Goal: Task Accomplishment & Management: Manage account settings

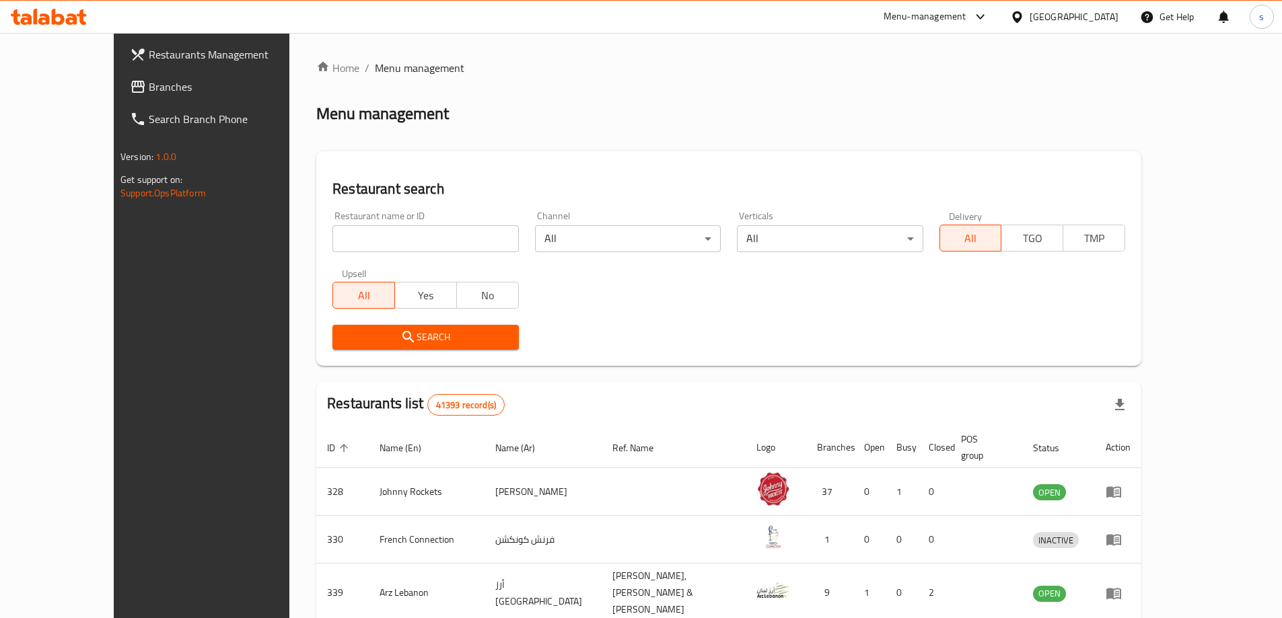
click at [365, 235] on input "search" at bounding box center [425, 238] width 186 height 27
click at [149, 84] on span "Branches" at bounding box center [233, 87] width 168 height 16
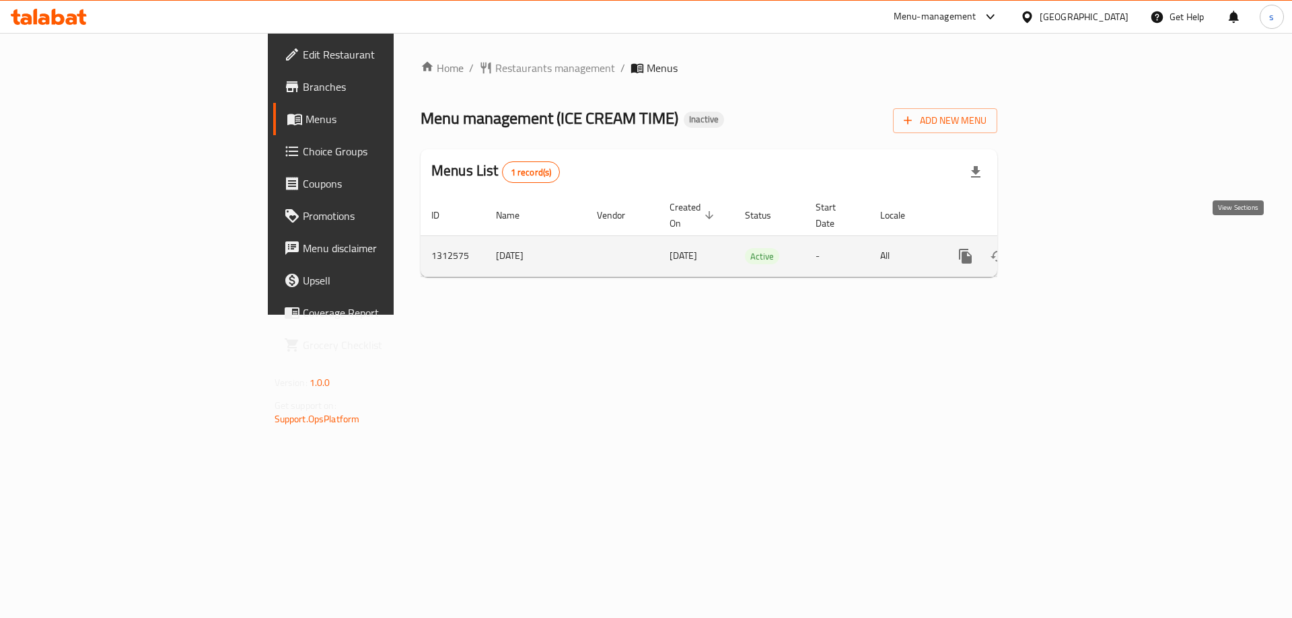
click at [1070, 248] on icon "enhanced table" at bounding box center [1062, 256] width 16 height 16
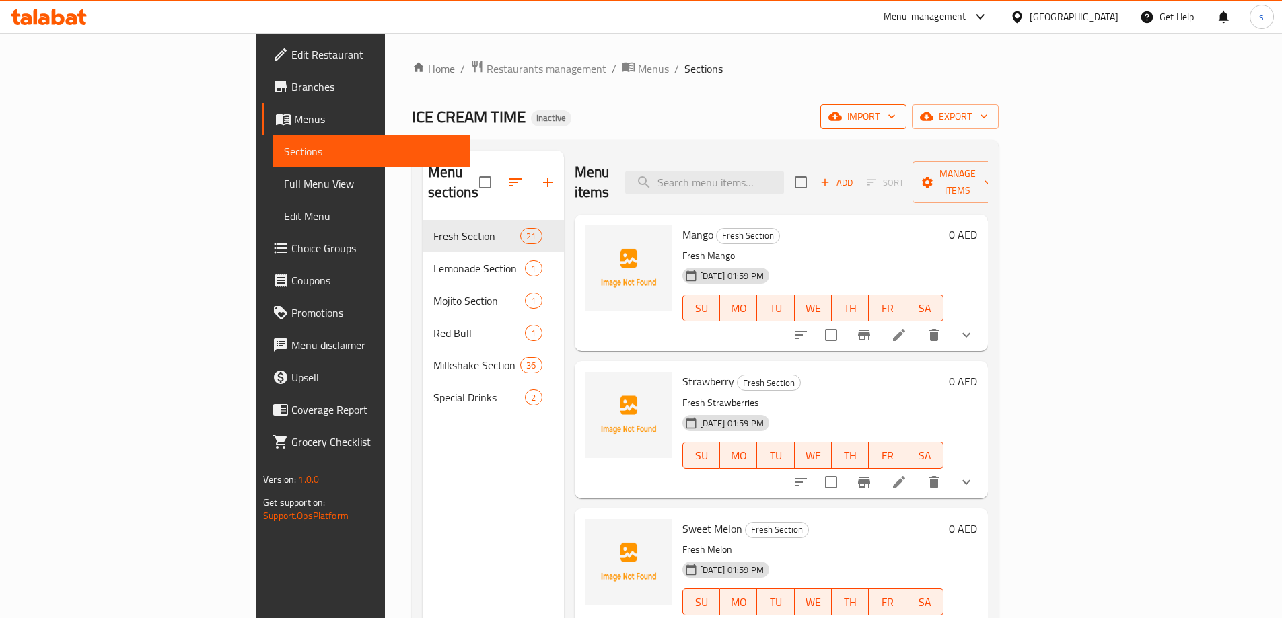
click at [898, 123] on icon "button" at bounding box center [891, 116] width 13 height 13
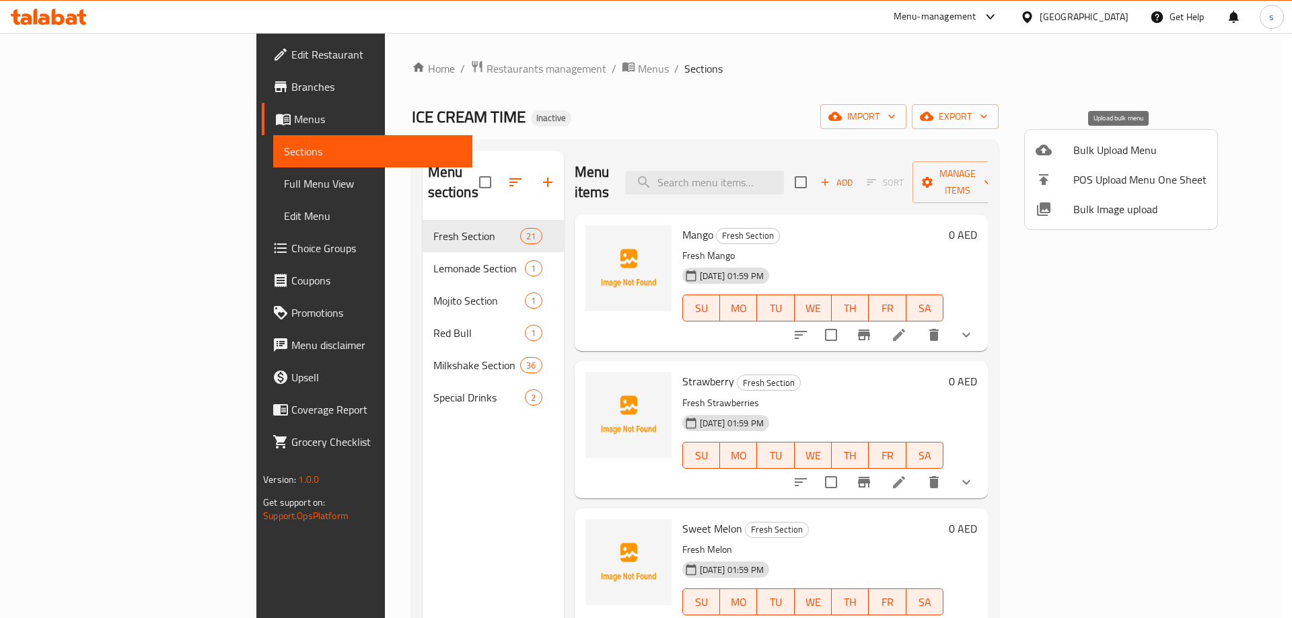
click at [1141, 151] on span "Bulk Upload Menu" at bounding box center [1139, 150] width 133 height 16
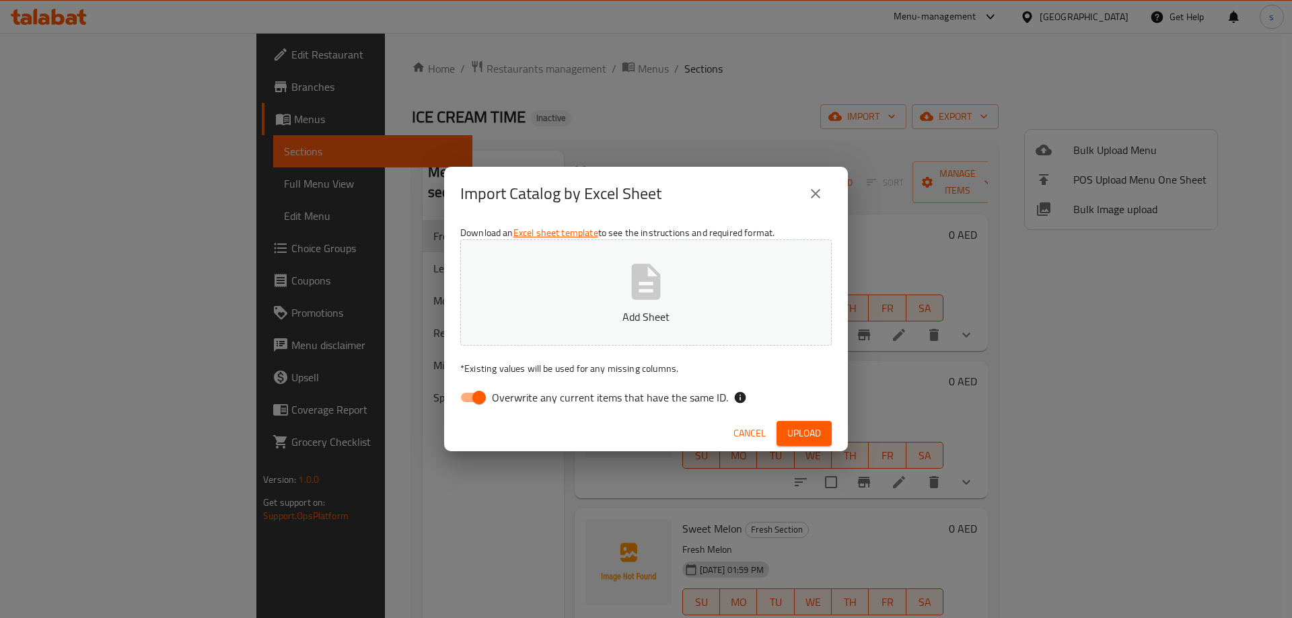
click at [469, 399] on input "Overwrite any current items that have the same ID." at bounding box center [479, 398] width 77 height 26
checkbox input "false"
click at [591, 319] on p "Add Sheet" at bounding box center [646, 317] width 330 height 16
click at [813, 433] on span "Upload" at bounding box center [804, 433] width 34 height 17
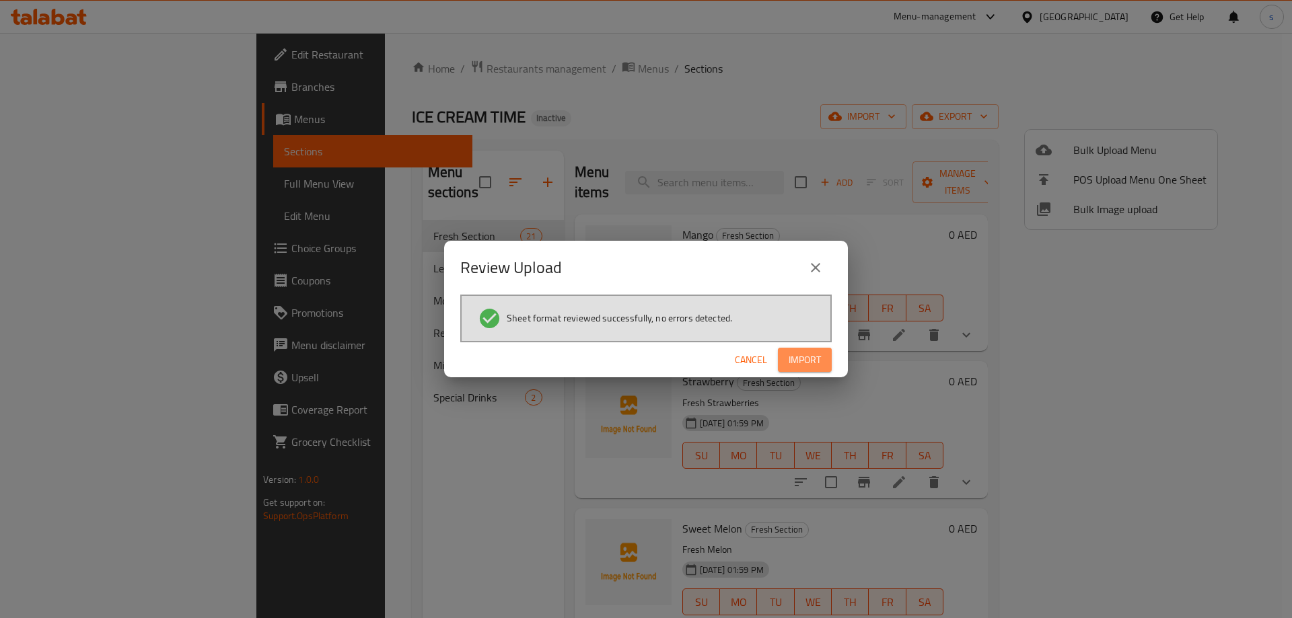
click at [813, 366] on span "Import" at bounding box center [805, 360] width 32 height 17
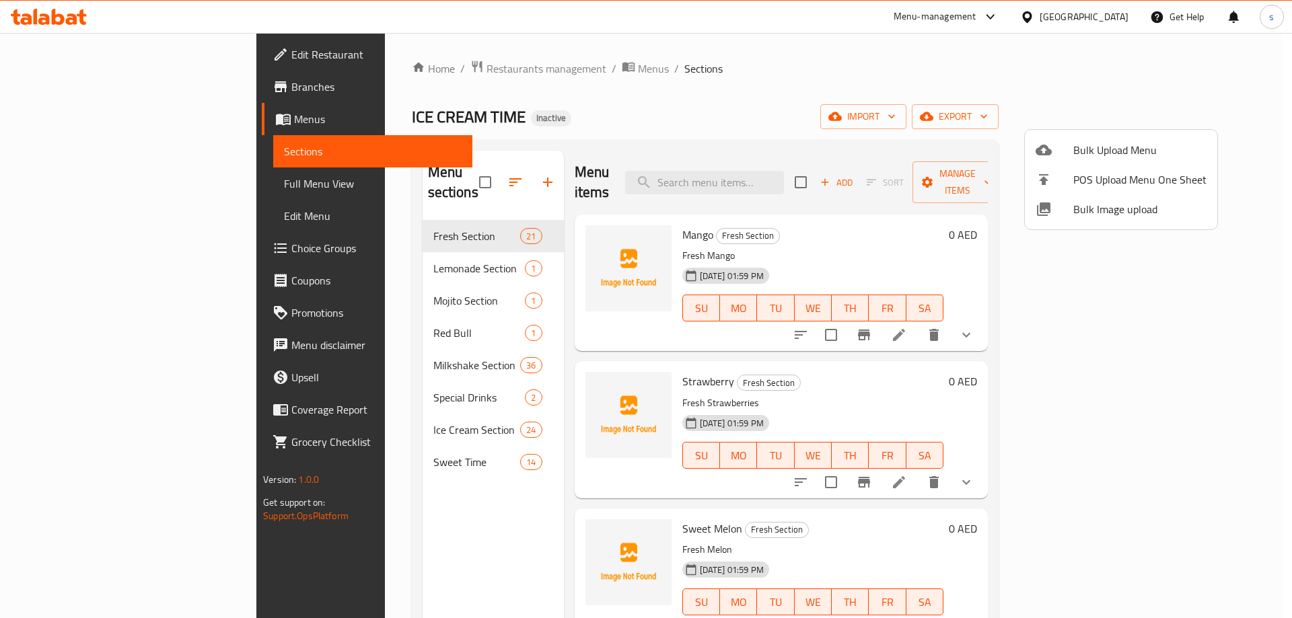
click at [383, 410] on div at bounding box center [646, 309] width 1292 height 618
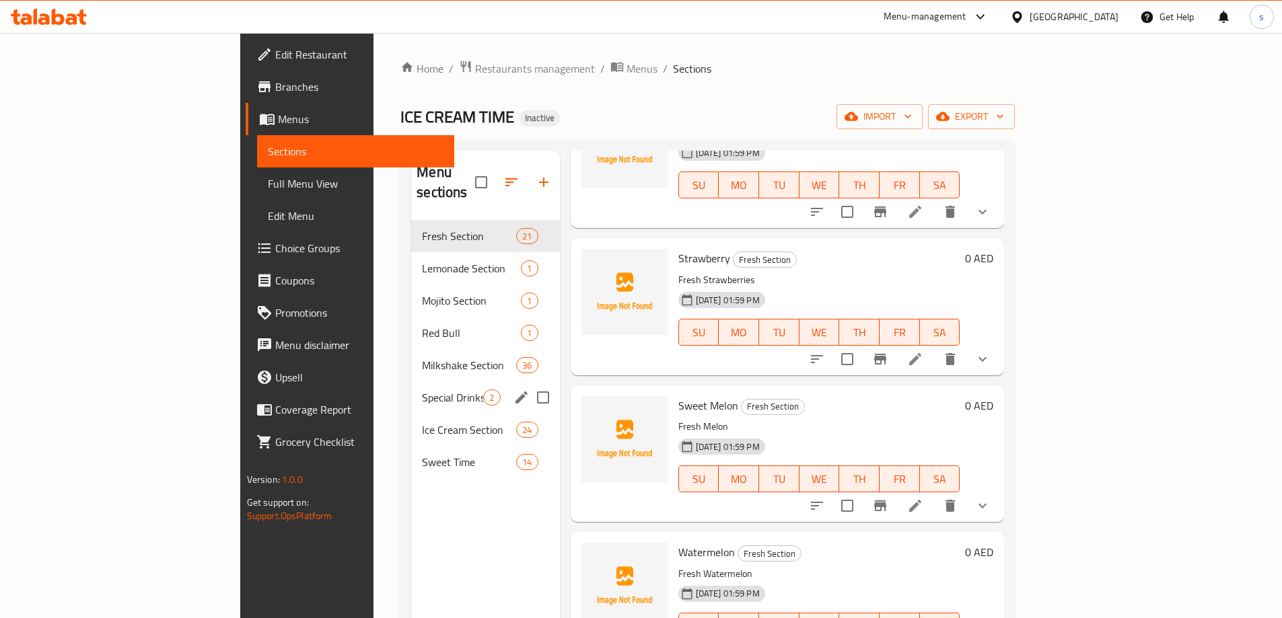
scroll to position [135, 0]
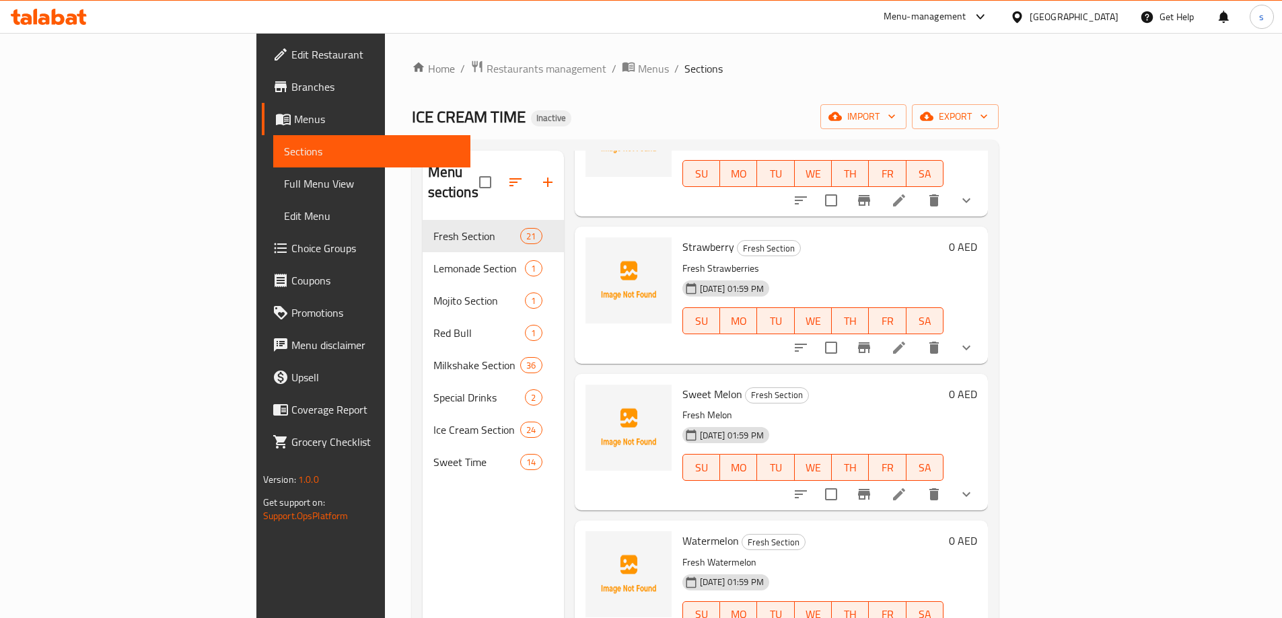
click at [284, 182] on span "Full Menu View" at bounding box center [372, 184] width 176 height 16
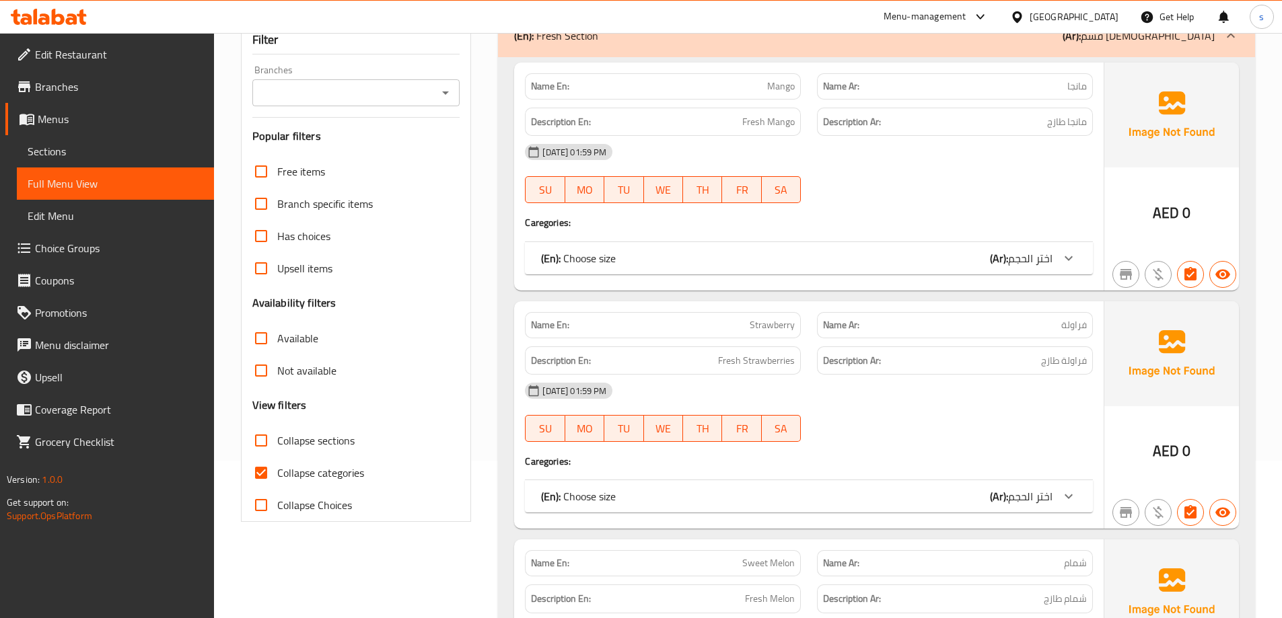
scroll to position [202, 0]
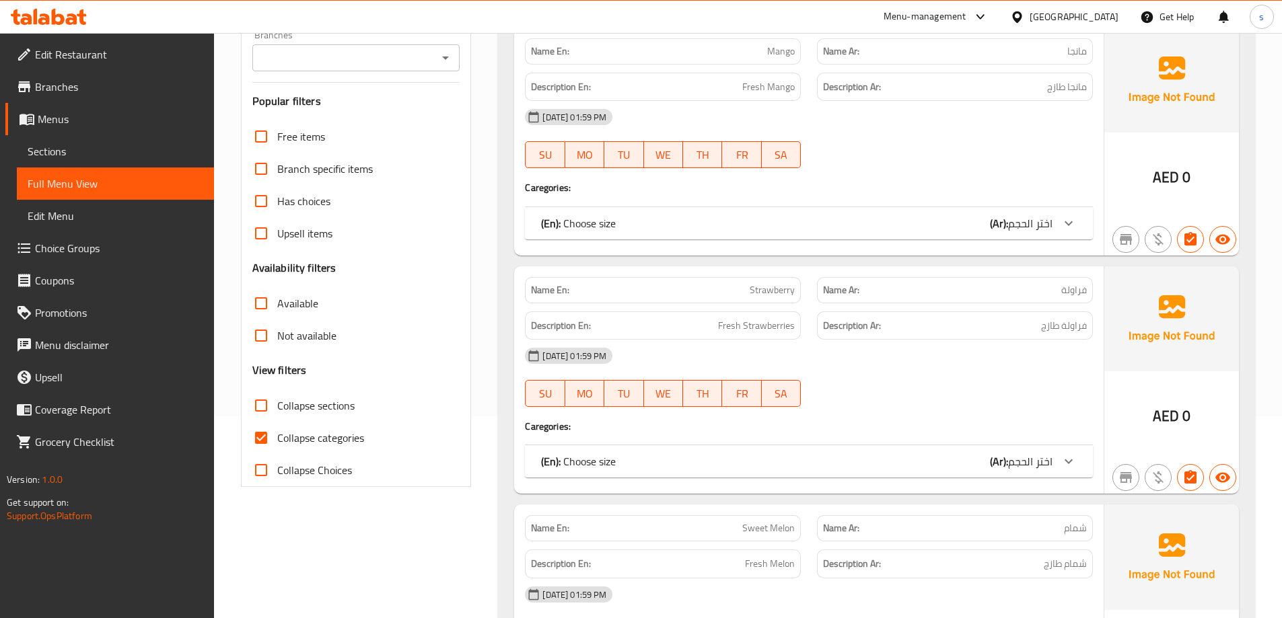
click at [318, 438] on span "Collapse categories" at bounding box center [320, 438] width 87 height 16
click at [277, 438] on input "Collapse categories" at bounding box center [261, 438] width 32 height 32
checkbox input "false"
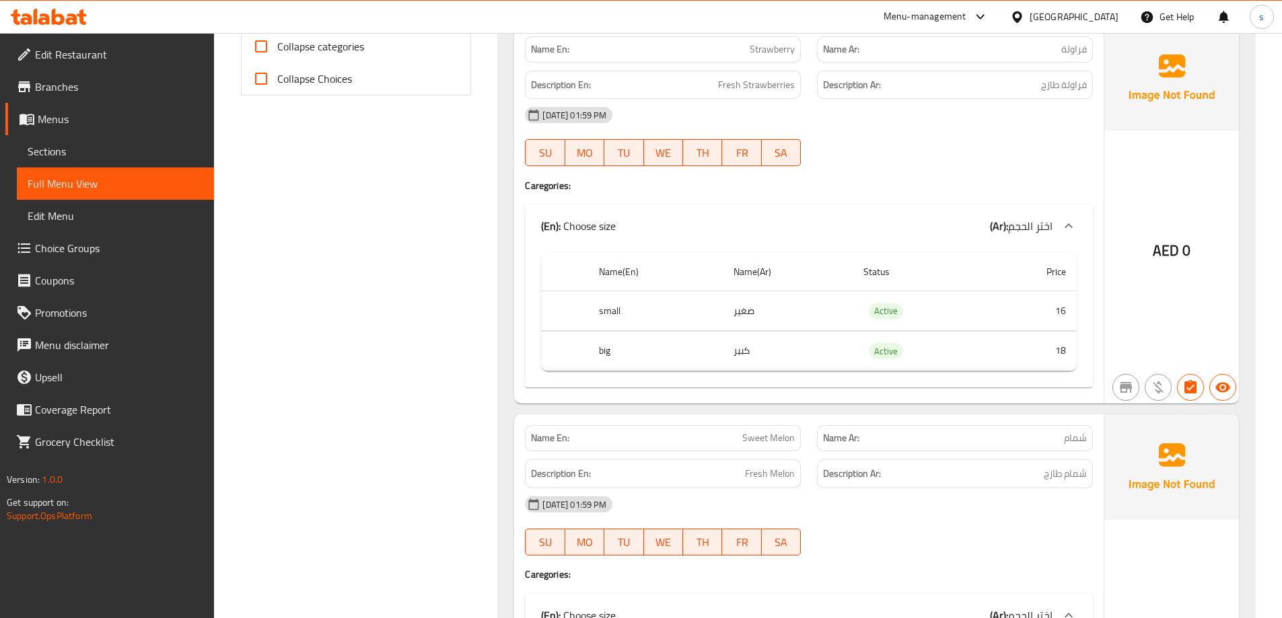
scroll to position [606, 0]
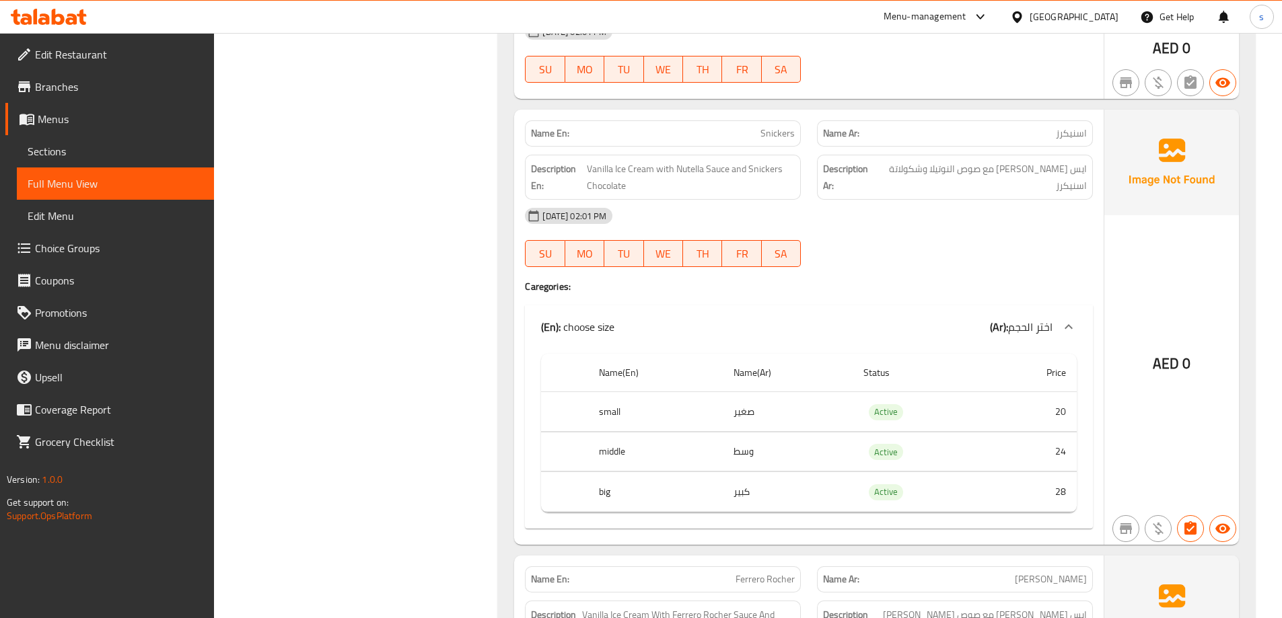
drag, startPoint x: 1260, startPoint y: 439, endPoint x: 1266, endPoint y: 470, distance: 31.5
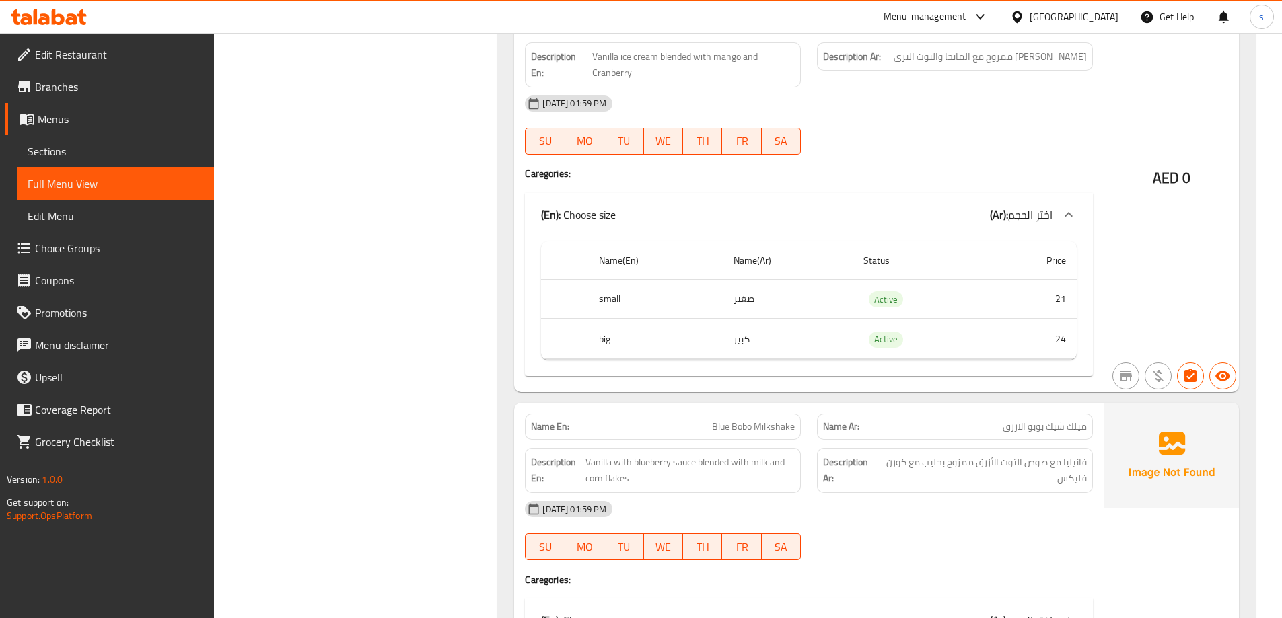
scroll to position [18432, 0]
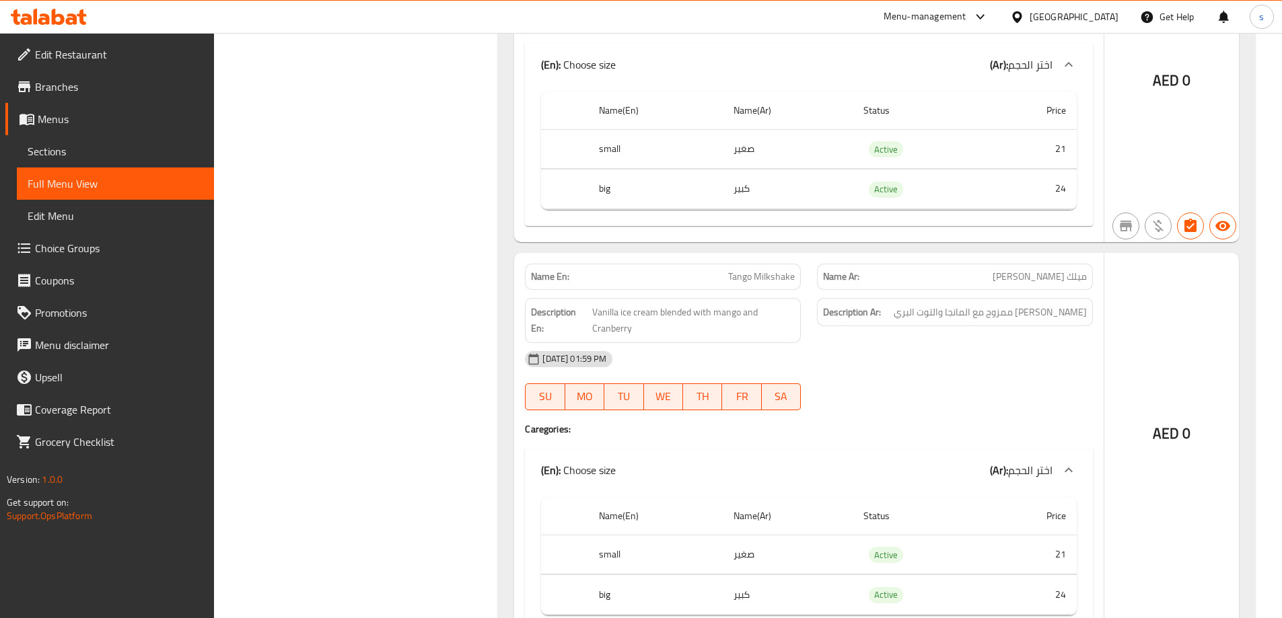
click at [491, 353] on div "(En): Fresh Section (Ar): قسم الفريش Name En: Mango Name Ar: مانجا Description …" at bounding box center [876, 437] width 773 height 37393
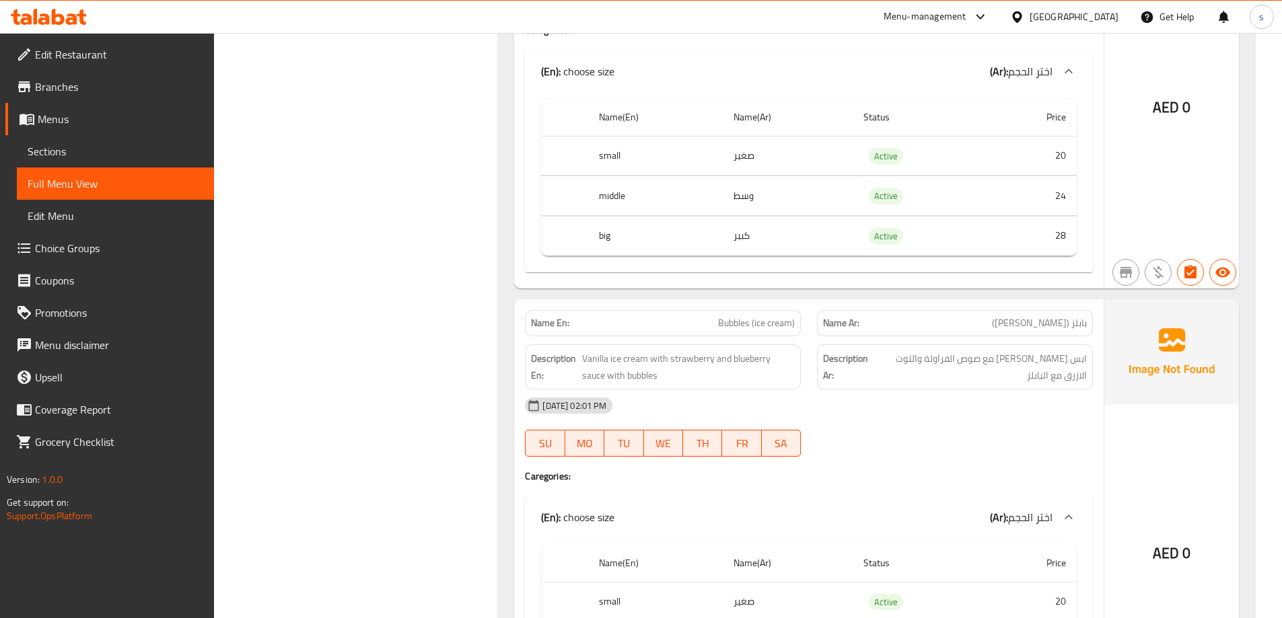
scroll to position [29567, 0]
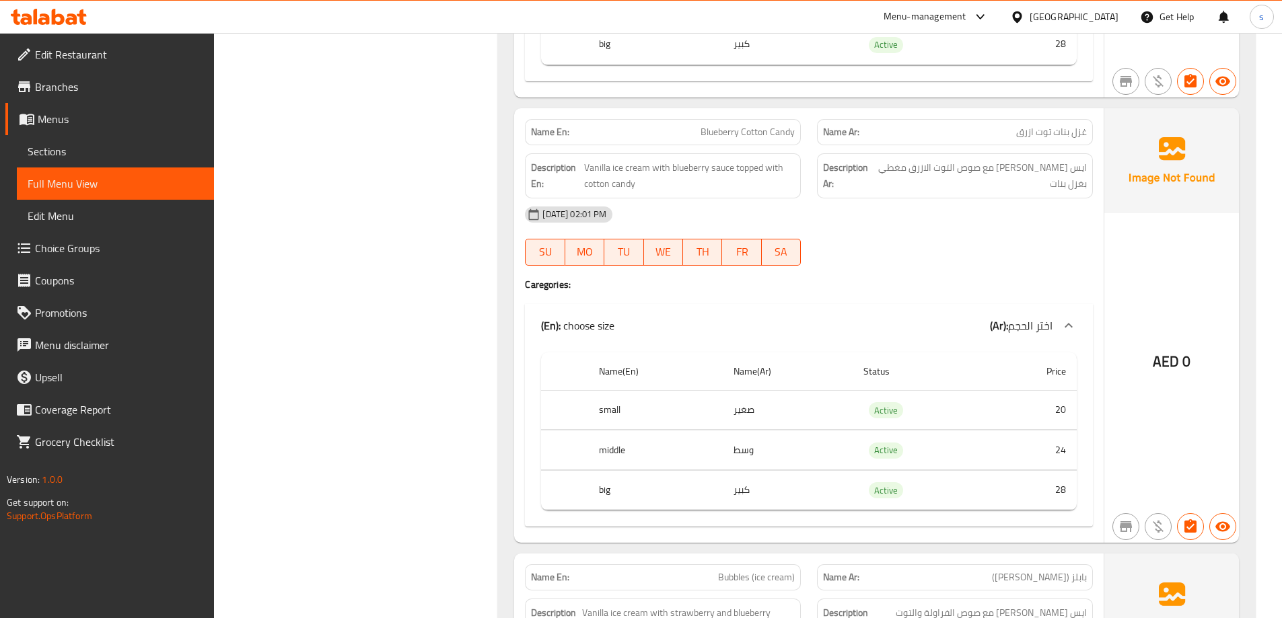
scroll to position [29432, 0]
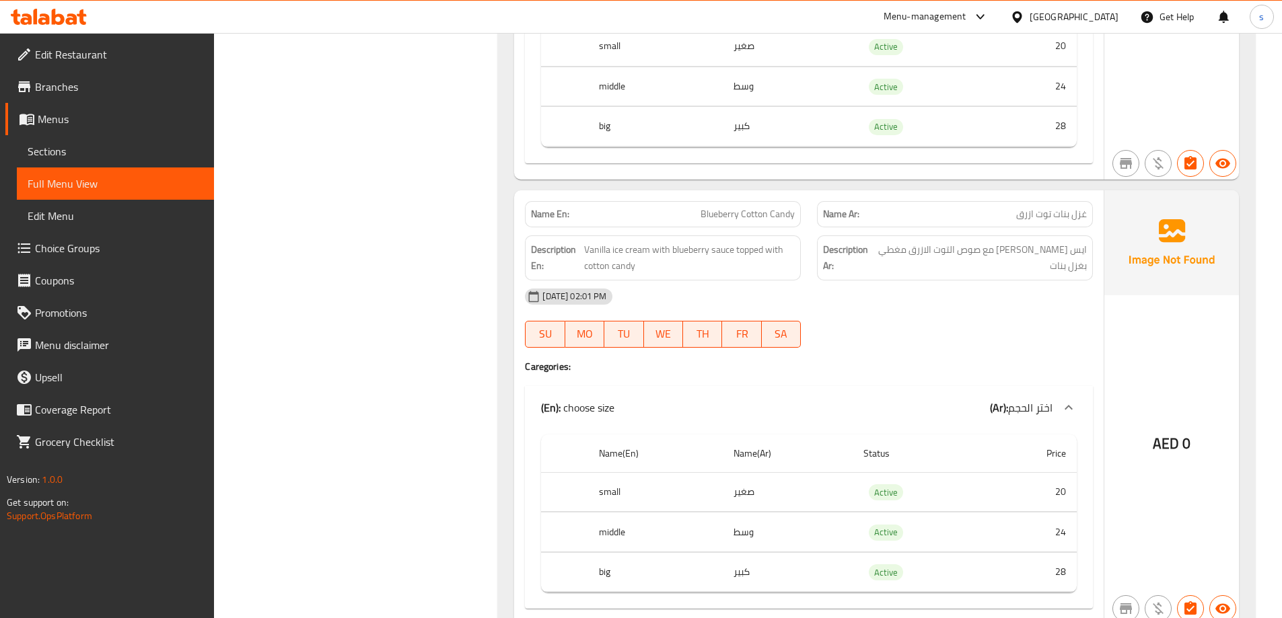
drag, startPoint x: 59, startPoint y: 183, endPoint x: 242, endPoint y: 5, distance: 255.0
click at [59, 183] on span "Full Menu View" at bounding box center [116, 184] width 176 height 16
click at [77, 118] on span "Menus" at bounding box center [121, 119] width 166 height 16
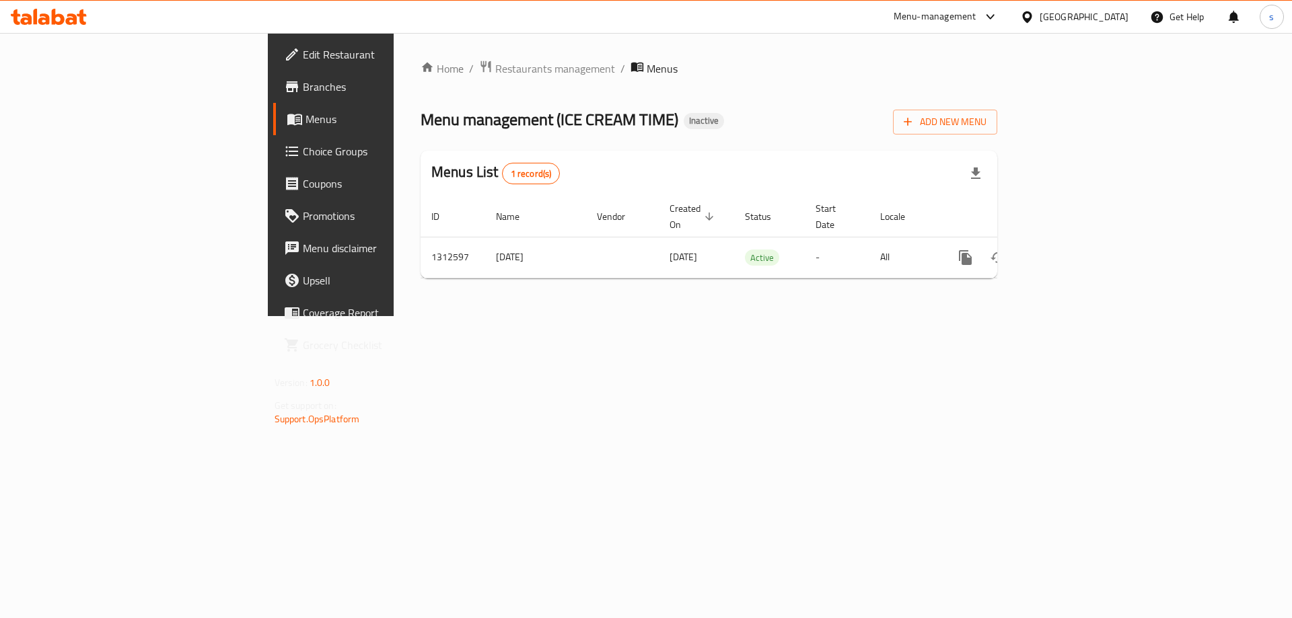
click at [573, 316] on div "Home / Restaurants management / Menus Menu management ( ICE CREAM TIME ) Inacti…" at bounding box center [709, 174] width 630 height 283
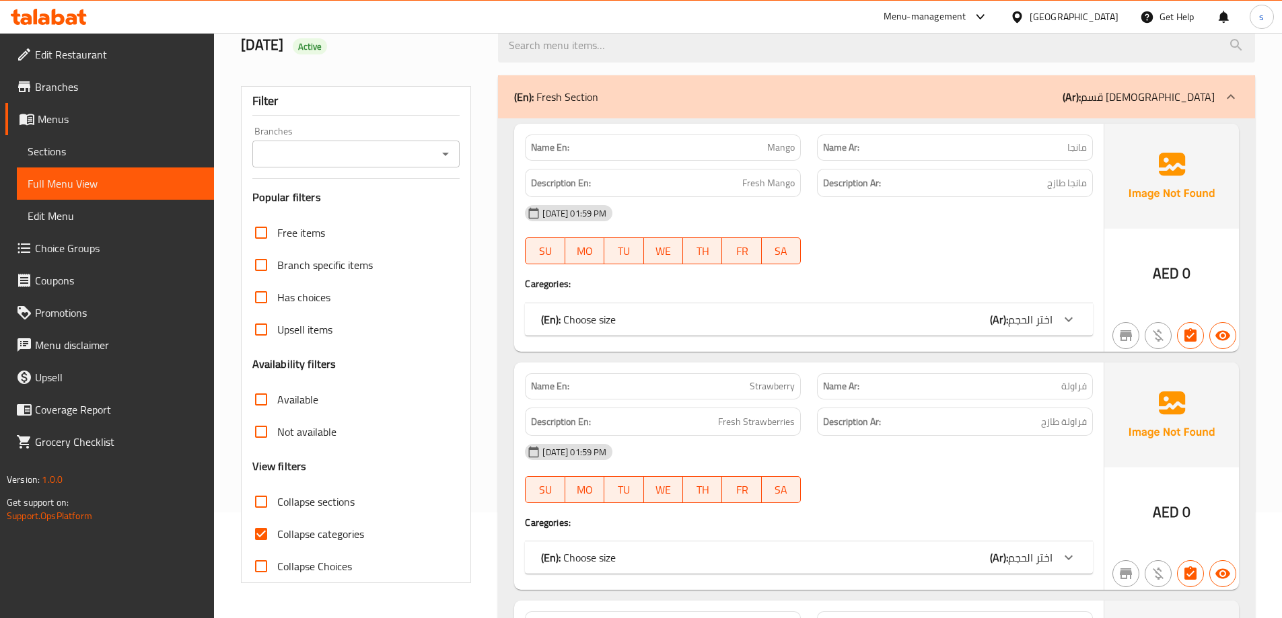
scroll to position [98, 0]
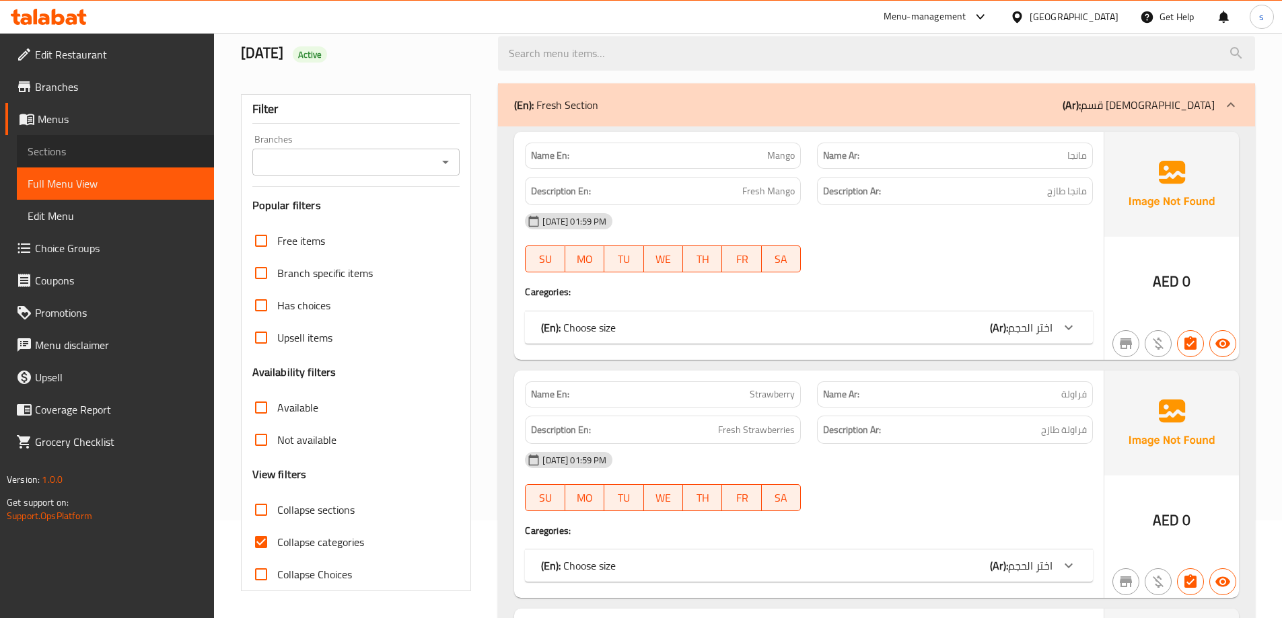
click at [77, 153] on span "Sections" at bounding box center [116, 151] width 176 height 16
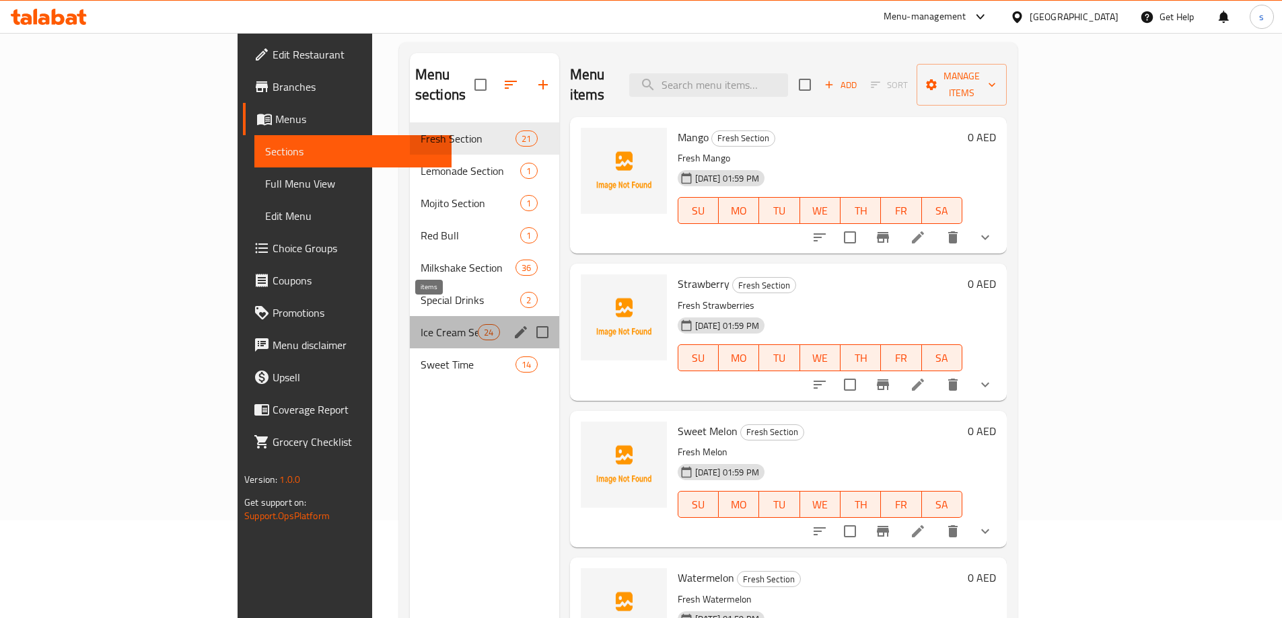
click at [478, 326] on span "24" at bounding box center [488, 332] width 20 height 13
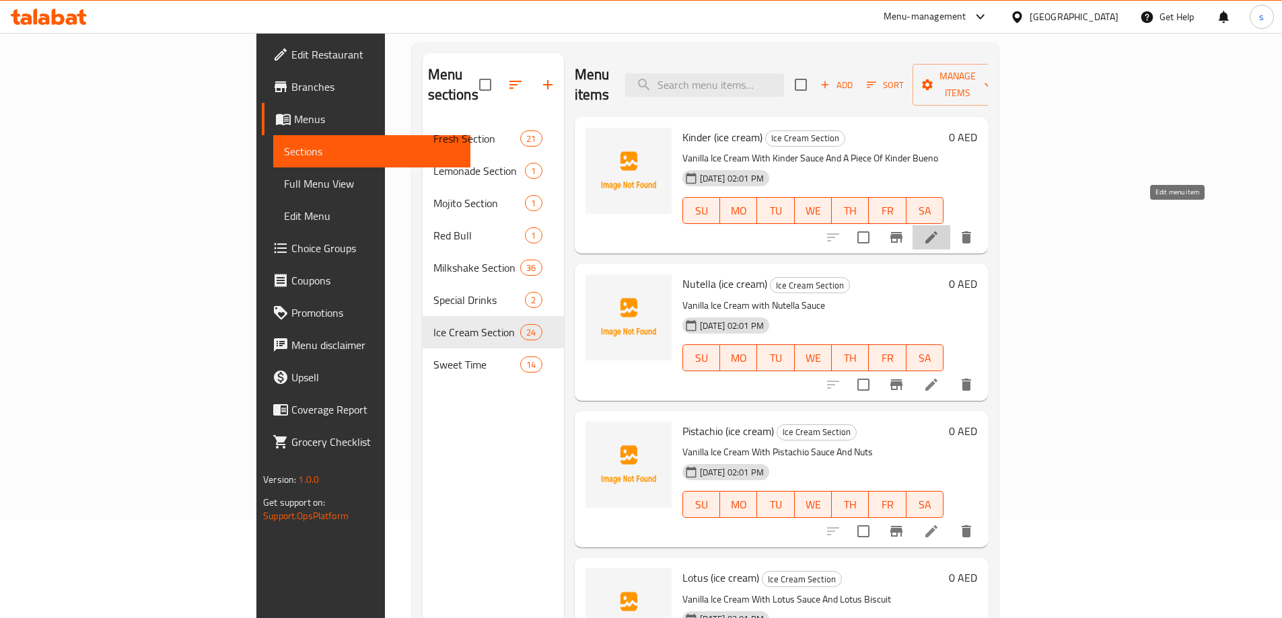
click at [939, 229] on icon at bounding box center [931, 237] width 16 height 16
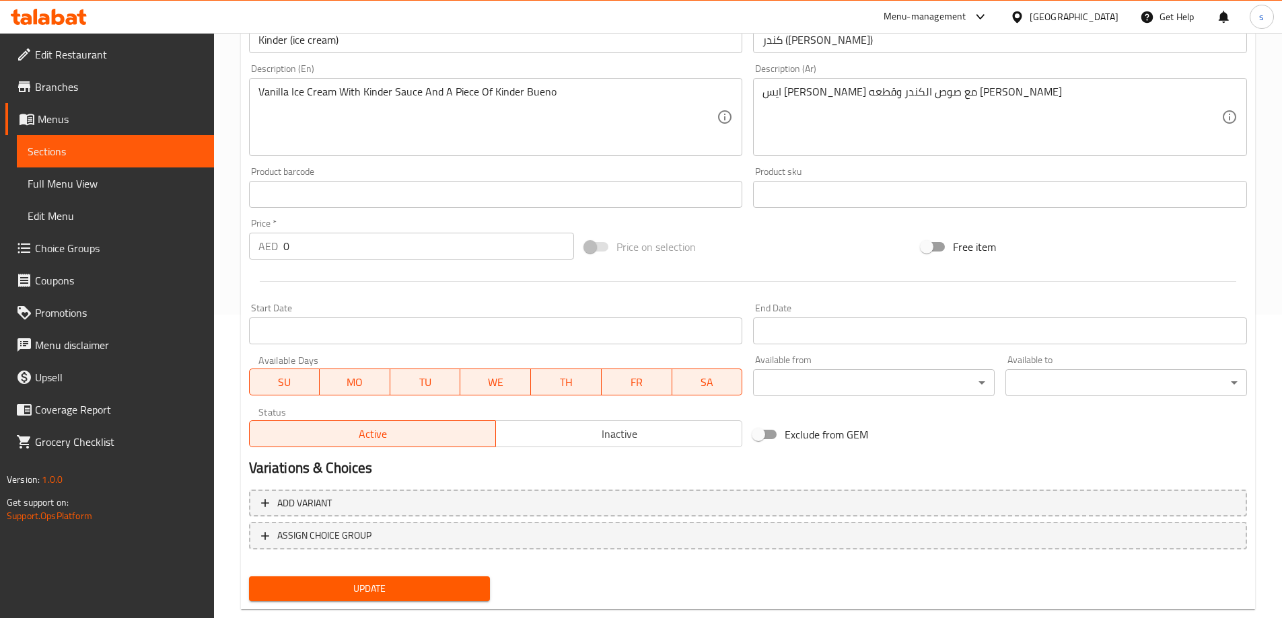
scroll to position [332, 0]
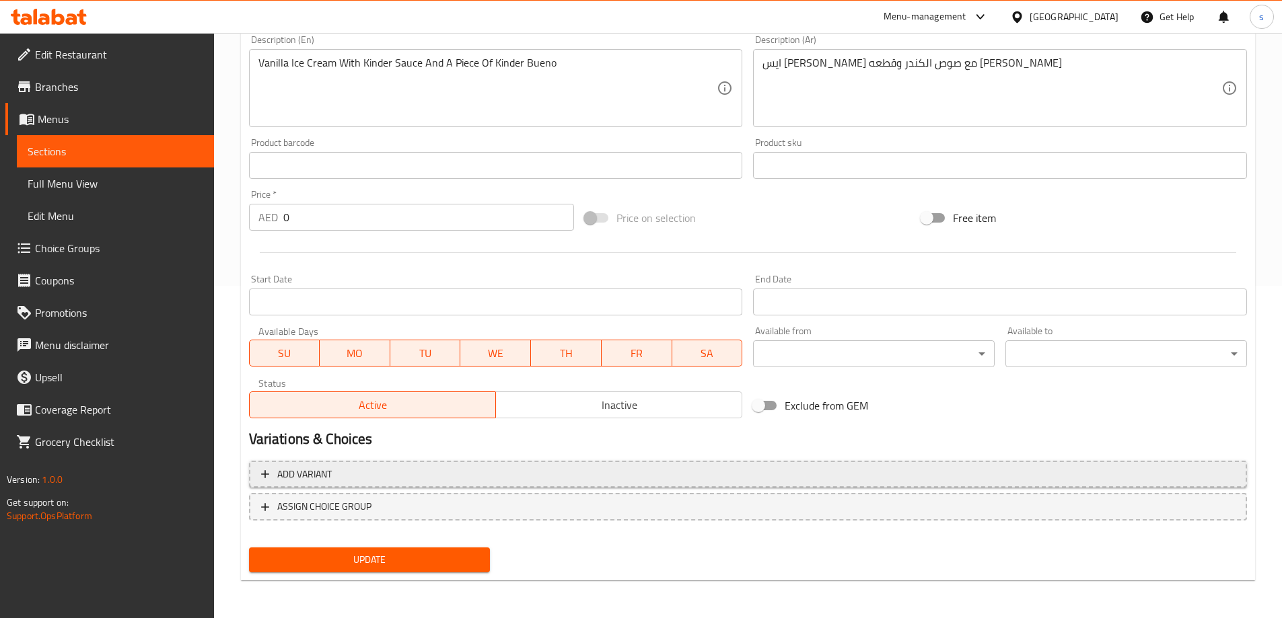
click at [381, 466] on span "Add variant" at bounding box center [748, 474] width 974 height 17
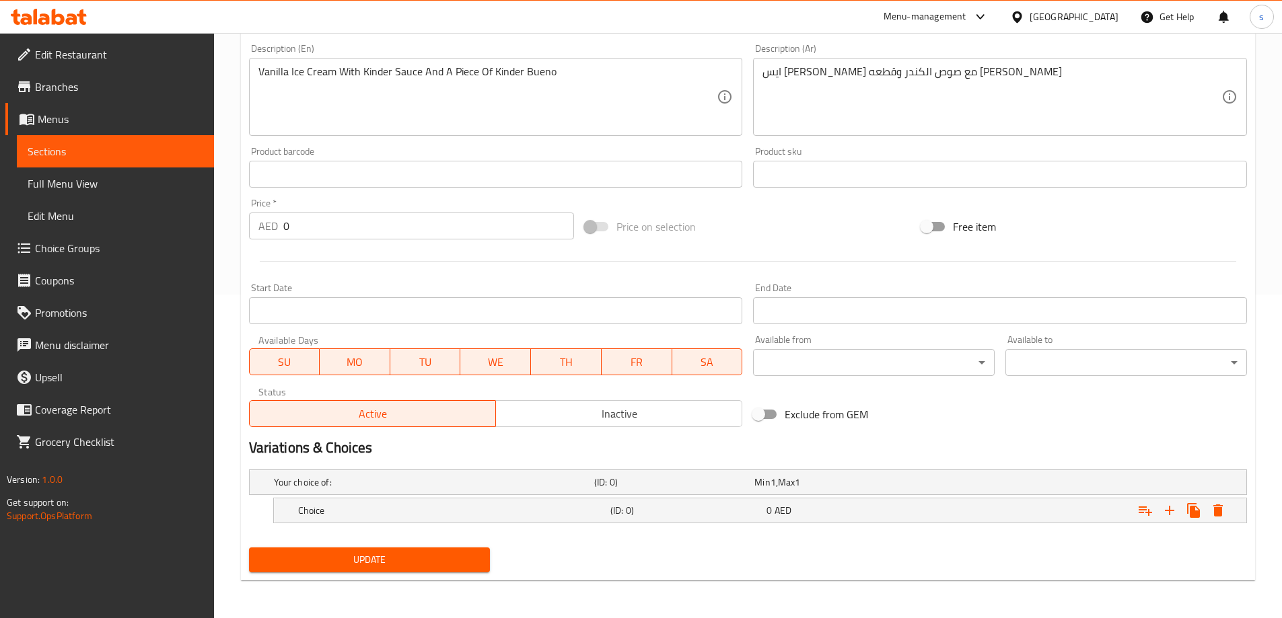
scroll to position [324, 0]
click at [527, 498] on div "Choice (ID: 0) 0 AED" at bounding box center [763, 511] width 937 height 30
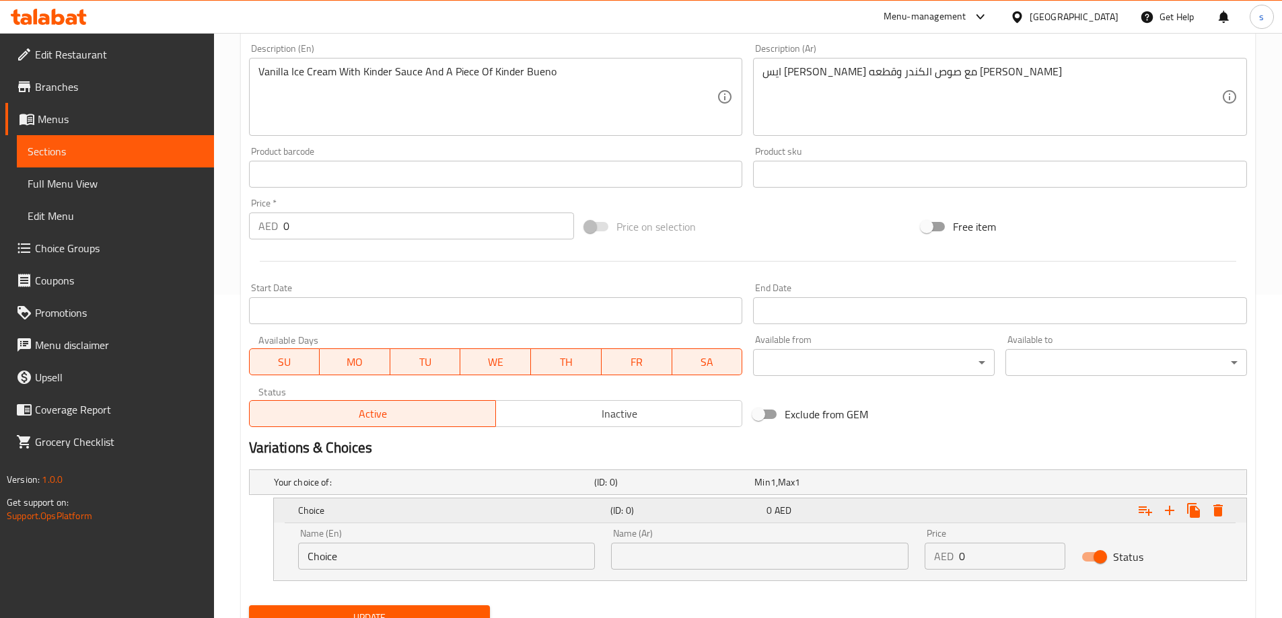
scroll to position [381, 0]
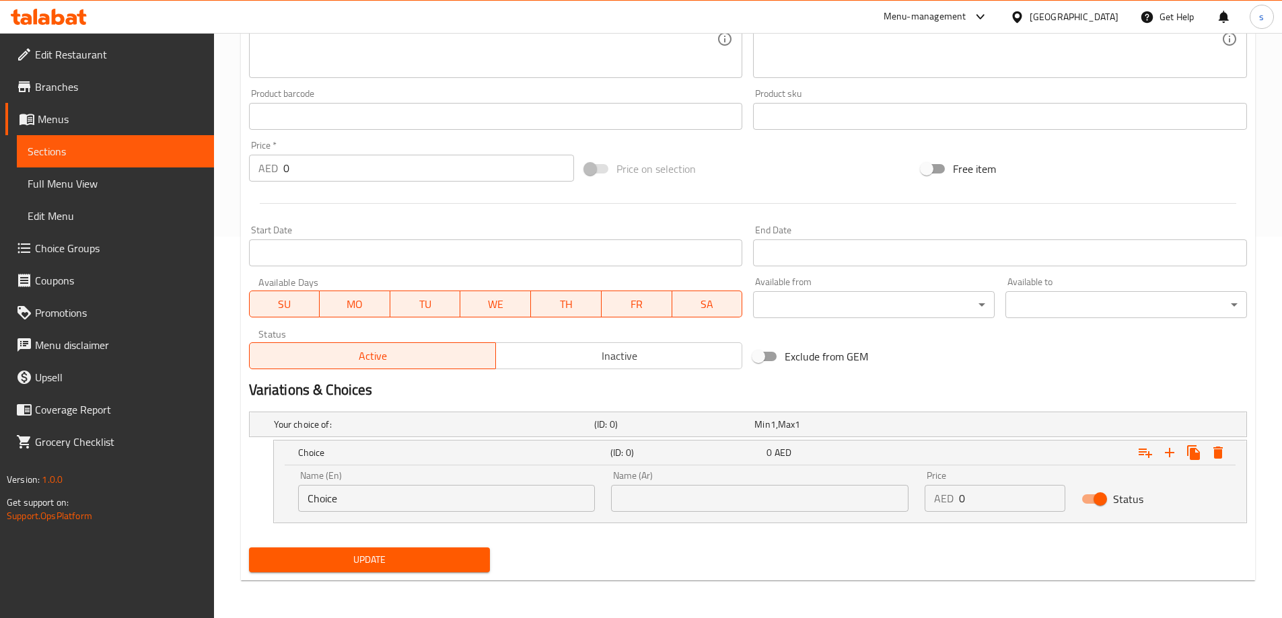
click at [492, 501] on input "Choice" at bounding box center [446, 498] width 297 height 27
drag, startPoint x: 365, startPoint y: 447, endPoint x: 334, endPoint y: 449, distance: 31.0
click at [334, 449] on h5 "Choice" at bounding box center [451, 452] width 307 height 13
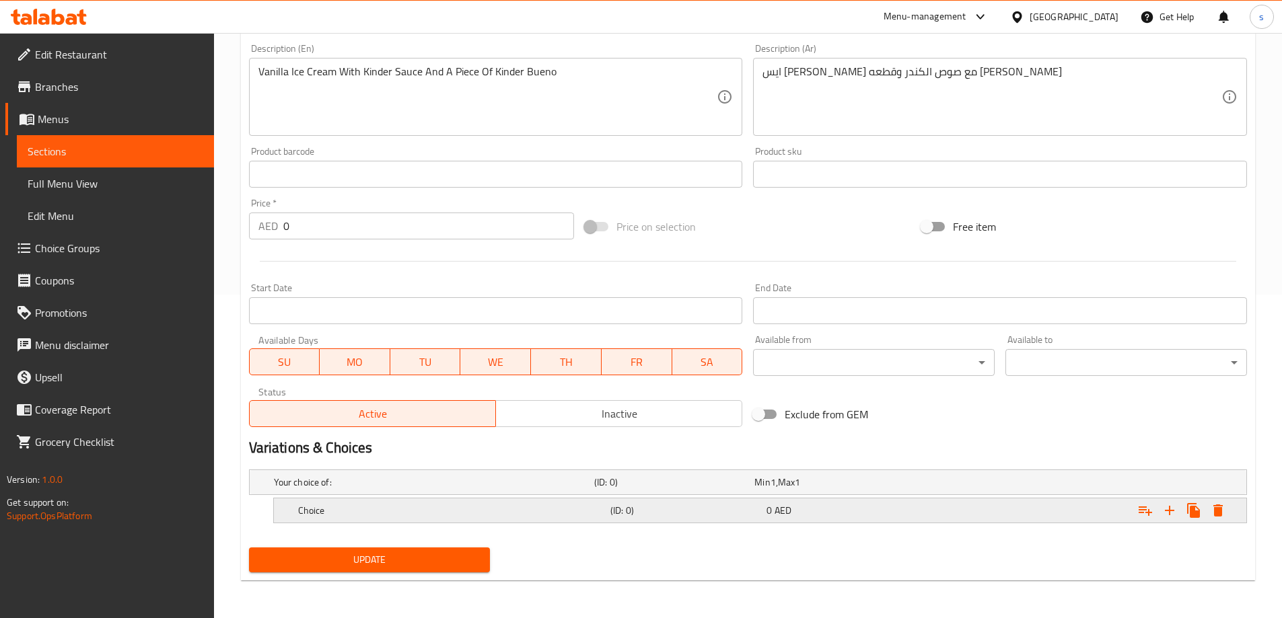
scroll to position [324, 0]
click at [407, 509] on h5 "Choice" at bounding box center [451, 510] width 307 height 13
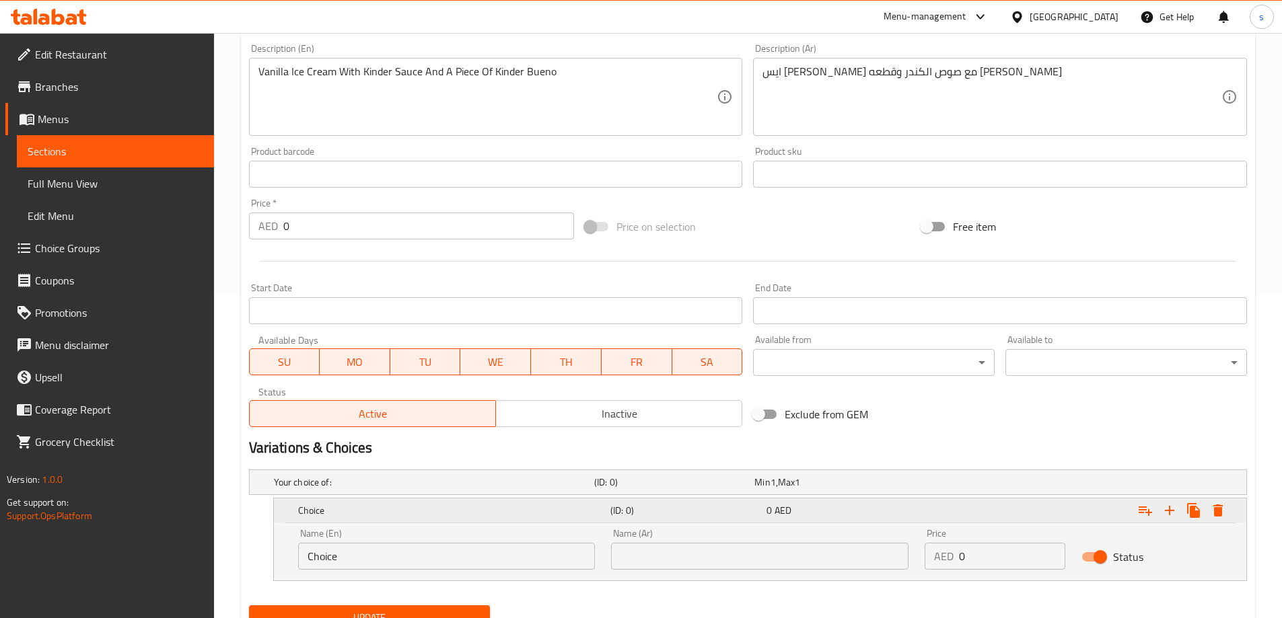
scroll to position [381, 0]
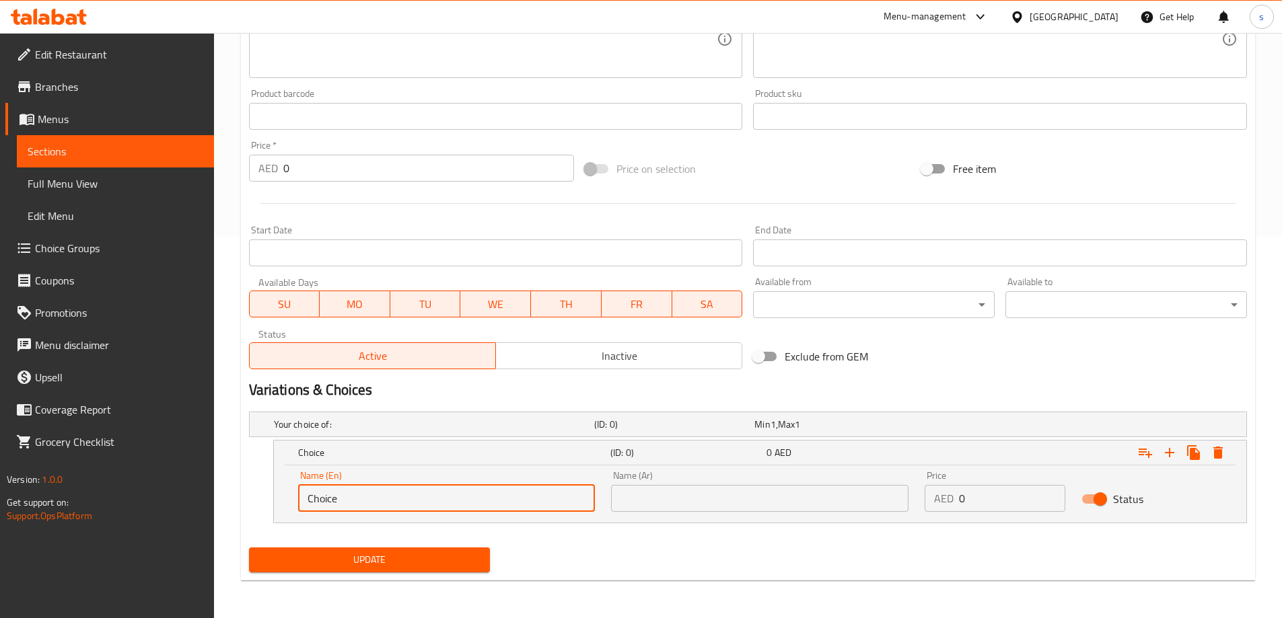
drag, startPoint x: 363, startPoint y: 503, endPoint x: 293, endPoint y: 496, distance: 70.3
click at [293, 496] on div "Name (En) Choice Name (En)" at bounding box center [447, 491] width 314 height 57
paste input "choose size"
type input "choose size"
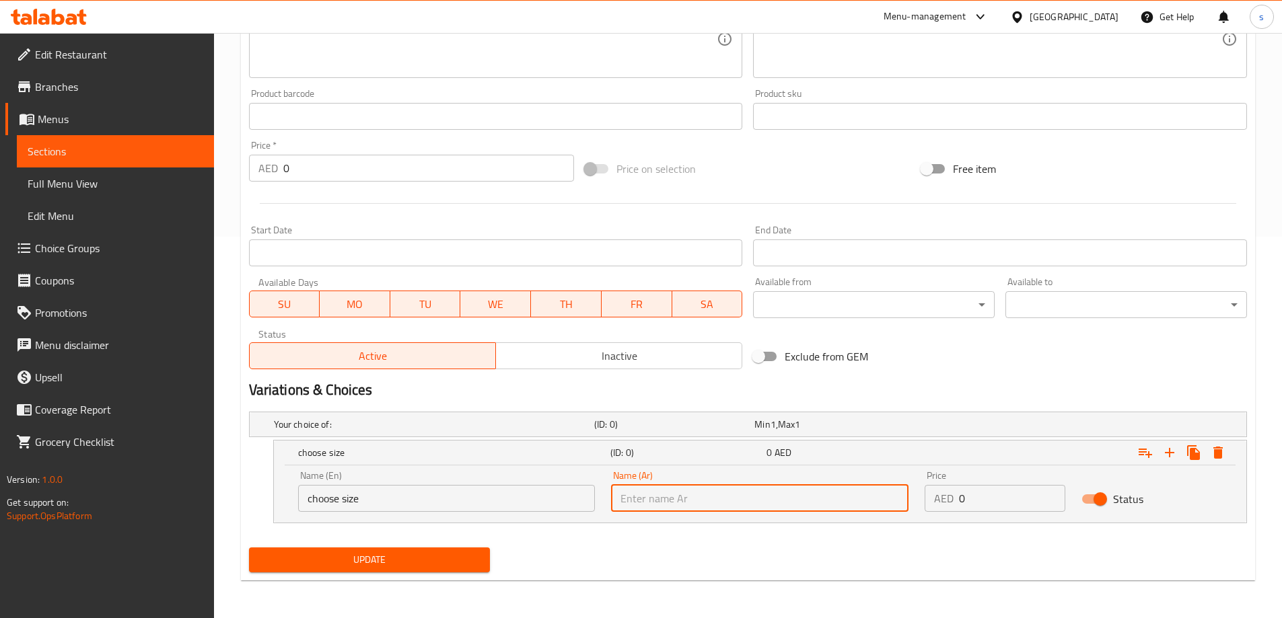
click at [673, 497] on input "text" at bounding box center [759, 498] width 297 height 27
type input "اختر الحجم"
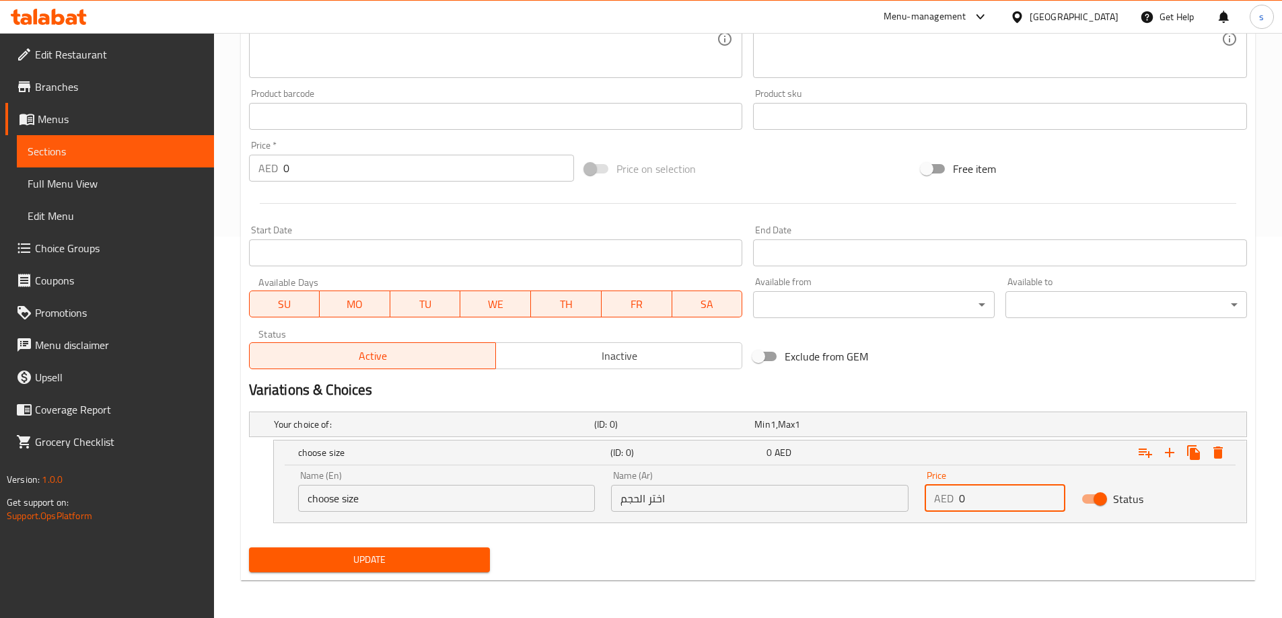
click at [971, 505] on input "0" at bounding box center [1012, 498] width 106 height 27
drag, startPoint x: 971, startPoint y: 504, endPoint x: 958, endPoint y: 503, distance: 12.8
click at [959, 503] on input "0" at bounding box center [1012, 498] width 106 height 27
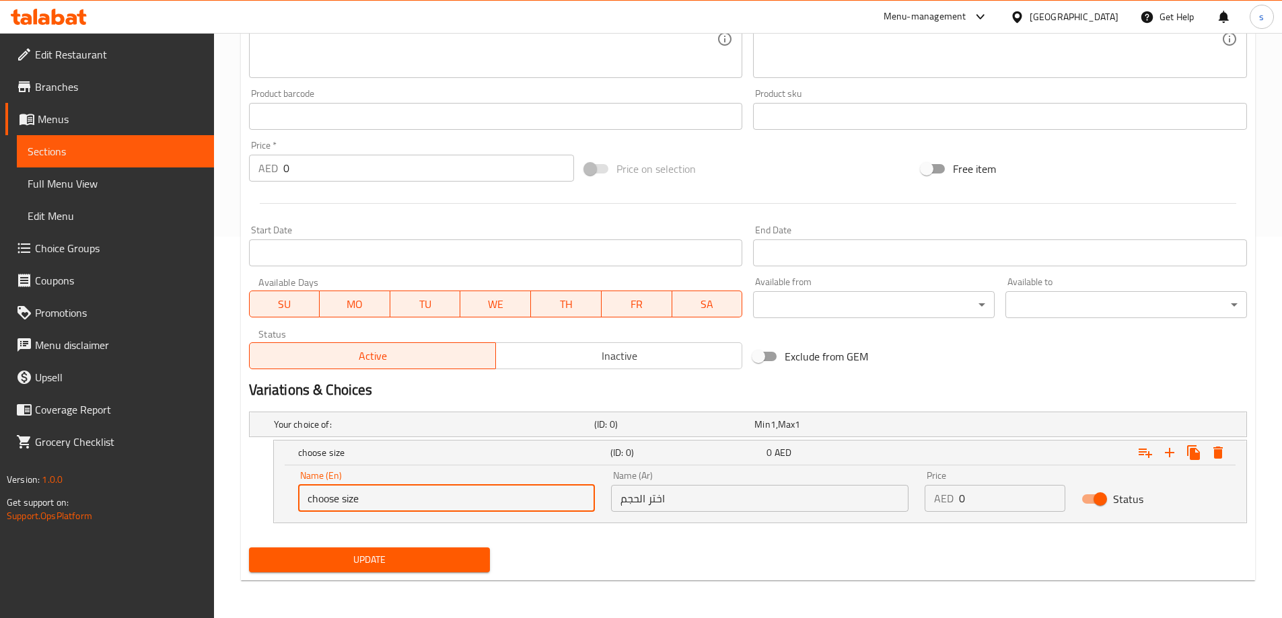
click at [474, 505] on input "choose size" at bounding box center [446, 498] width 297 height 27
click at [1144, 456] on icon "Expand" at bounding box center [1145, 453] width 16 height 16
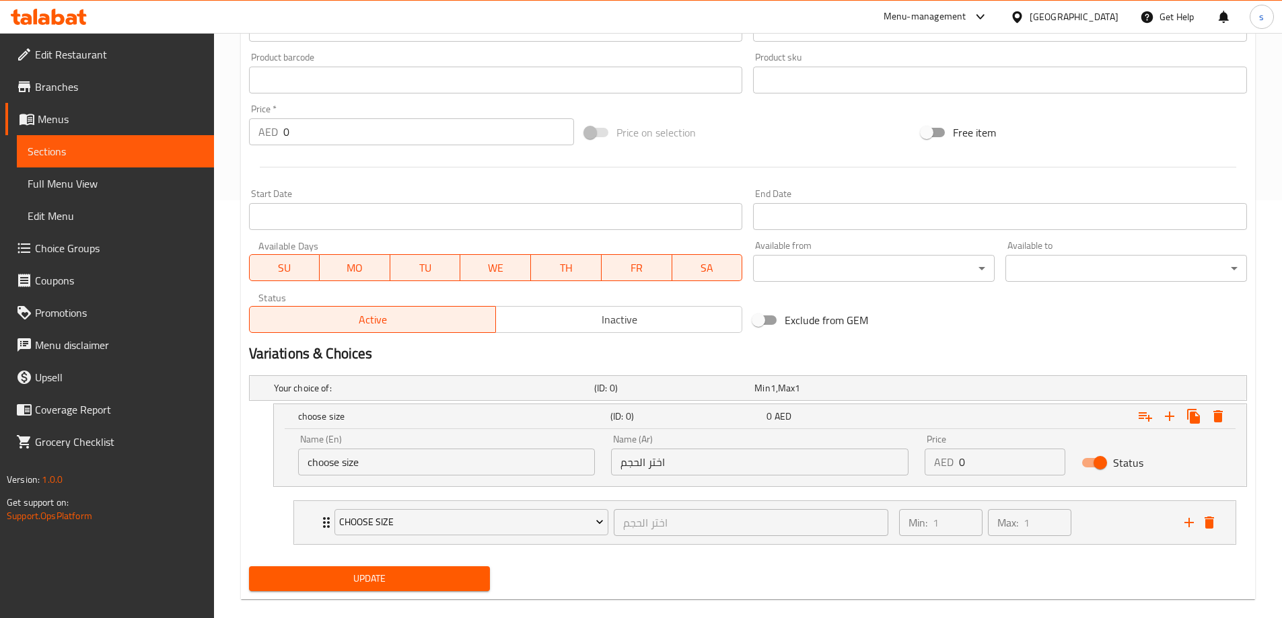
scroll to position [437, 0]
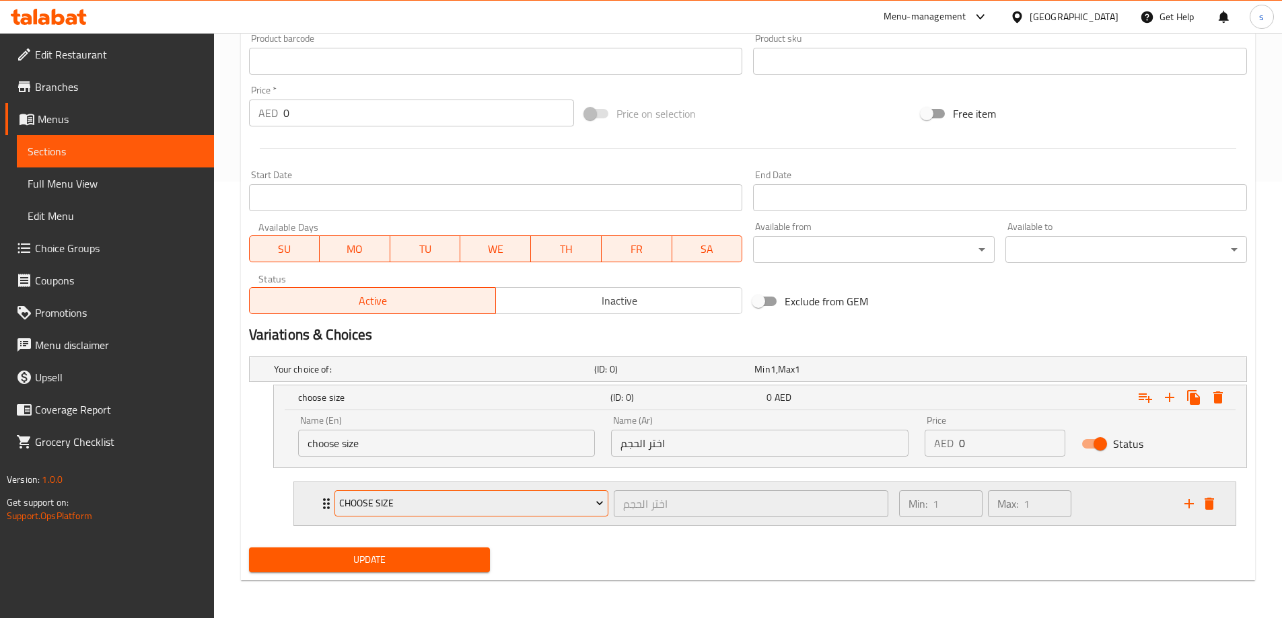
click at [485, 503] on span "Choose size" at bounding box center [471, 503] width 264 height 17
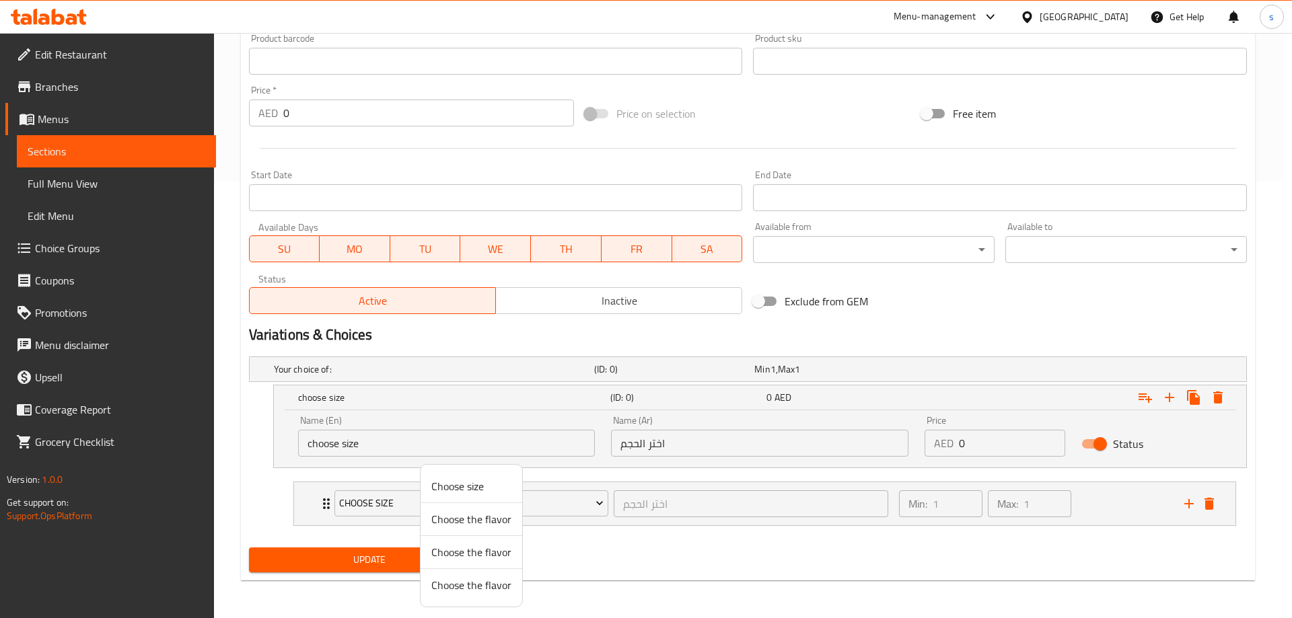
click at [553, 508] on div at bounding box center [646, 309] width 1292 height 618
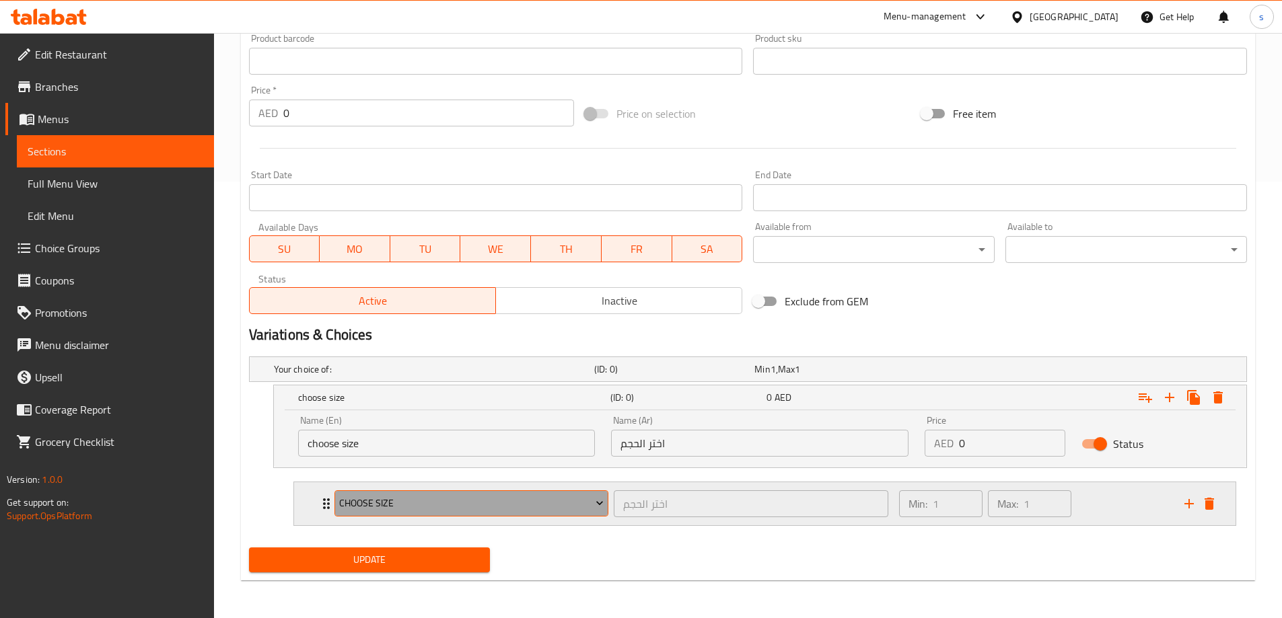
click at [565, 505] on span "Choose size" at bounding box center [471, 503] width 264 height 17
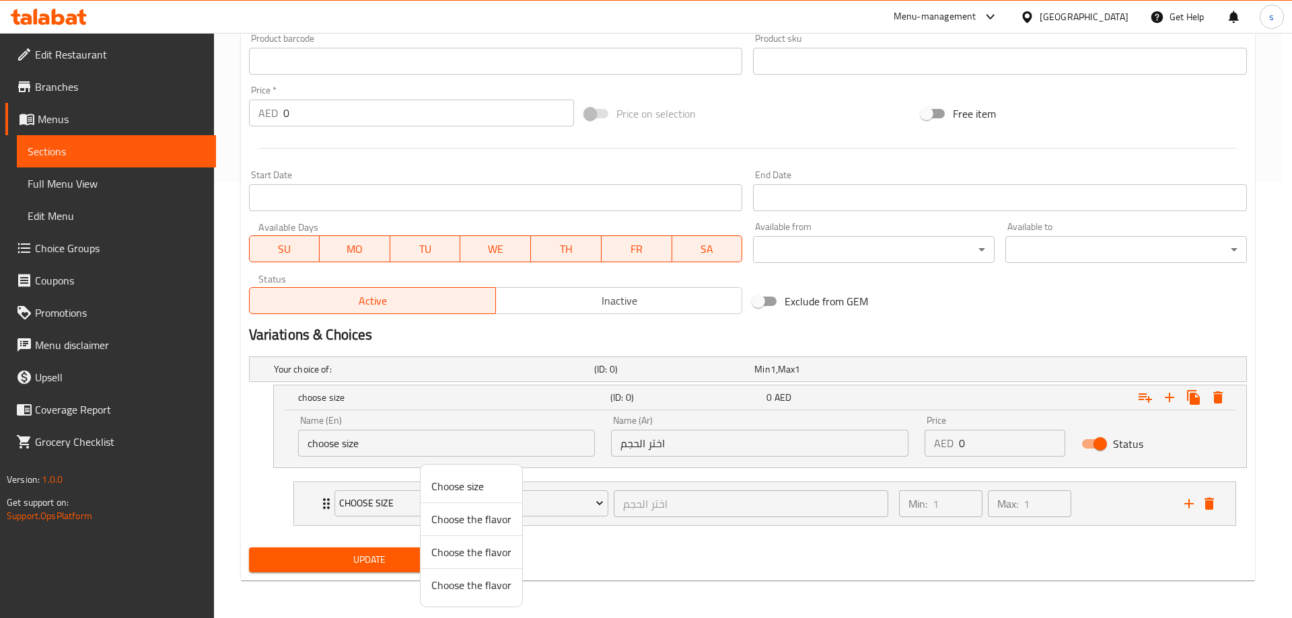
click at [472, 486] on span "Choose size" at bounding box center [471, 486] width 80 height 16
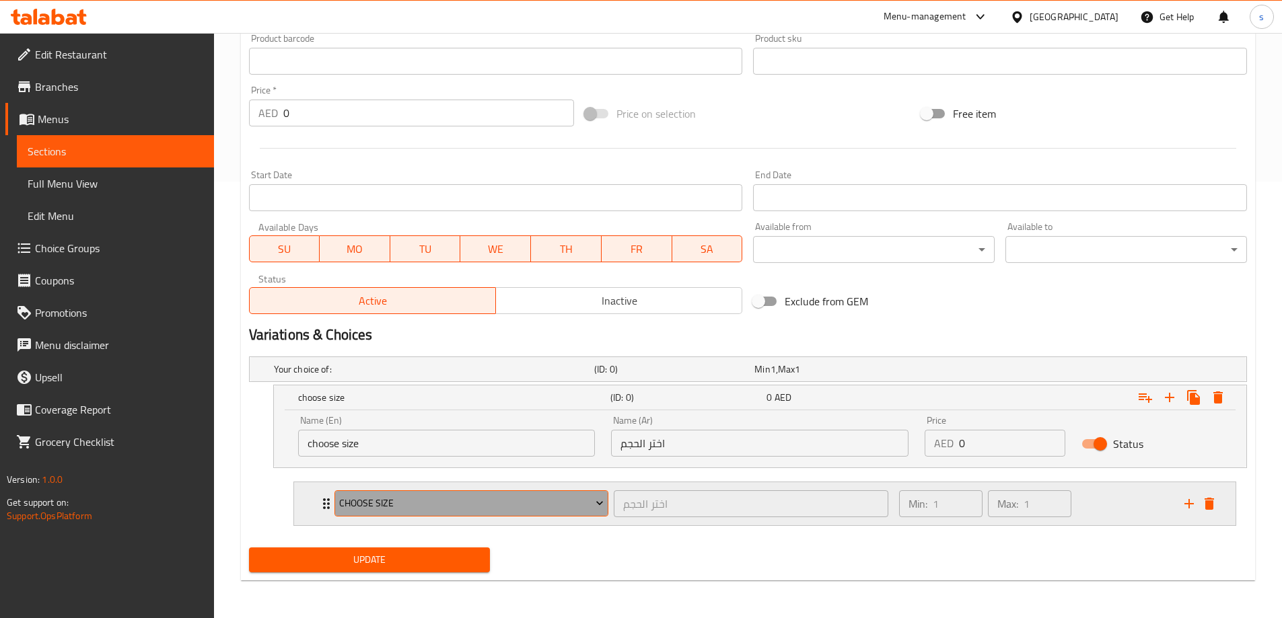
click at [532, 501] on span "Choose size" at bounding box center [471, 503] width 264 height 17
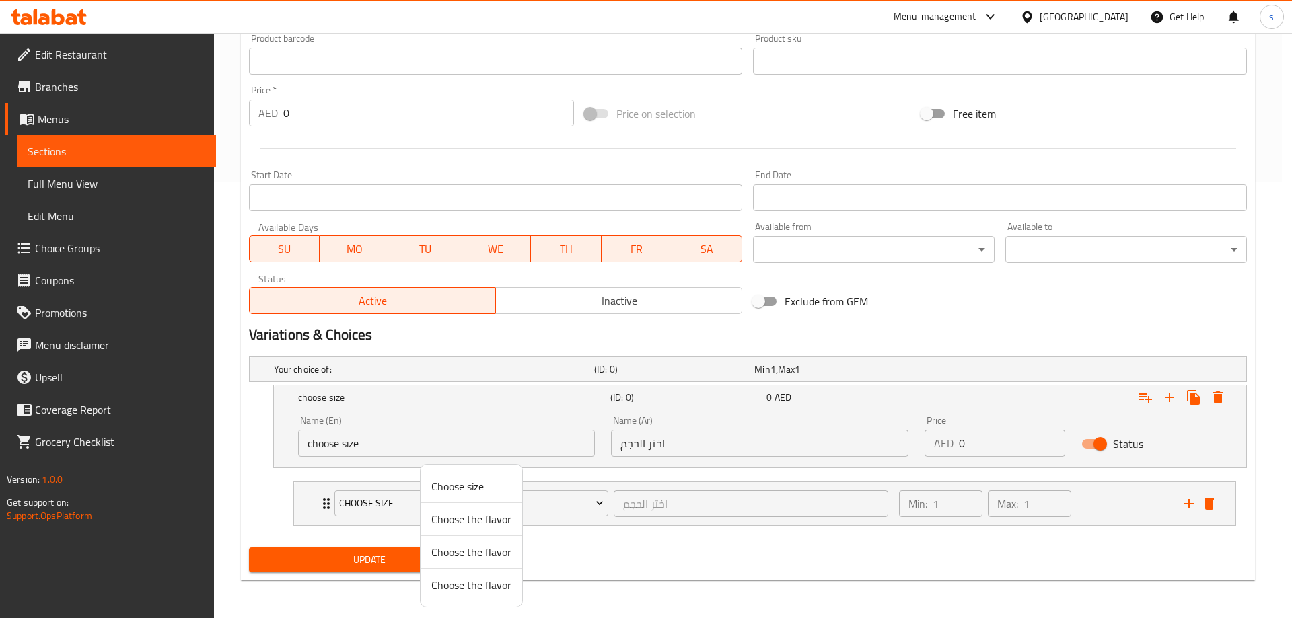
click at [571, 504] on div at bounding box center [646, 309] width 1292 height 618
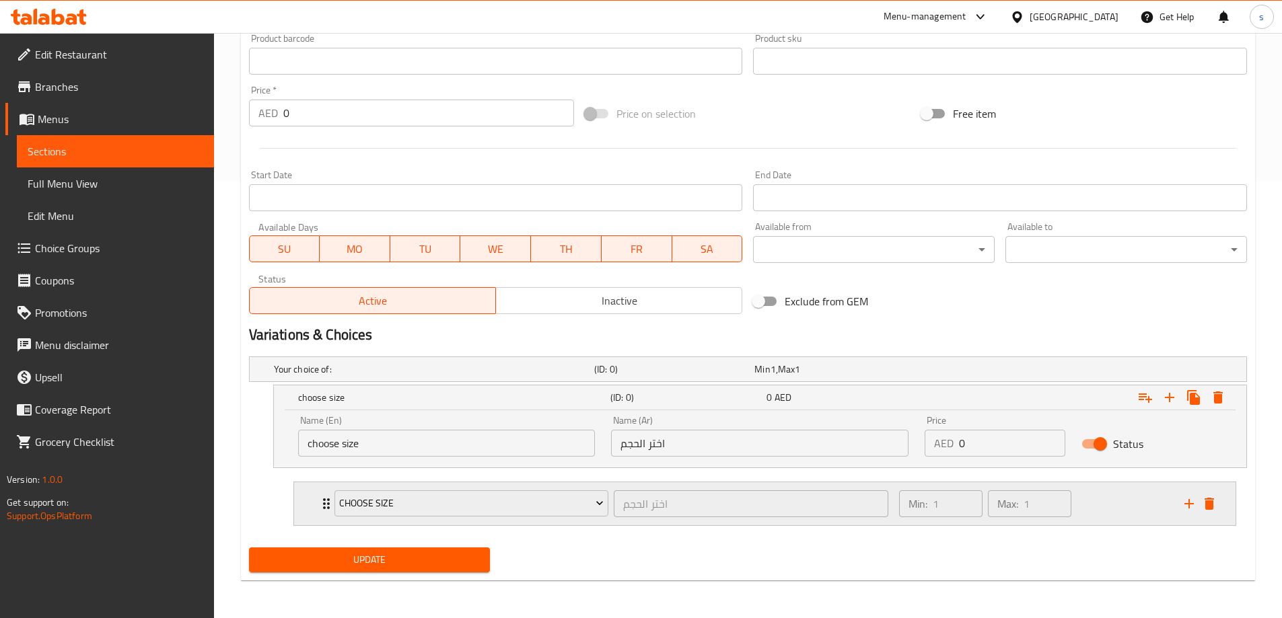
click at [1007, 509] on p "Max:" at bounding box center [1007, 504] width 21 height 16
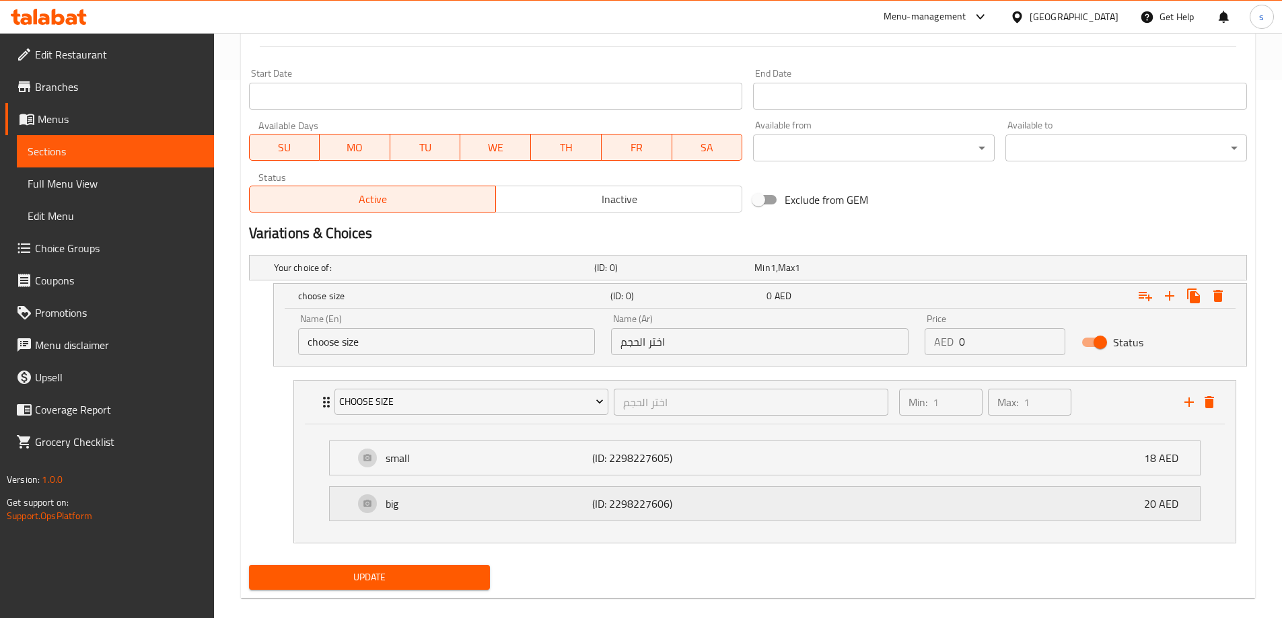
scroll to position [556, 0]
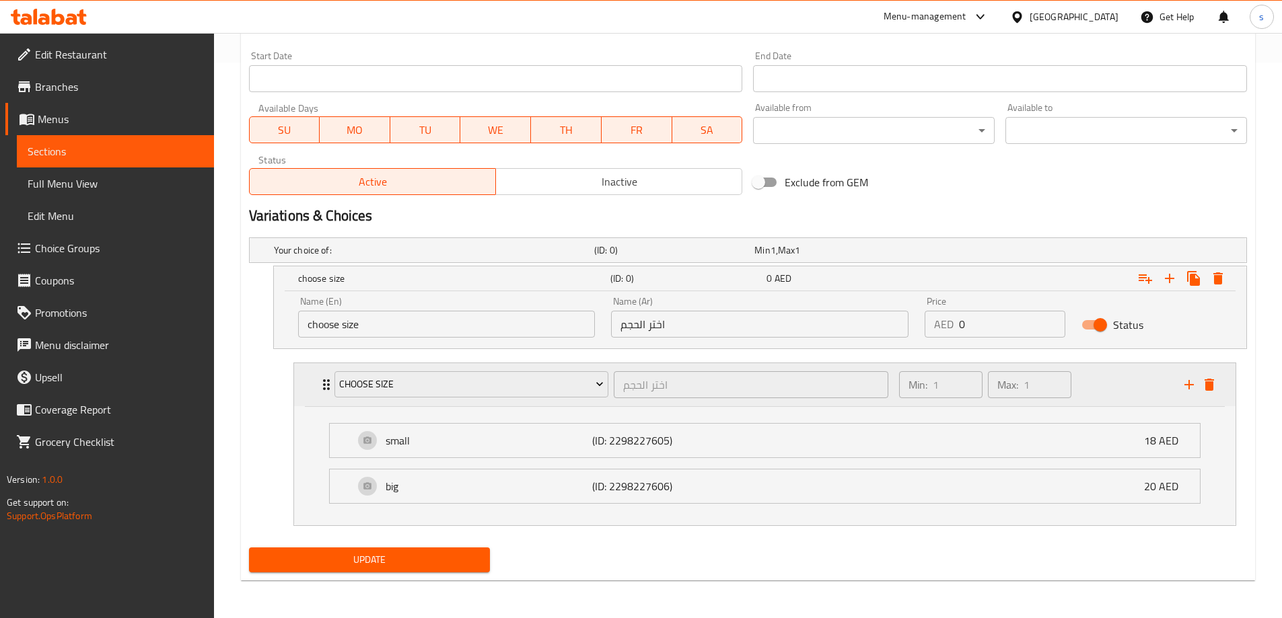
click at [1186, 395] on div "Choose size اختر الحجم ​ Min: 1 ​ Max: 1 ​" at bounding box center [768, 384] width 901 height 43
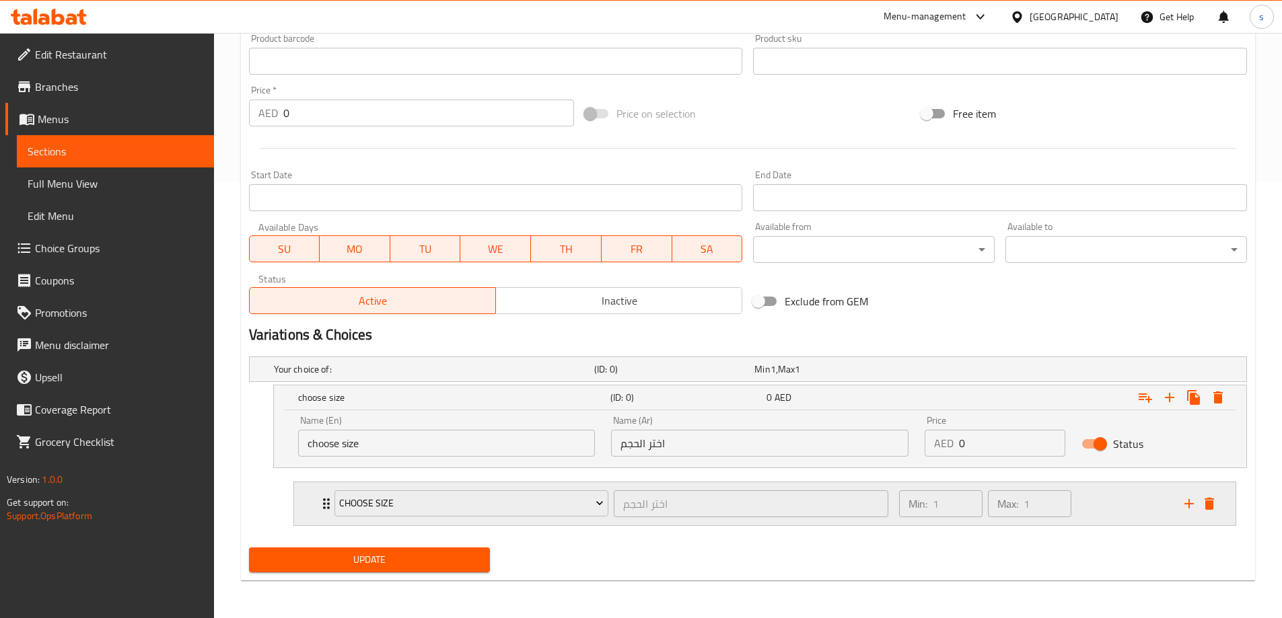
scroll to position [437, 0]
click at [1179, 509] on div "Expand" at bounding box center [1199, 504] width 40 height 20
click at [1096, 503] on div "Min: 1 ​ Max: 1 ​" at bounding box center [1033, 503] width 285 height 43
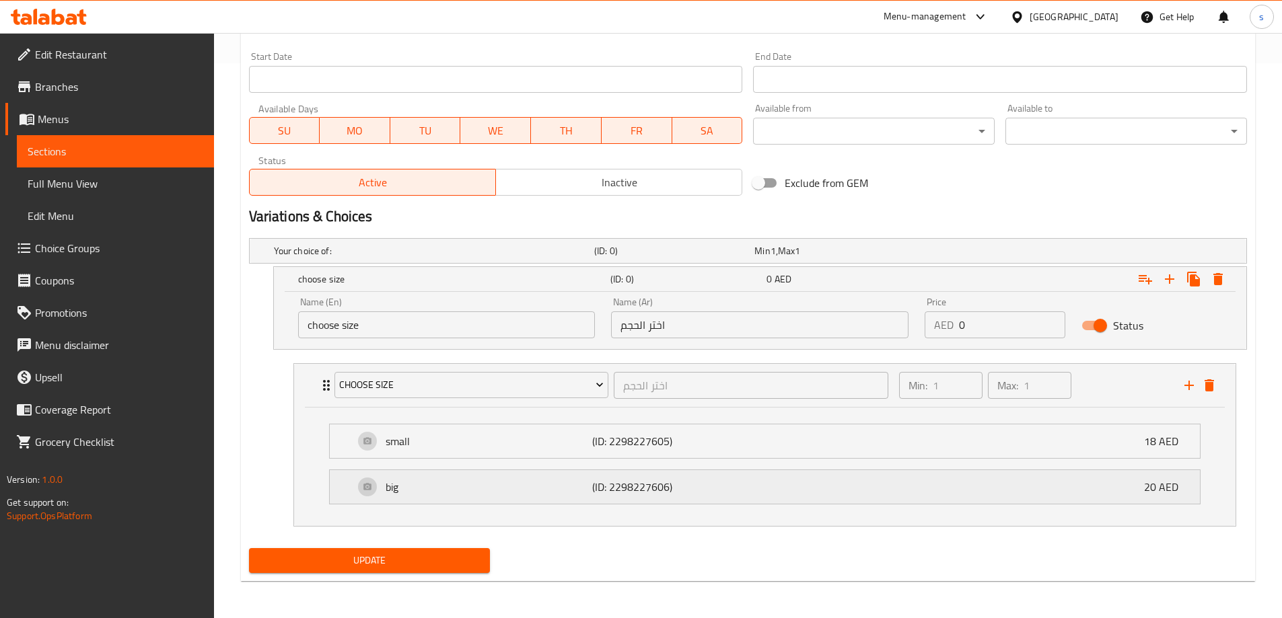
scroll to position [556, 0]
click at [1186, 380] on icon "add" at bounding box center [1189, 385] width 16 height 16
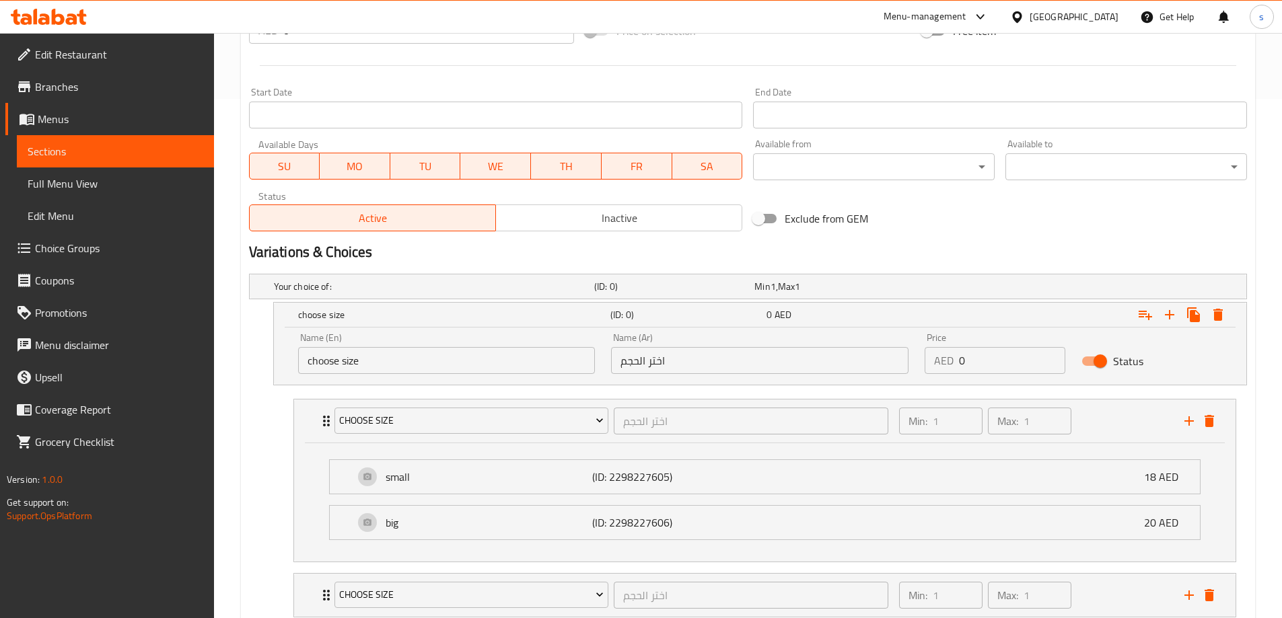
scroll to position [544, 0]
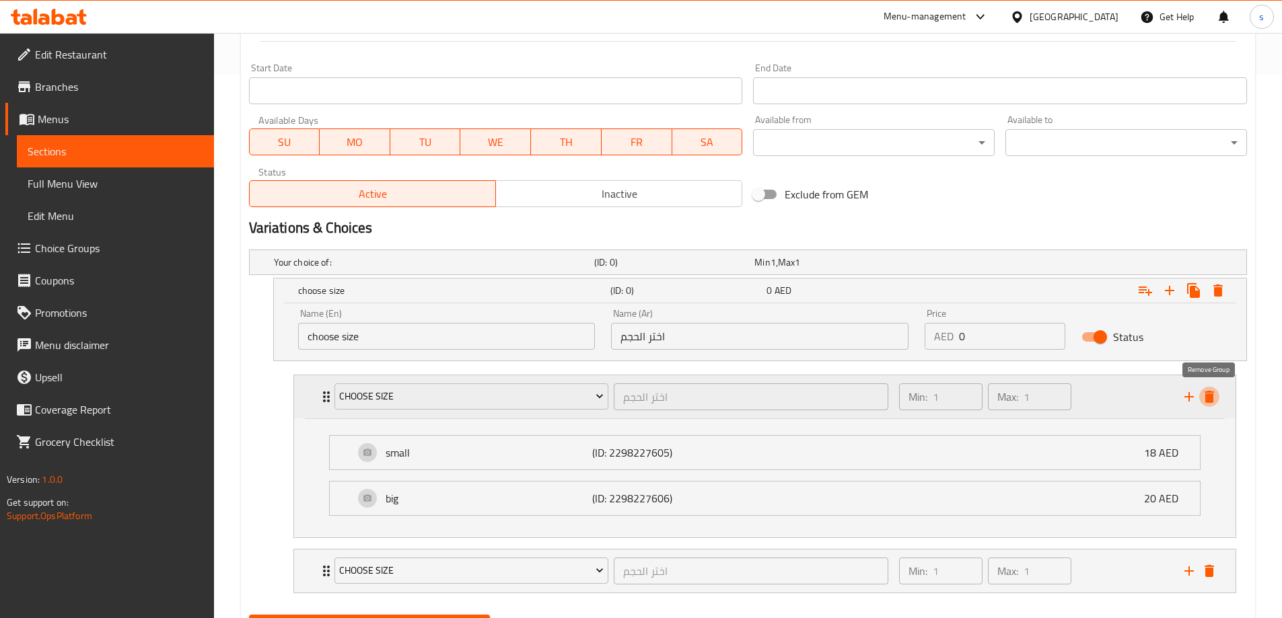
click at [1207, 400] on icon "delete" at bounding box center [1208, 397] width 9 height 12
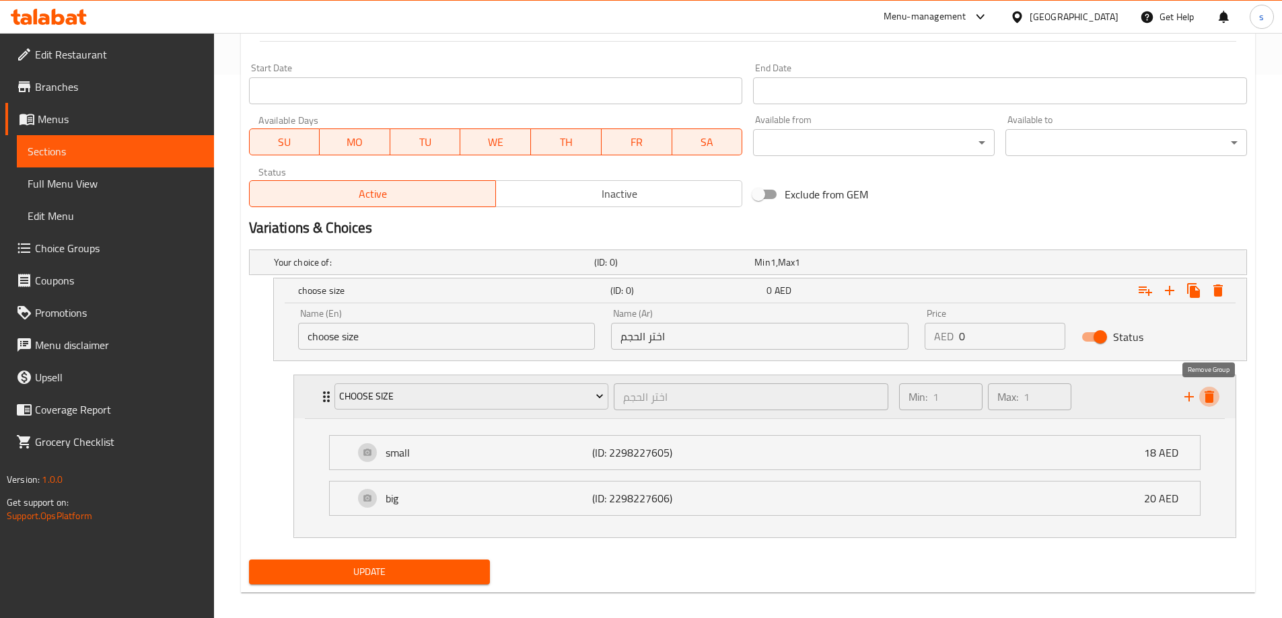
click at [1207, 400] on icon "delete" at bounding box center [1208, 397] width 9 height 12
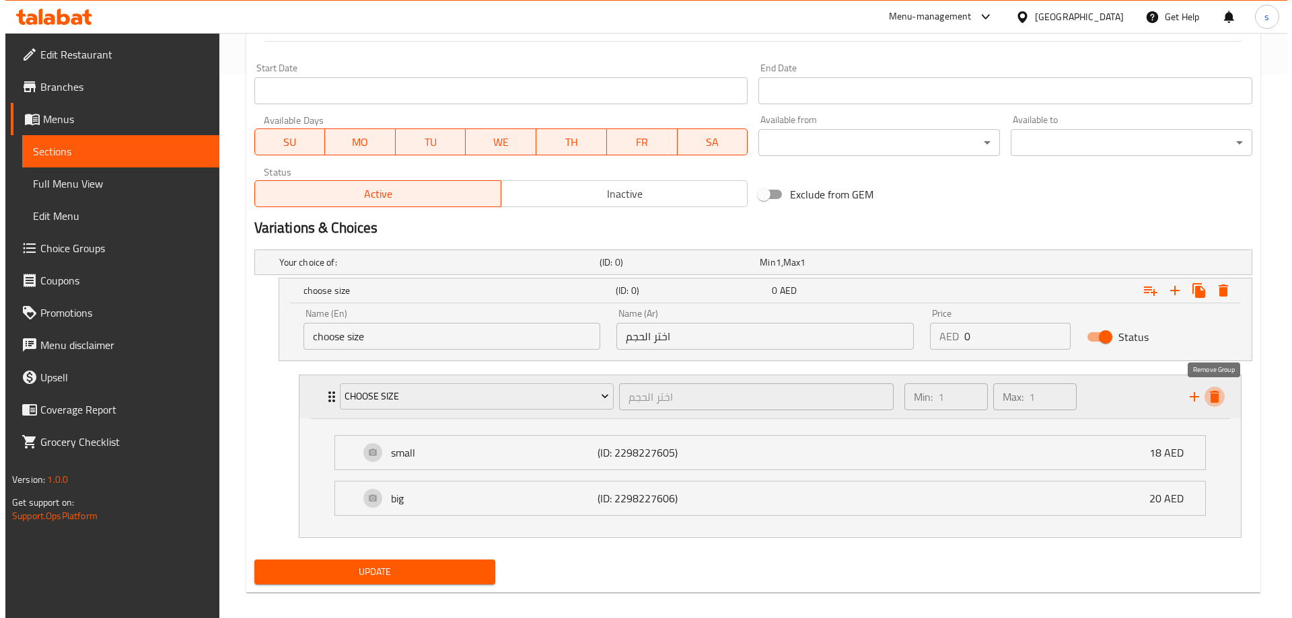
scroll to position [381, 0]
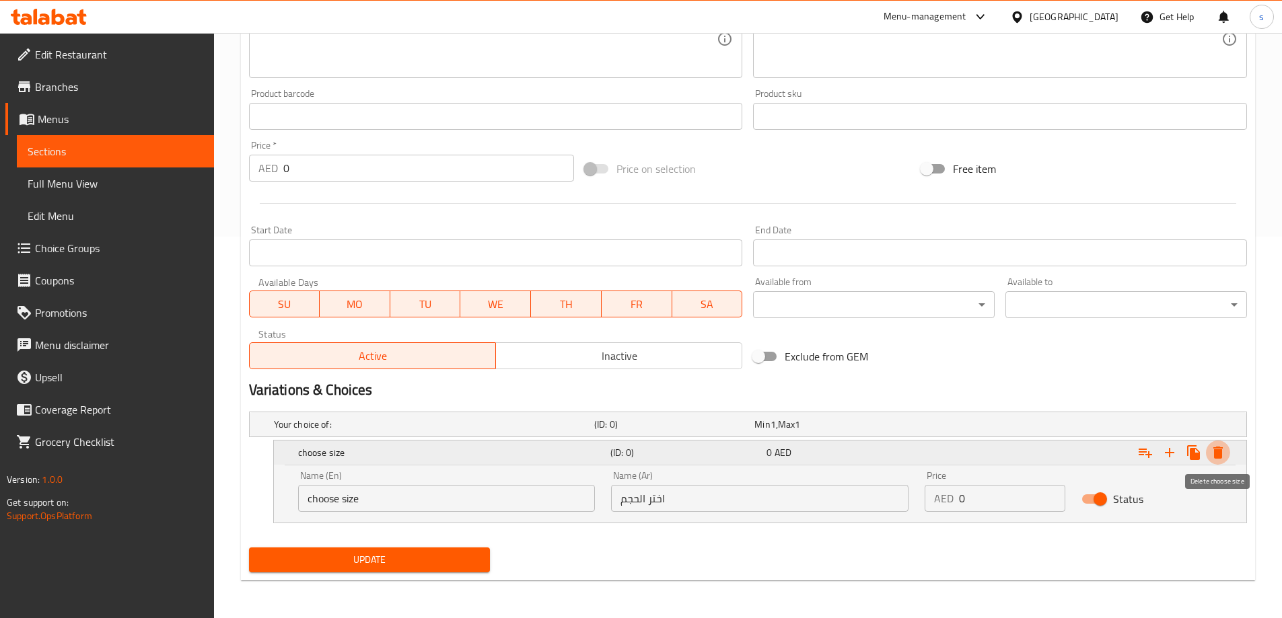
click at [1217, 451] on icon "Expand" at bounding box center [1217, 453] width 9 height 12
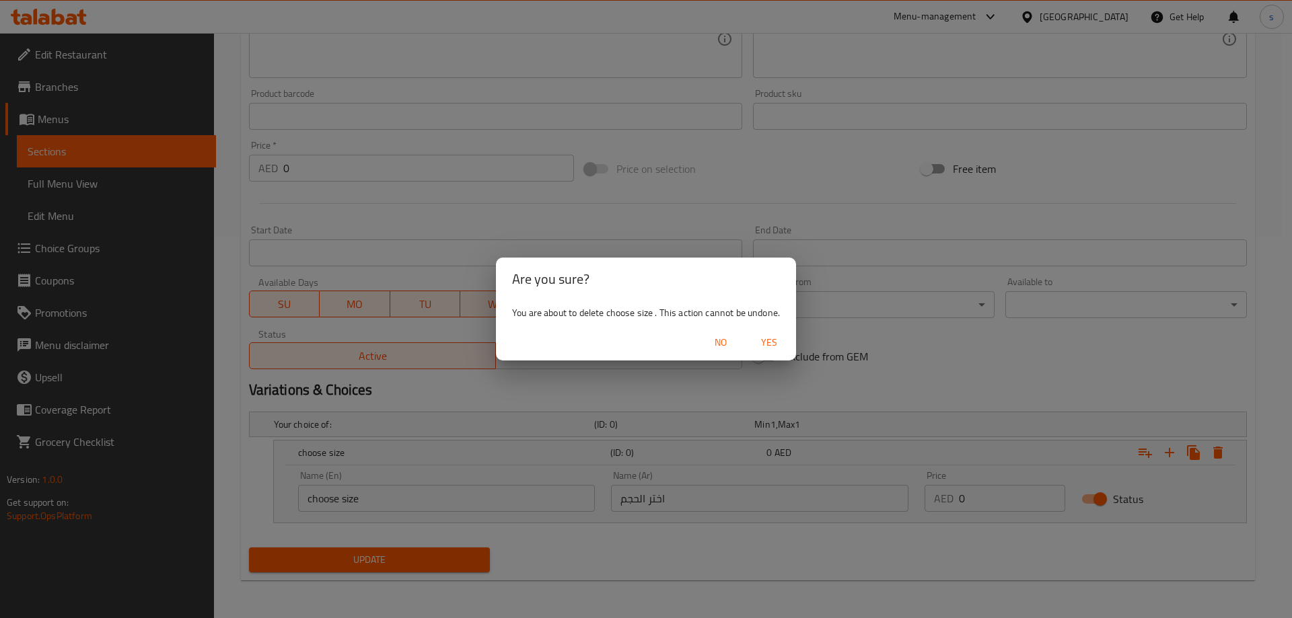
click at [763, 335] on span "Yes" at bounding box center [769, 342] width 32 height 17
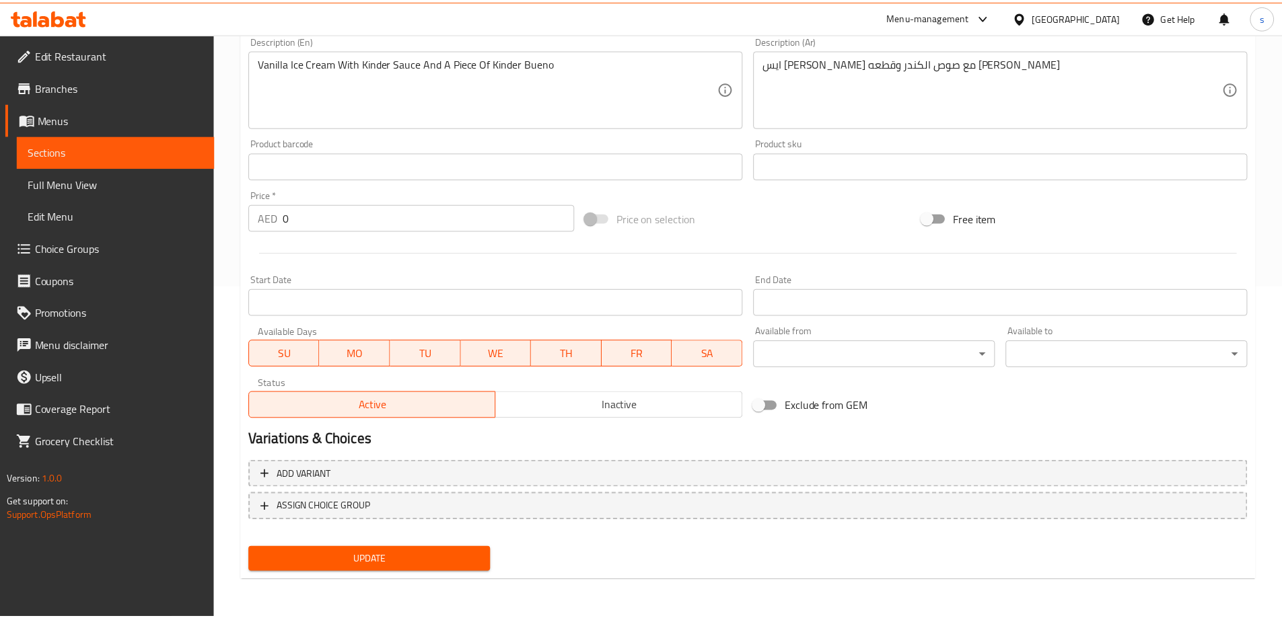
scroll to position [332, 0]
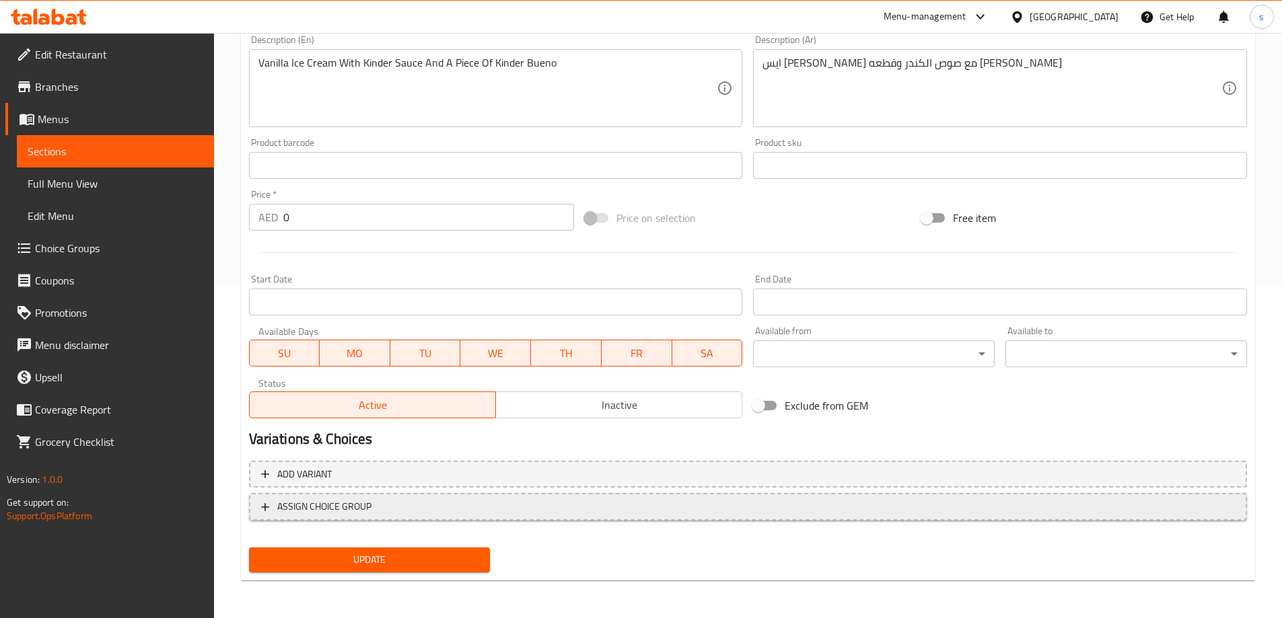
click at [420, 503] on span "ASSIGN CHOICE GROUP" at bounding box center [748, 507] width 974 height 17
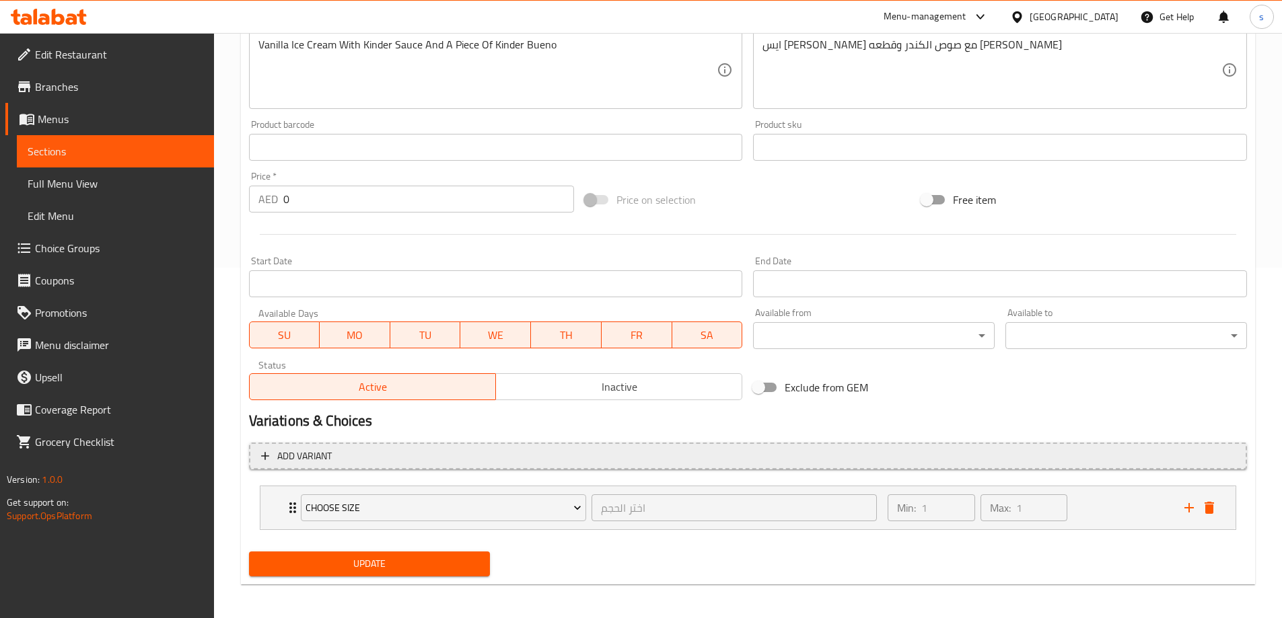
scroll to position [355, 0]
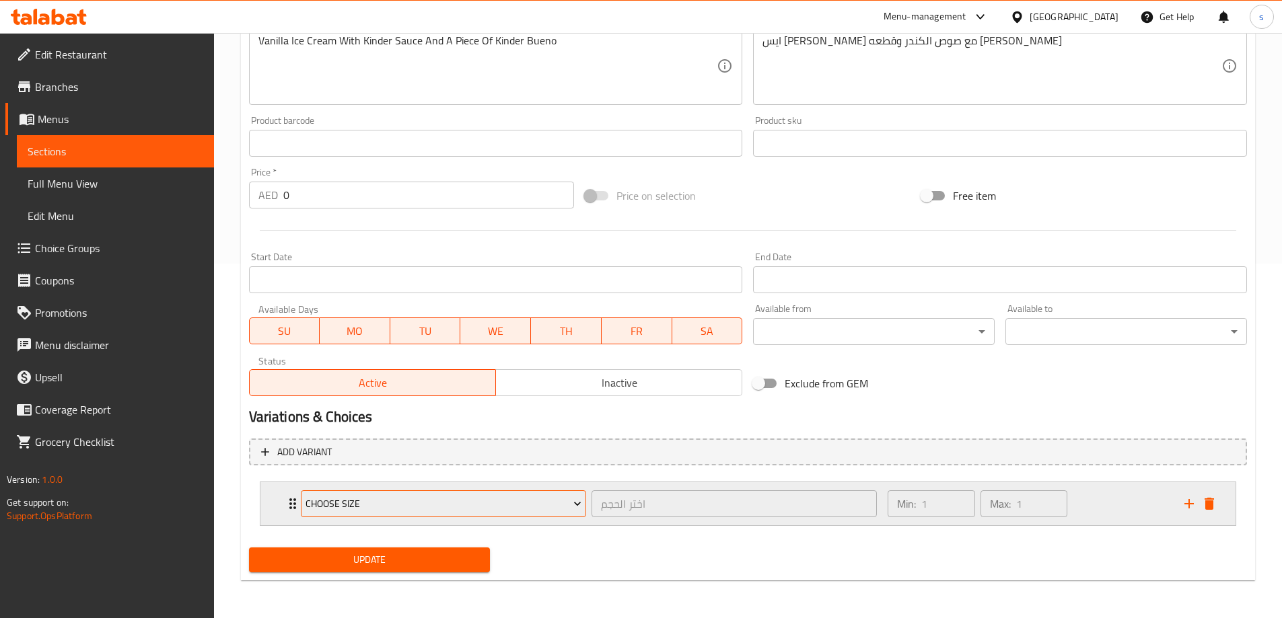
click at [582, 513] on button "Choose size" at bounding box center [443, 503] width 285 height 27
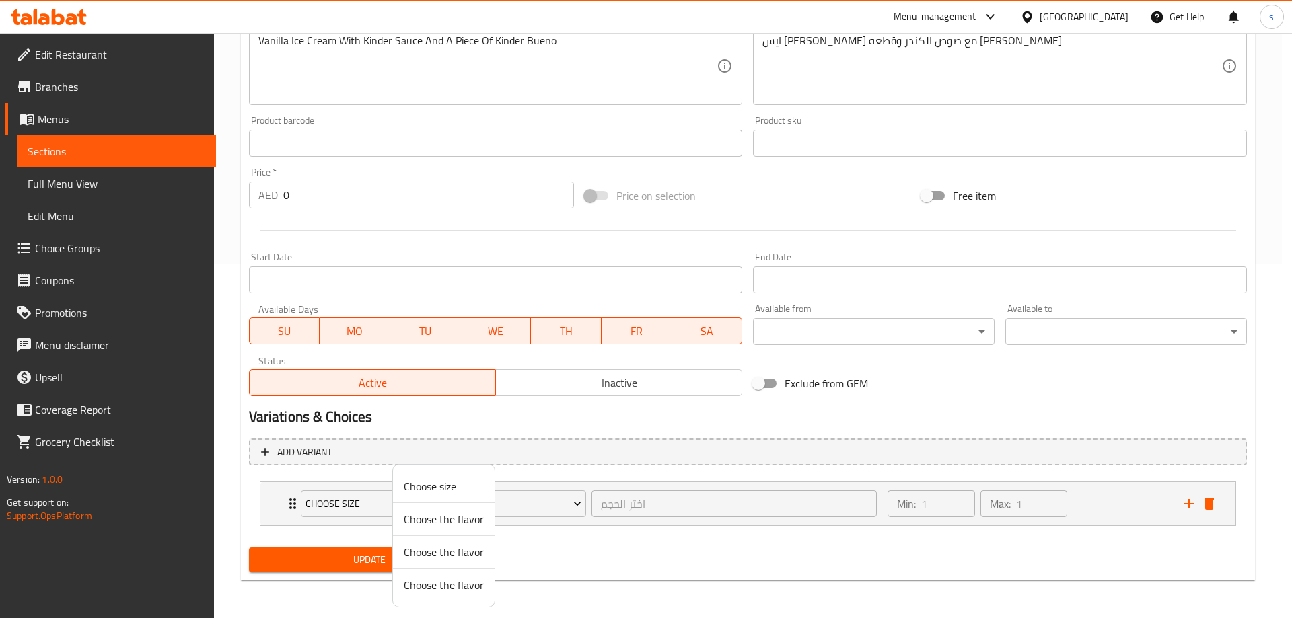
click at [456, 485] on span "Choose size" at bounding box center [444, 486] width 80 height 16
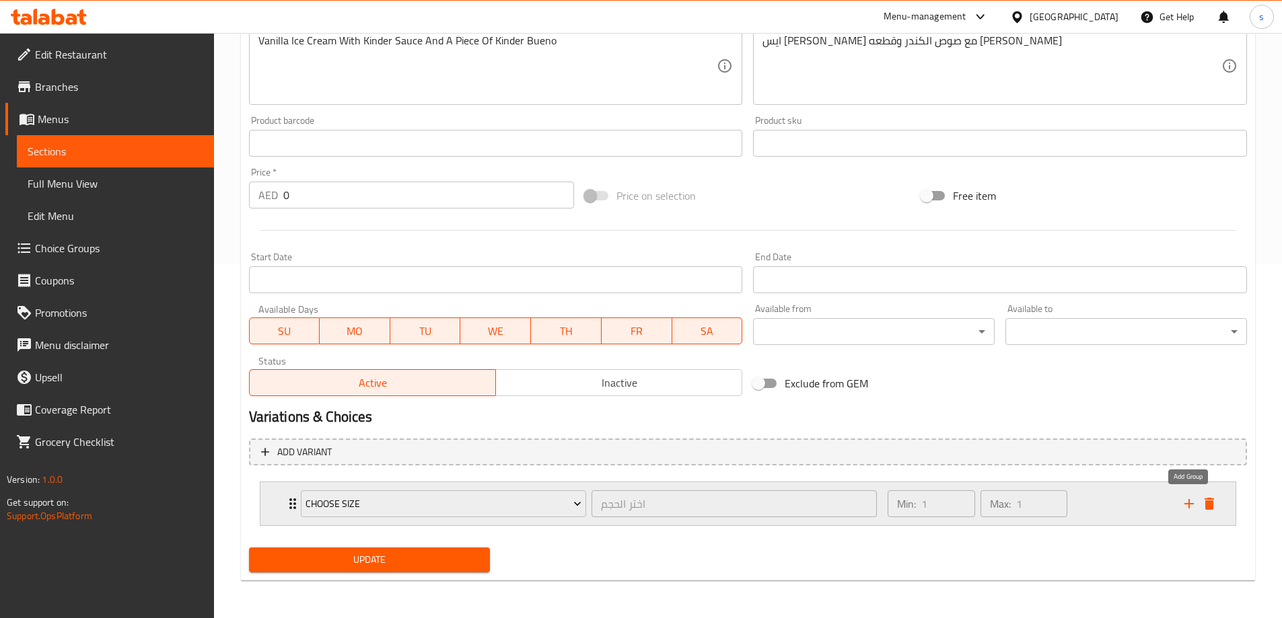
click at [1186, 503] on icon "add" at bounding box center [1189, 504] width 16 height 16
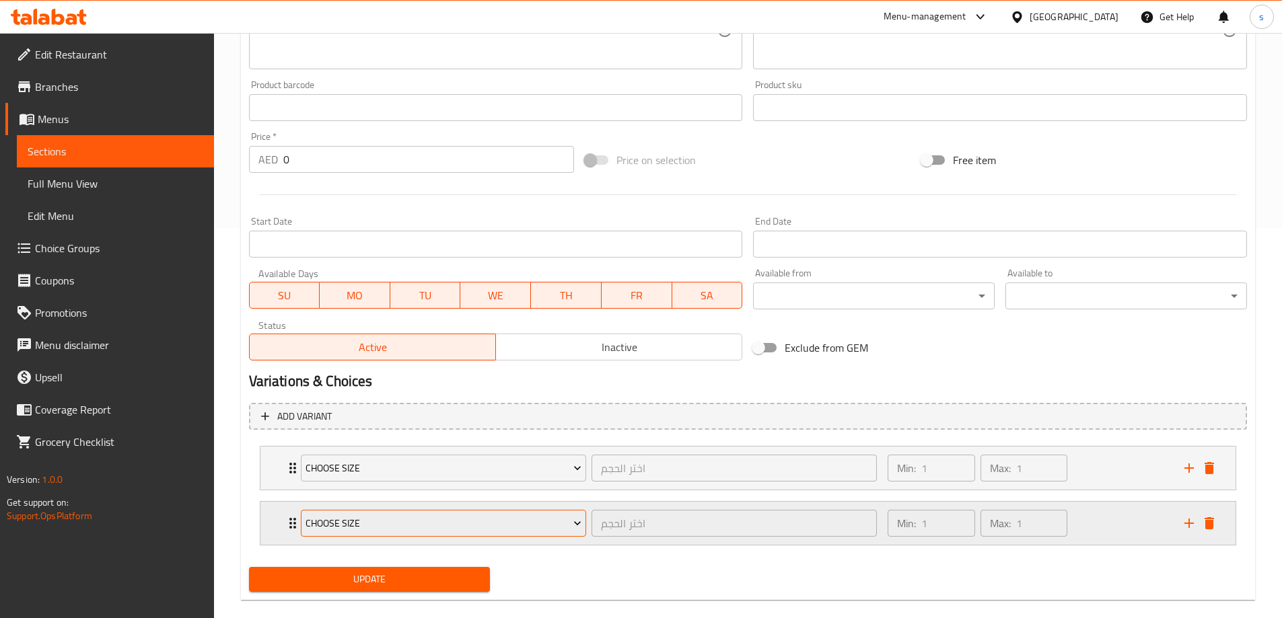
scroll to position [410, 0]
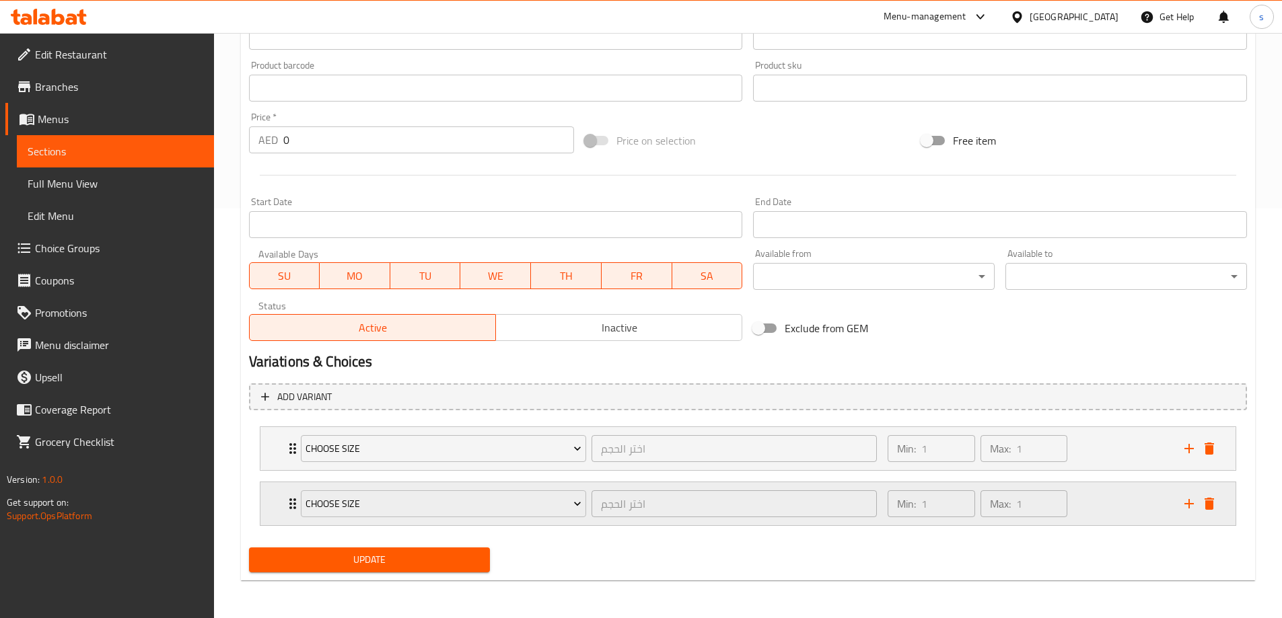
click at [1214, 516] on div "Choose size اختر الحجم ​ Min: 1 ​ Max: 1 ​" at bounding box center [752, 503] width 935 height 43
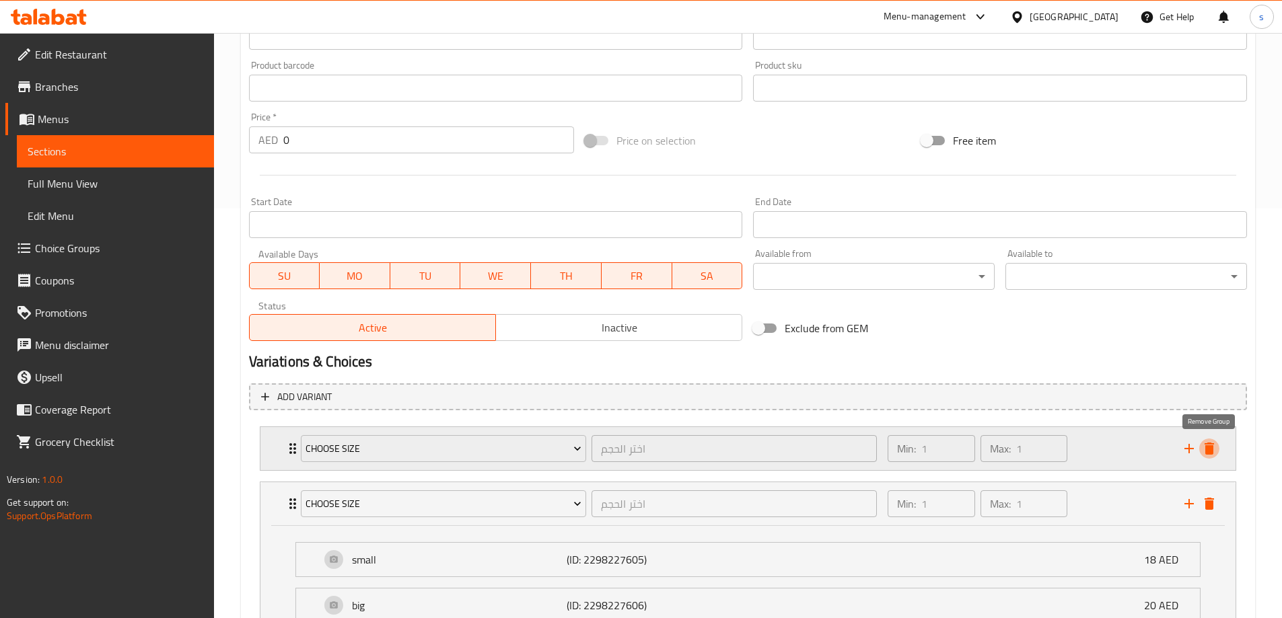
click at [1213, 456] on icon "delete" at bounding box center [1209, 449] width 16 height 16
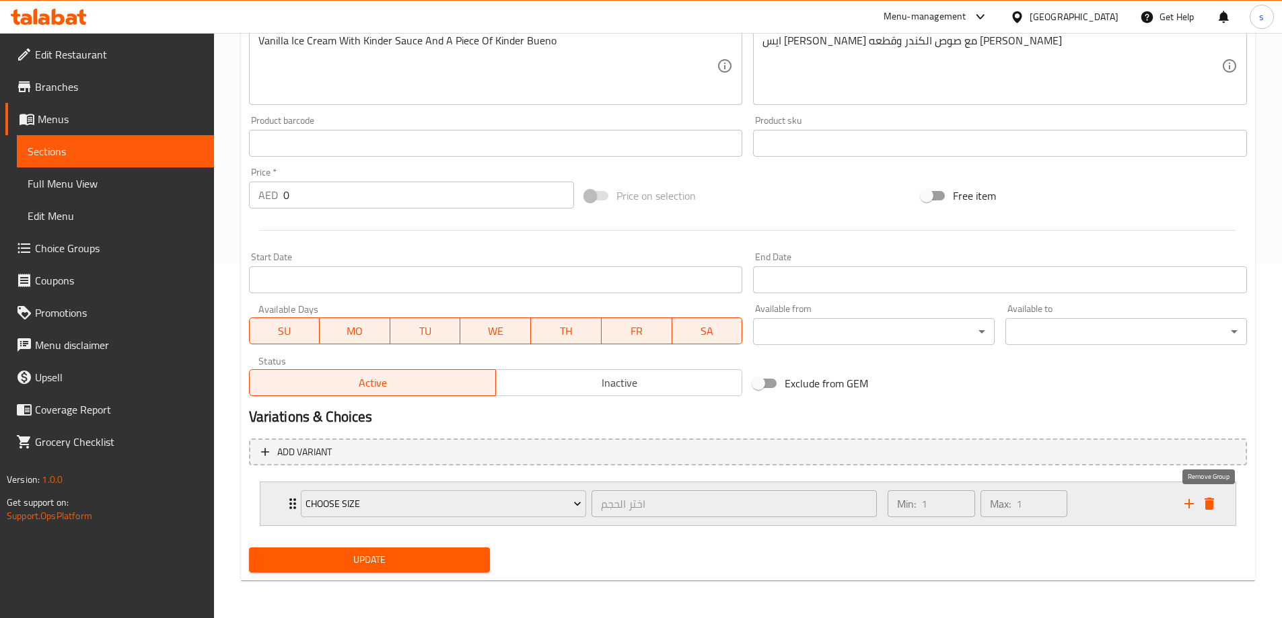
click at [1210, 495] on button "delete" at bounding box center [1209, 504] width 20 height 20
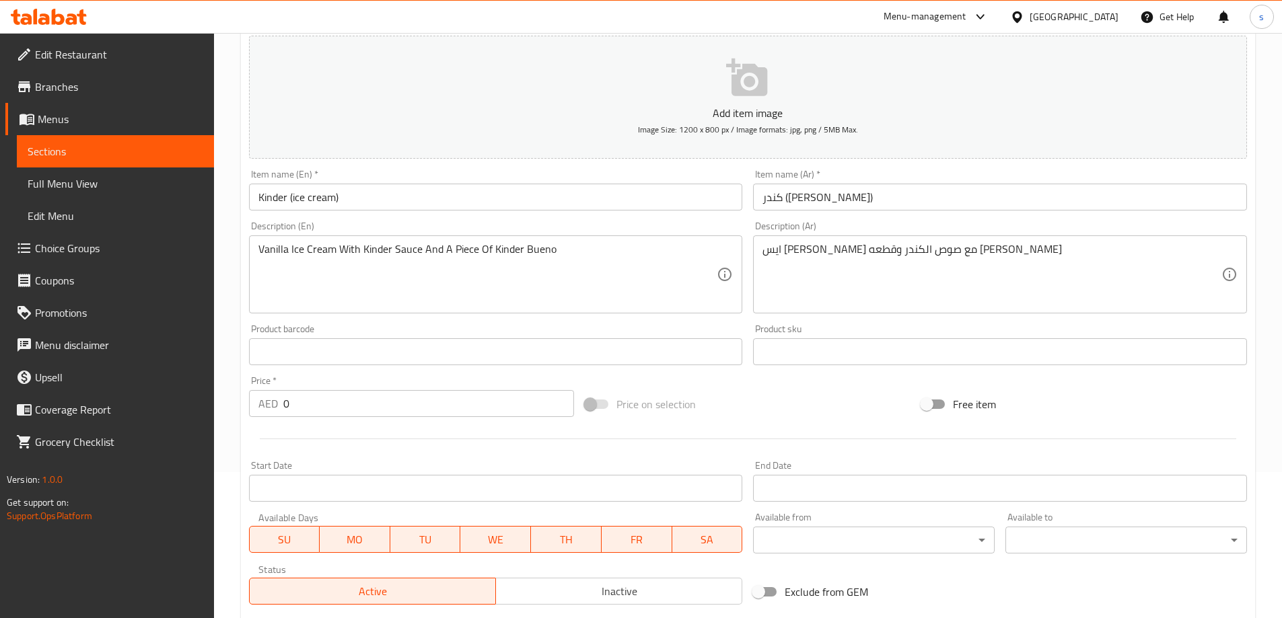
scroll to position [131, 0]
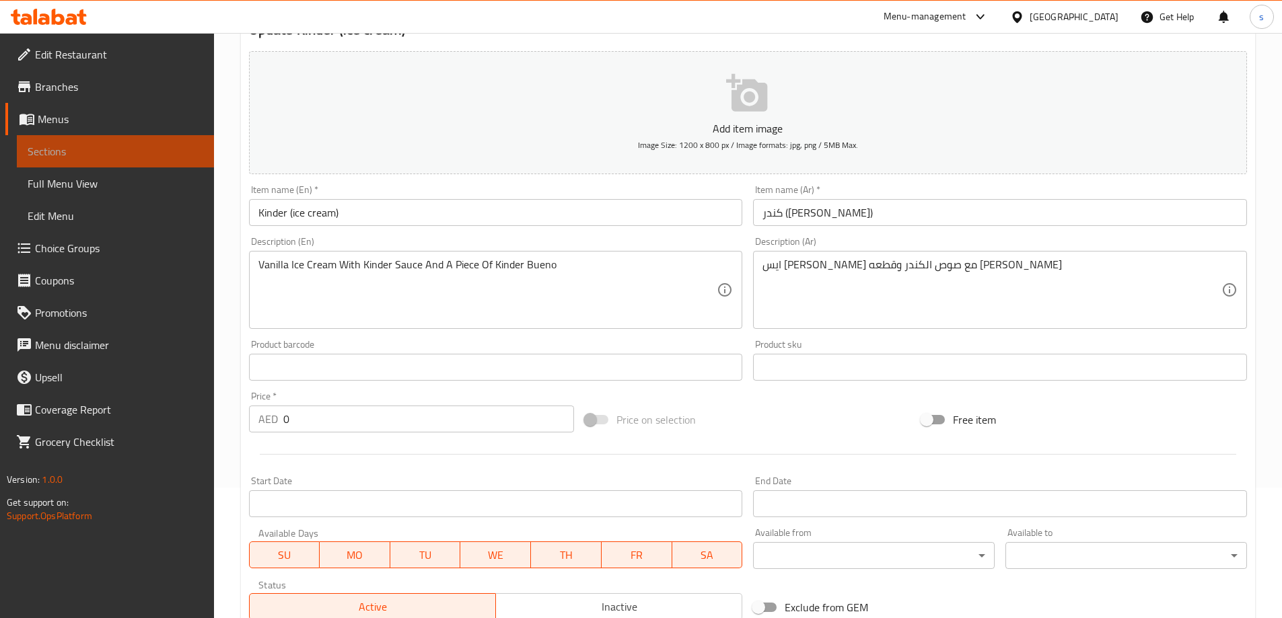
click at [129, 150] on span "Sections" at bounding box center [116, 151] width 176 height 16
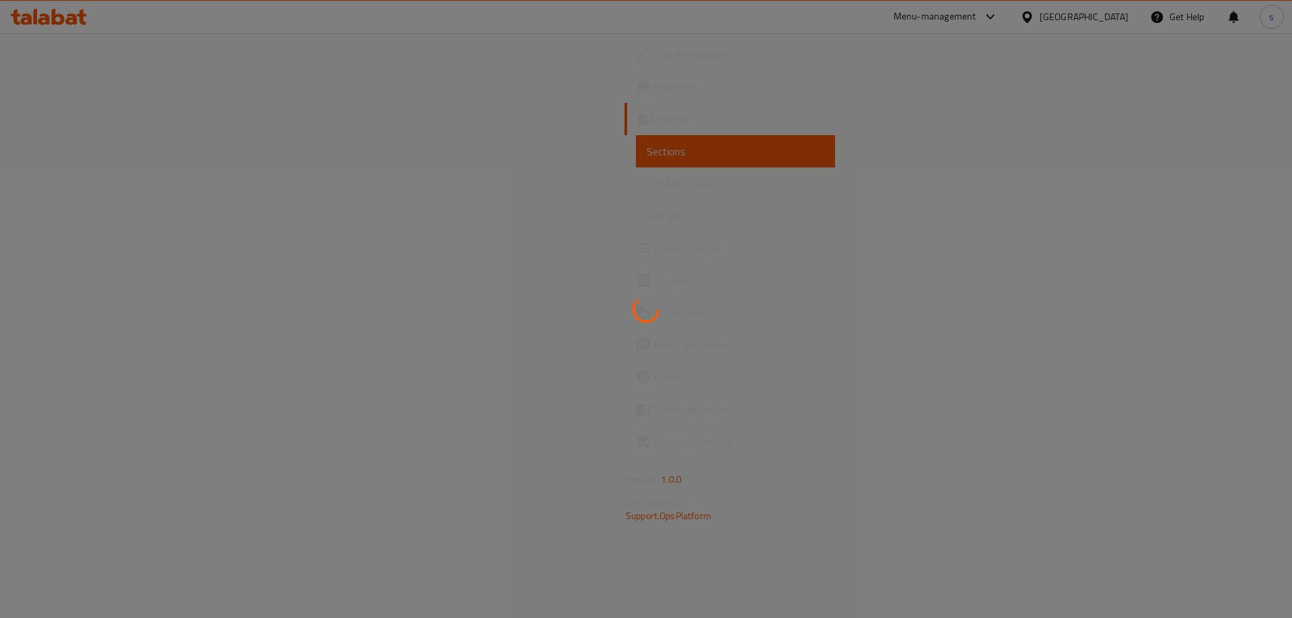
click at [116, 190] on div at bounding box center [646, 309] width 1292 height 618
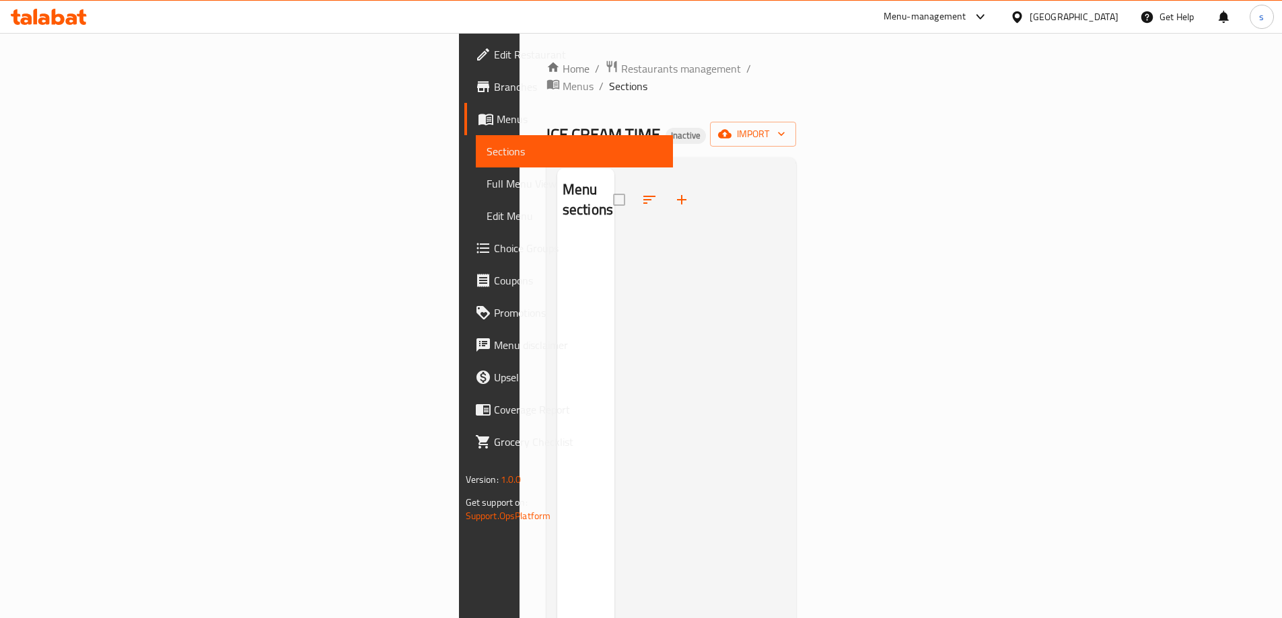
click at [486, 185] on span "Full Menu View" at bounding box center [574, 184] width 176 height 16
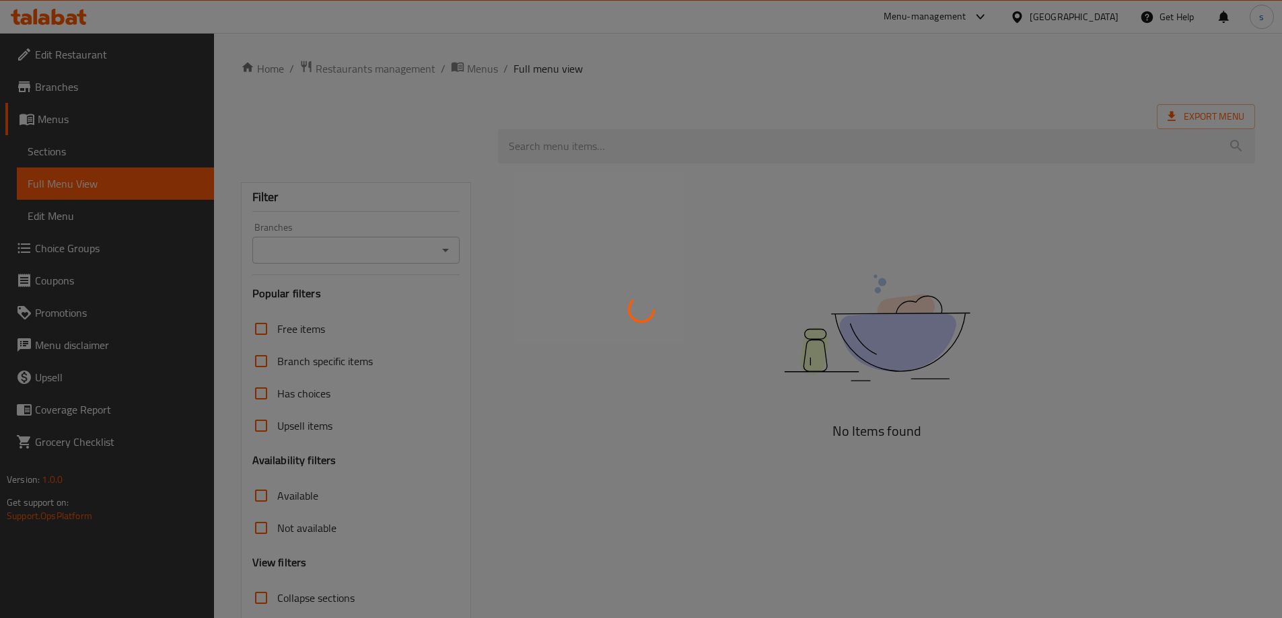
click at [87, 147] on div at bounding box center [641, 309] width 1282 height 618
click at [89, 172] on div at bounding box center [641, 309] width 1282 height 618
click at [93, 150] on div at bounding box center [641, 309] width 1282 height 618
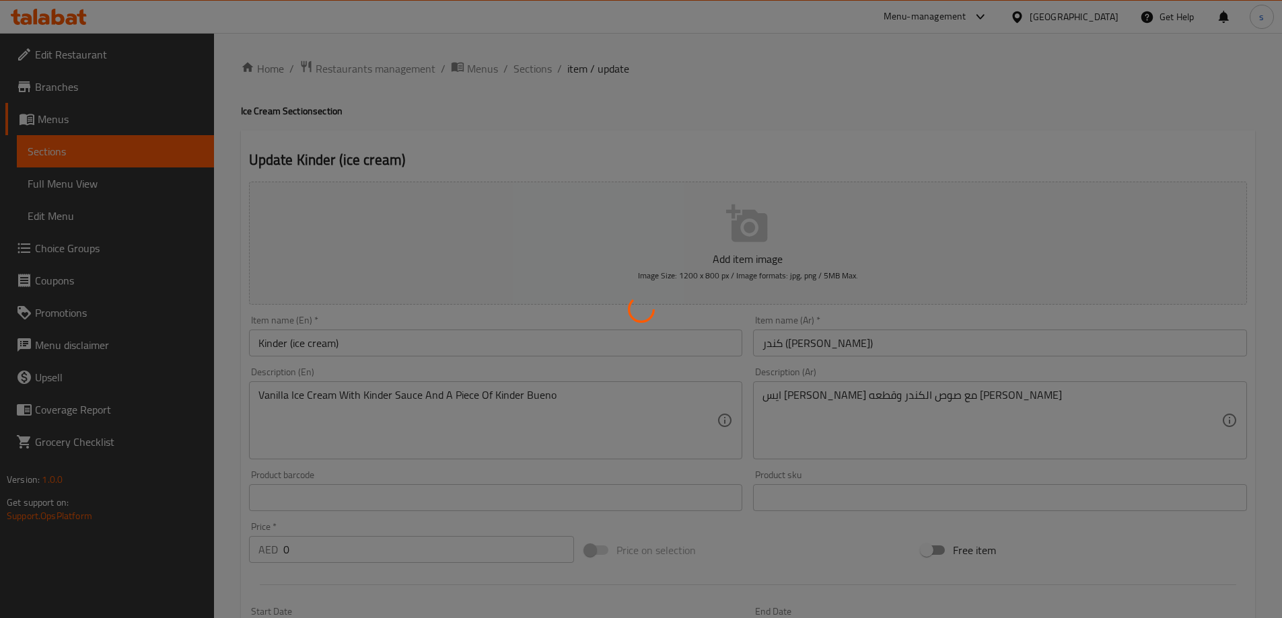
click at [89, 244] on div at bounding box center [641, 309] width 1282 height 618
click at [100, 247] on div at bounding box center [641, 309] width 1282 height 618
click at [234, 172] on div at bounding box center [641, 309] width 1282 height 618
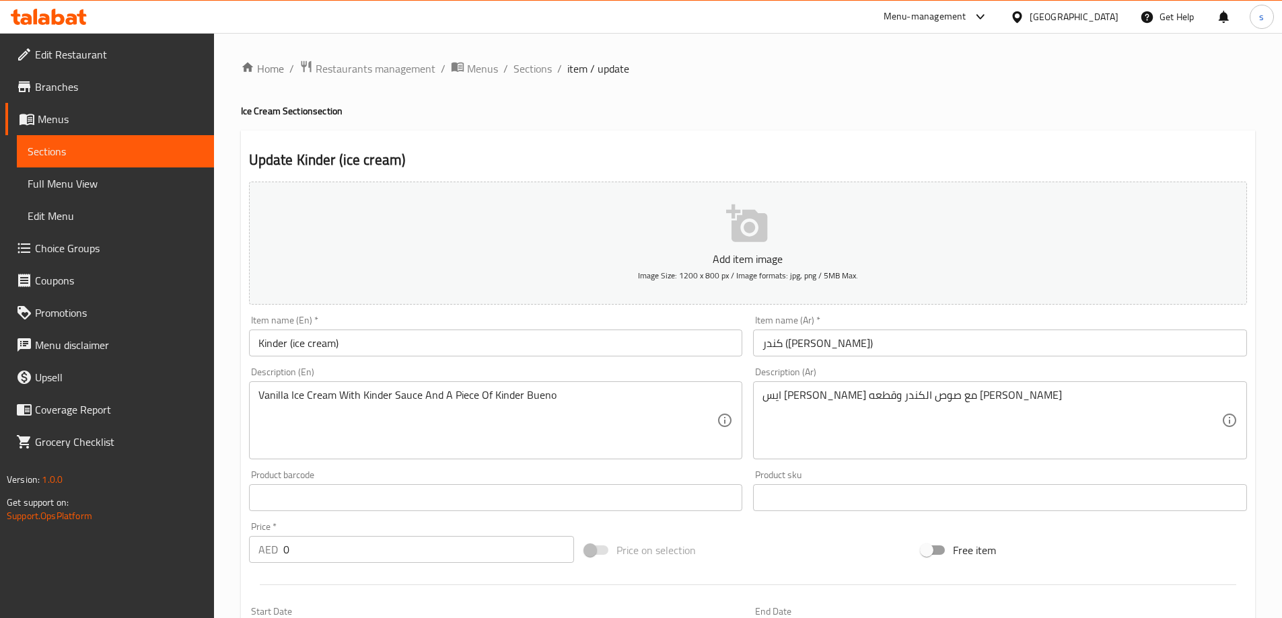
click at [104, 256] on link "Choice Groups" at bounding box center [109, 248] width 209 height 32
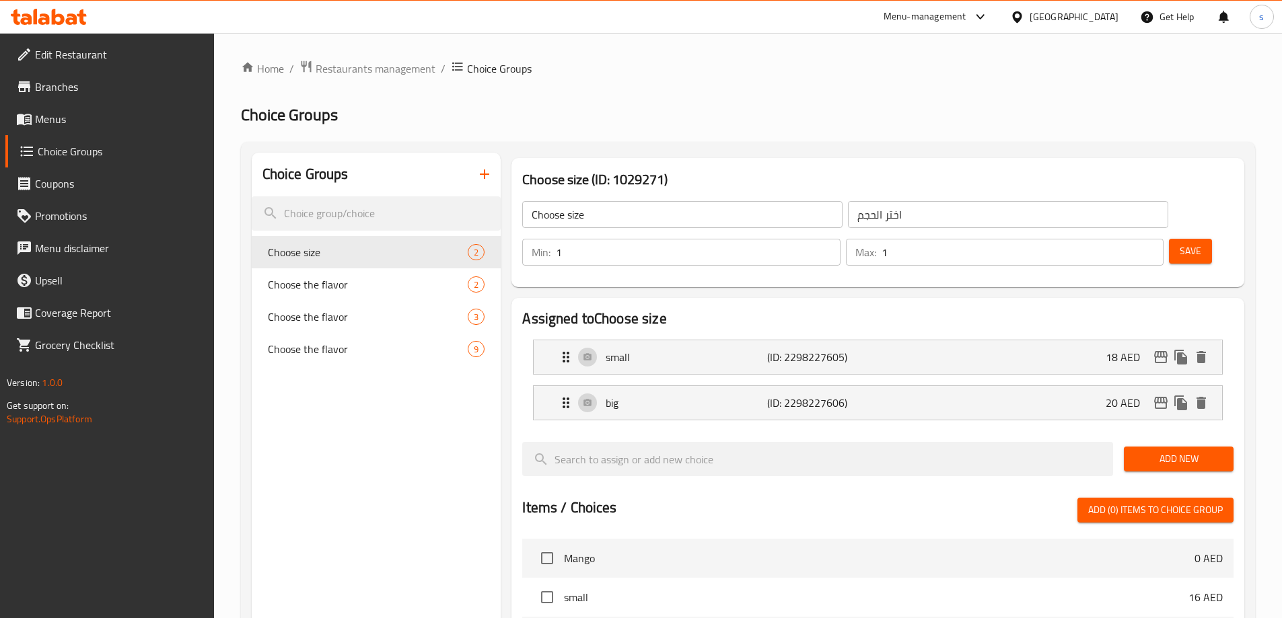
click at [425, 179] on div "Choice Groups" at bounding box center [377, 175] width 250 height 44
click at [482, 168] on icon "button" at bounding box center [484, 174] width 16 height 16
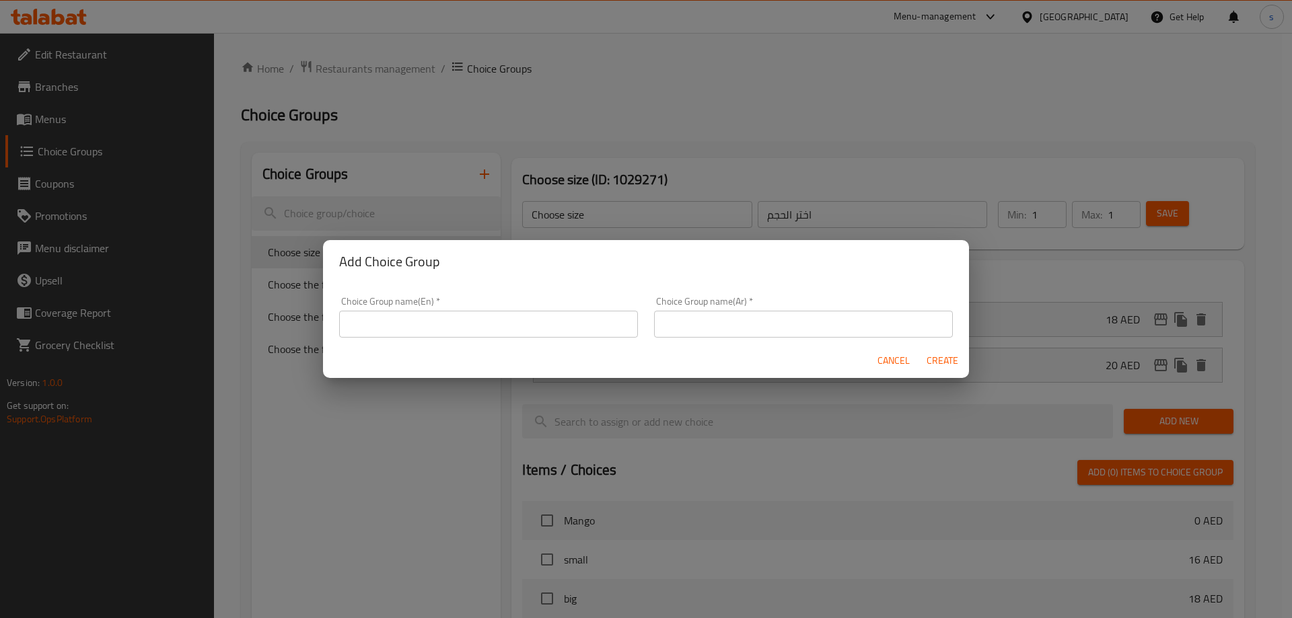
click at [494, 330] on input "text" at bounding box center [488, 324] width 299 height 27
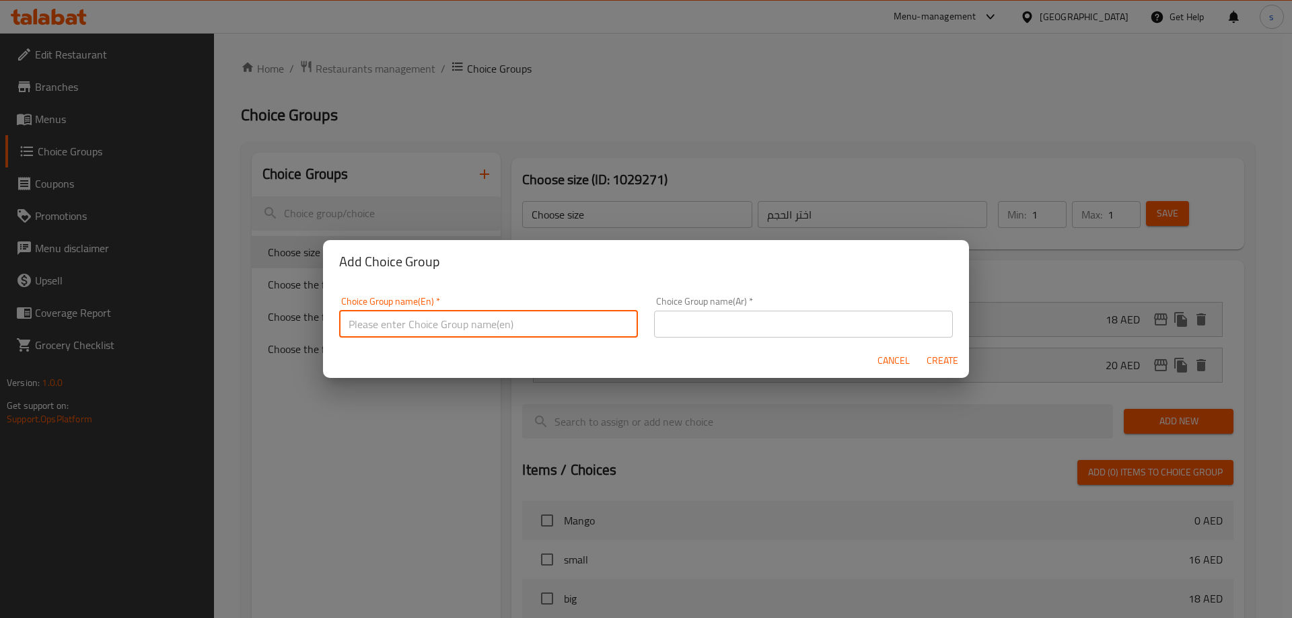
click at [477, 223] on div "Add Choice Group Choice Group name(En)   * Choice Group name(En) * Choice Group…" at bounding box center [646, 309] width 1292 height 618
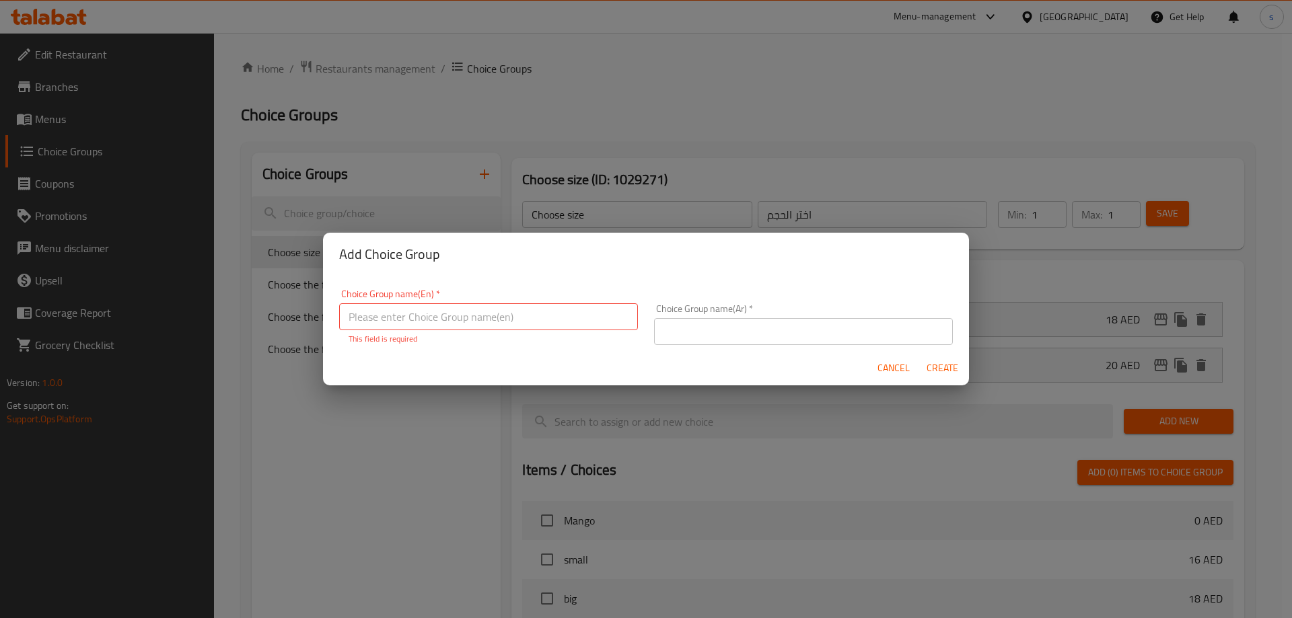
click at [885, 365] on span "Cancel" at bounding box center [893, 368] width 32 height 17
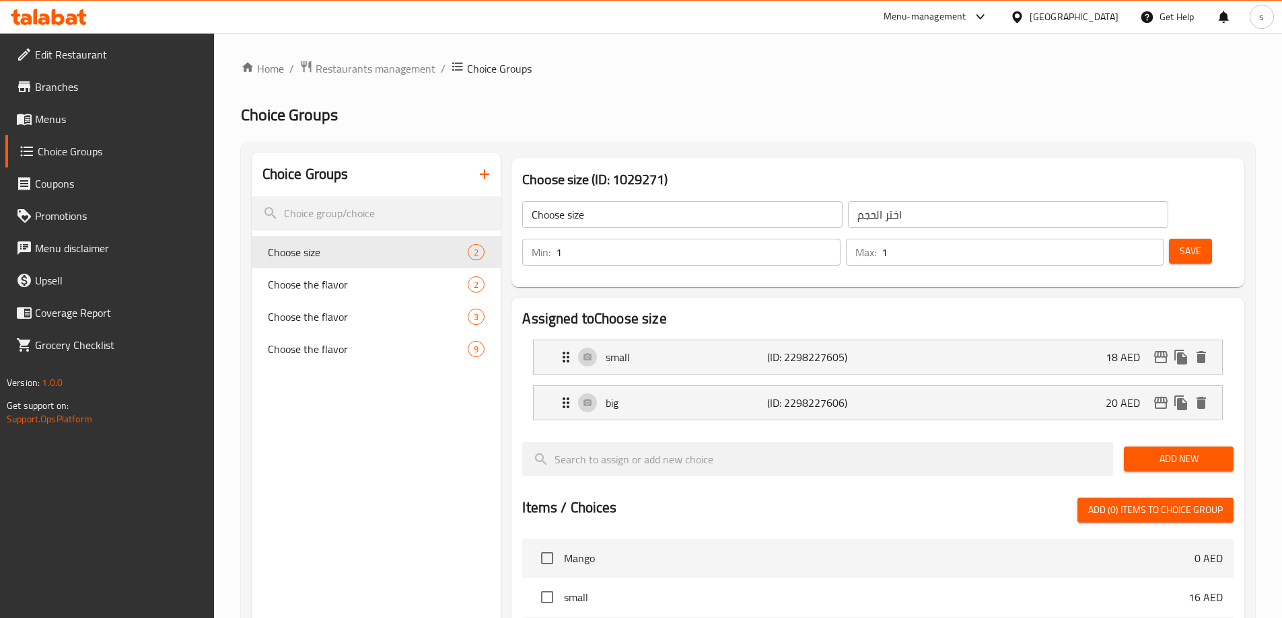
click at [458, 173] on div "Choice Groups" at bounding box center [377, 175] width 250 height 44
click at [642, 213] on input "Choose size" at bounding box center [682, 214] width 320 height 27
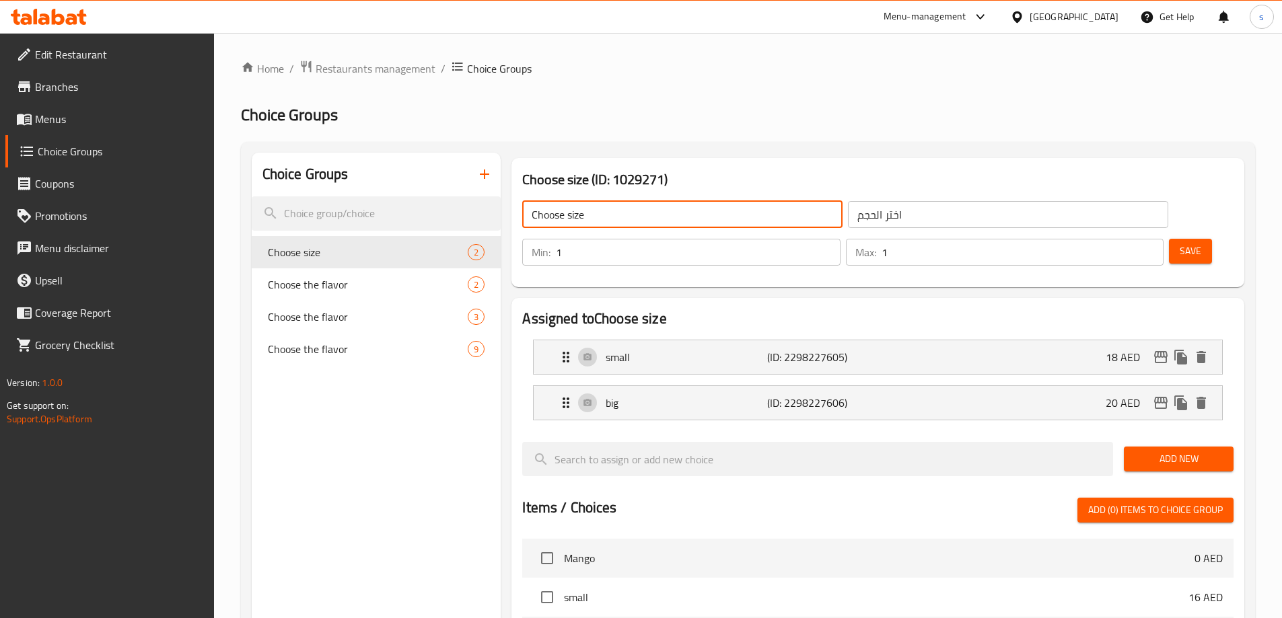
click at [762, 153] on div "Choose size (ID: 1029271) Choose size ​ اختر الحجم ​ Min: 1 ​ Max: 1 ​ Save" at bounding box center [877, 223] width 743 height 140
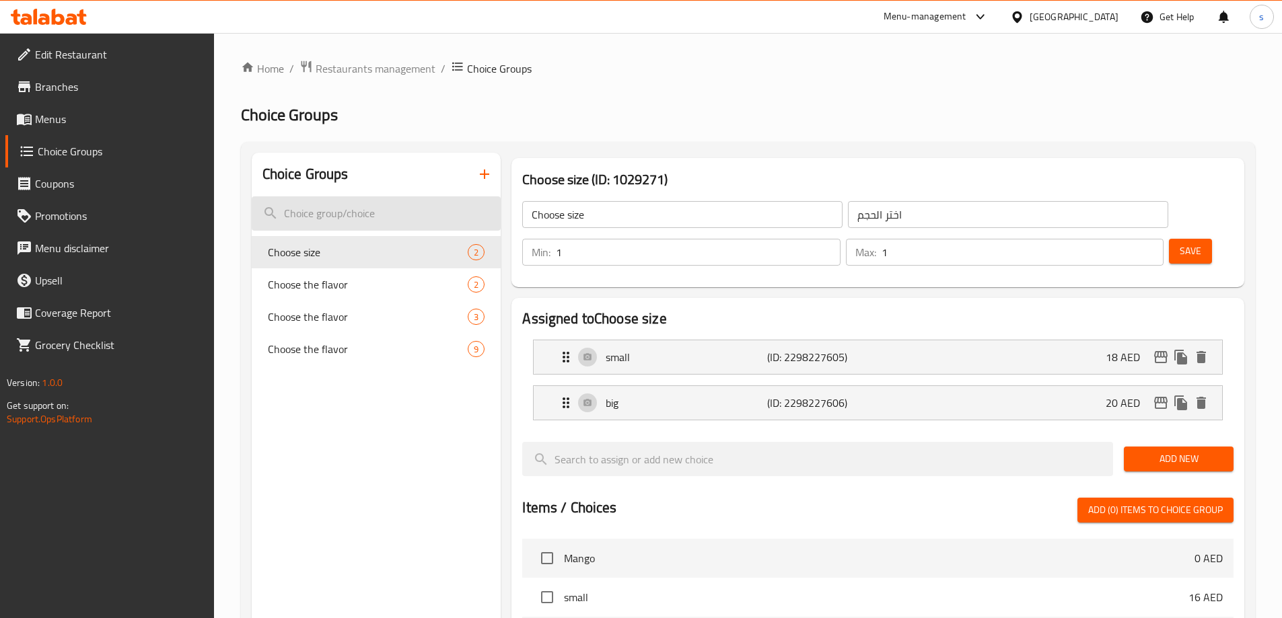
click at [383, 207] on input "search" at bounding box center [377, 213] width 250 height 34
click at [486, 176] on icon "button" at bounding box center [484, 174] width 16 height 16
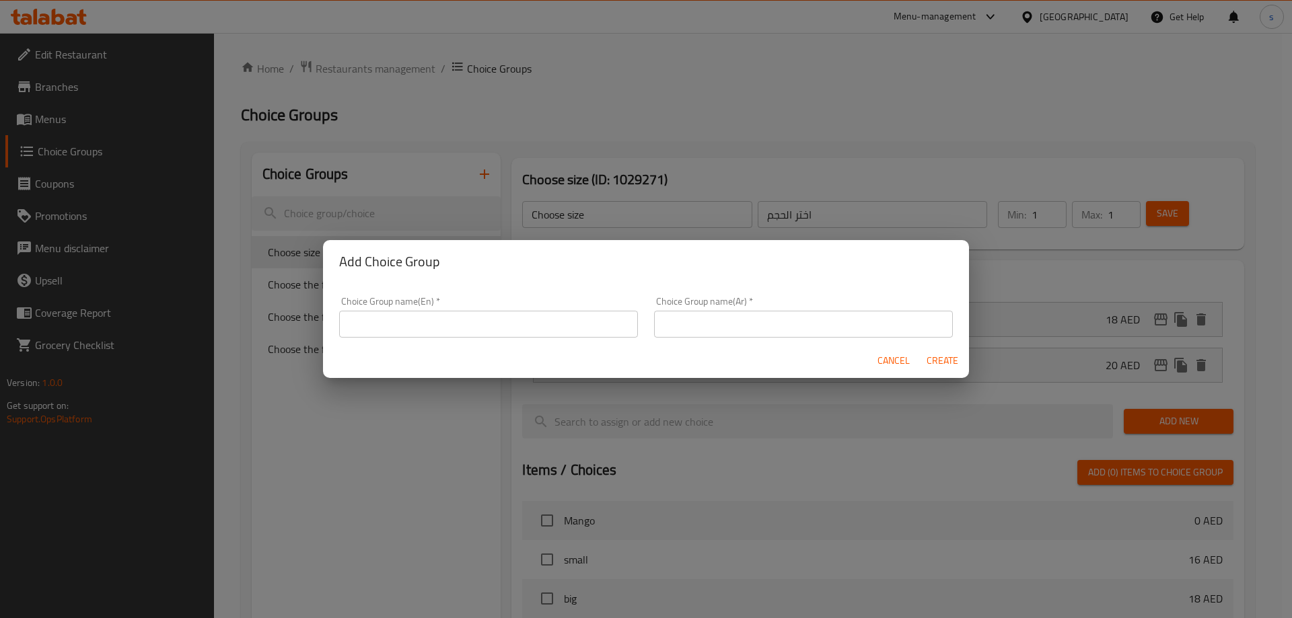
click at [645, 116] on div "Add Choice Group Choice Group name(En)   * Choice Group name(En) * Choice Group…" at bounding box center [646, 309] width 1292 height 618
click at [896, 365] on span "Cancel" at bounding box center [893, 361] width 32 height 17
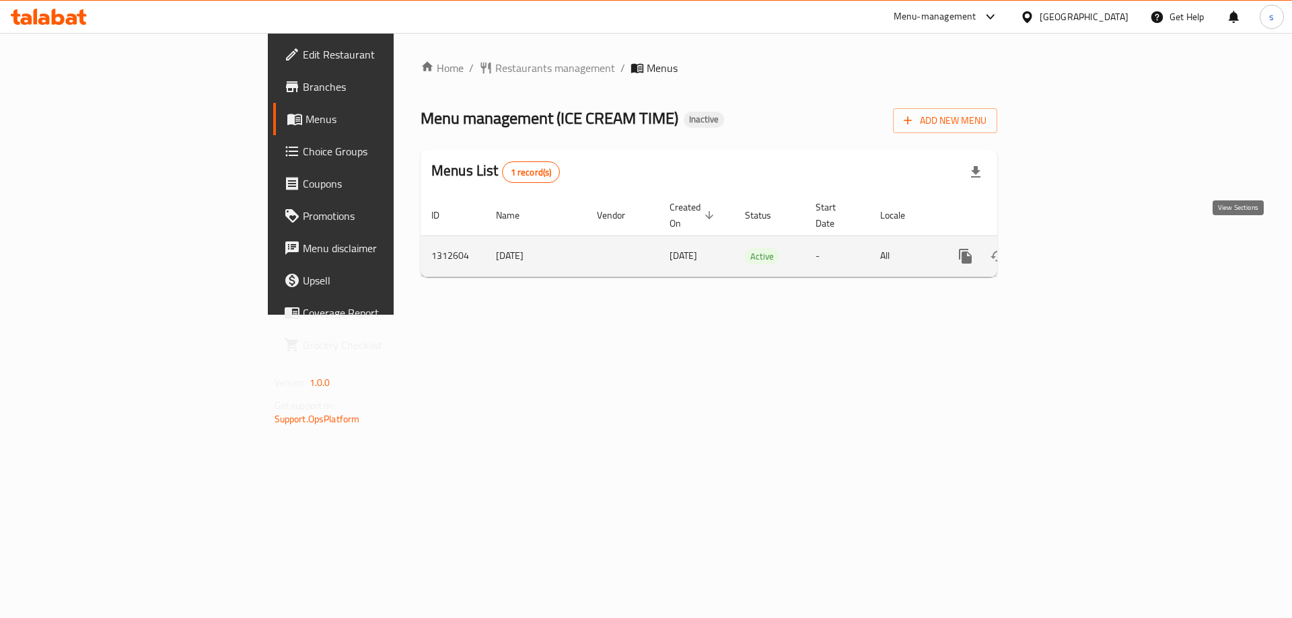
click at [1070, 248] on icon "enhanced table" at bounding box center [1062, 256] width 16 height 16
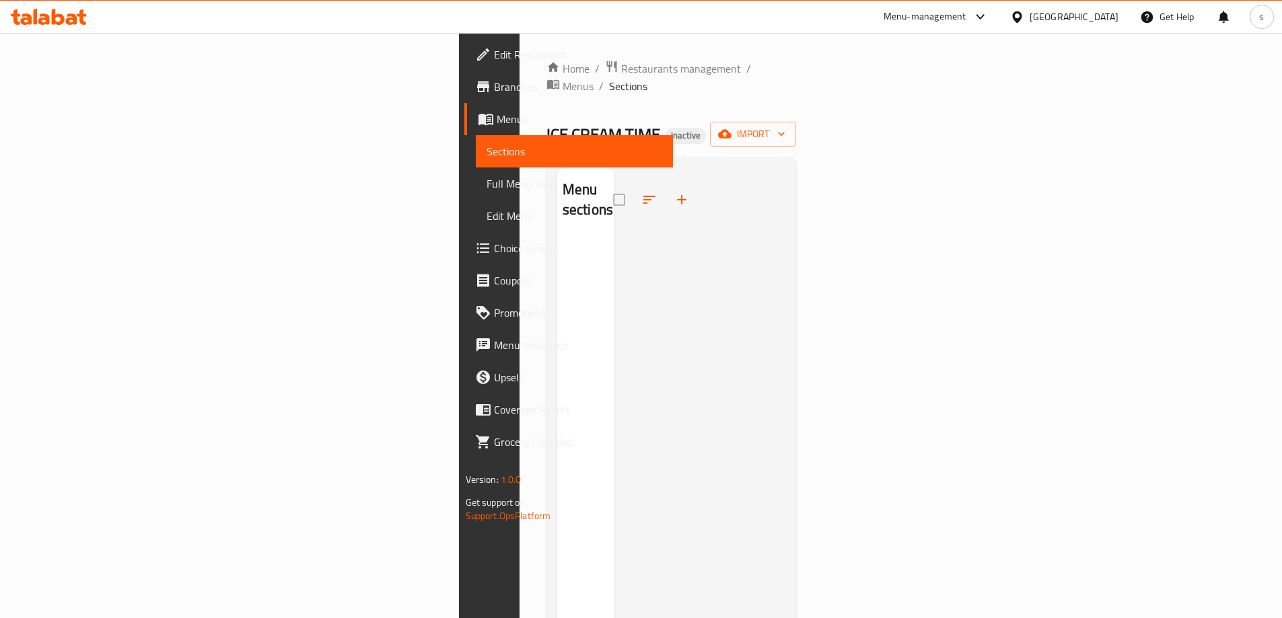
click at [497, 122] on span "Menus" at bounding box center [580, 119] width 166 height 16
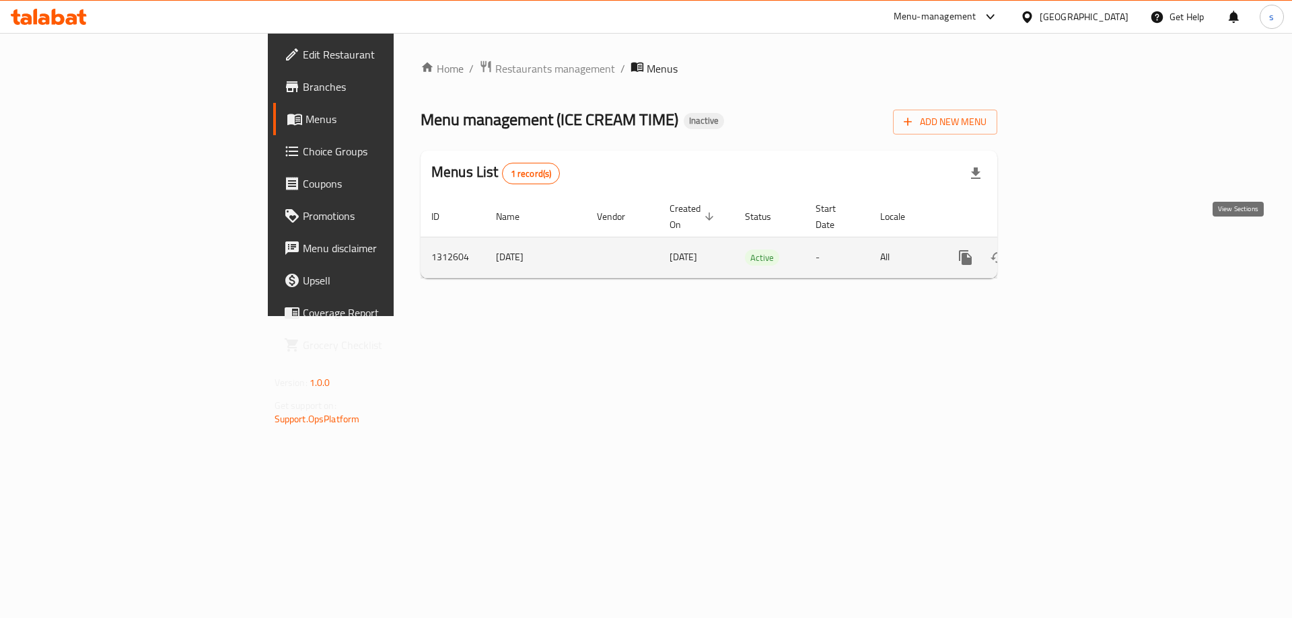
click at [1070, 250] on icon "enhanced table" at bounding box center [1062, 258] width 16 height 16
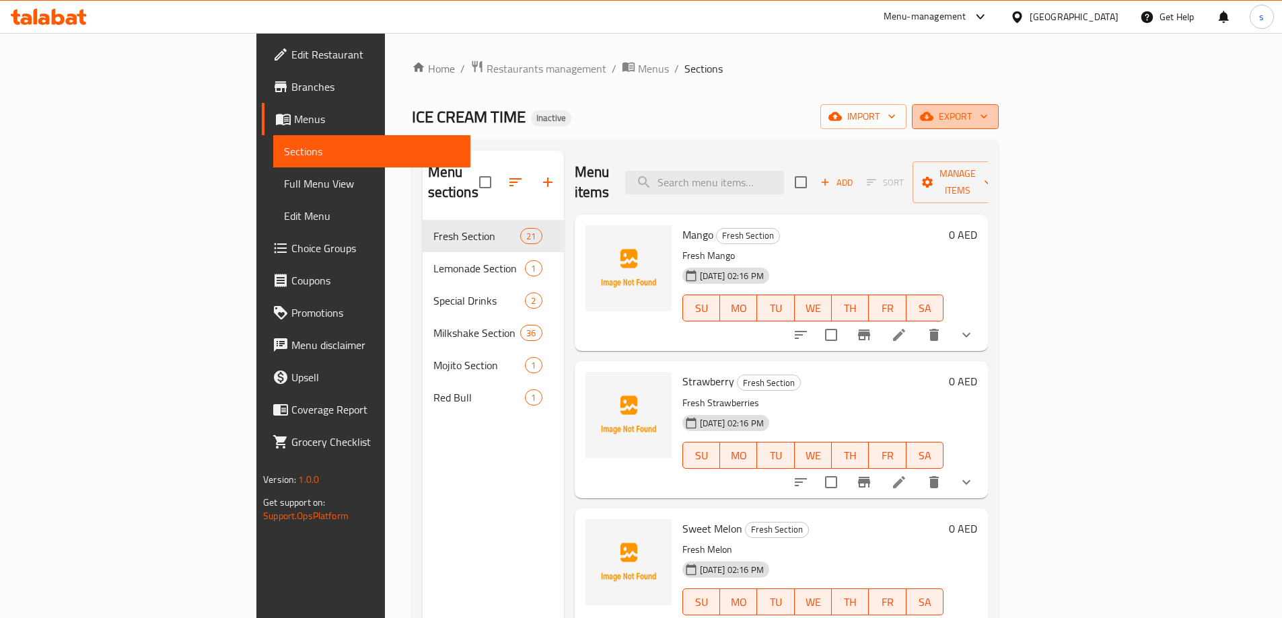
click at [988, 114] on span "export" at bounding box center [954, 116] width 65 height 17
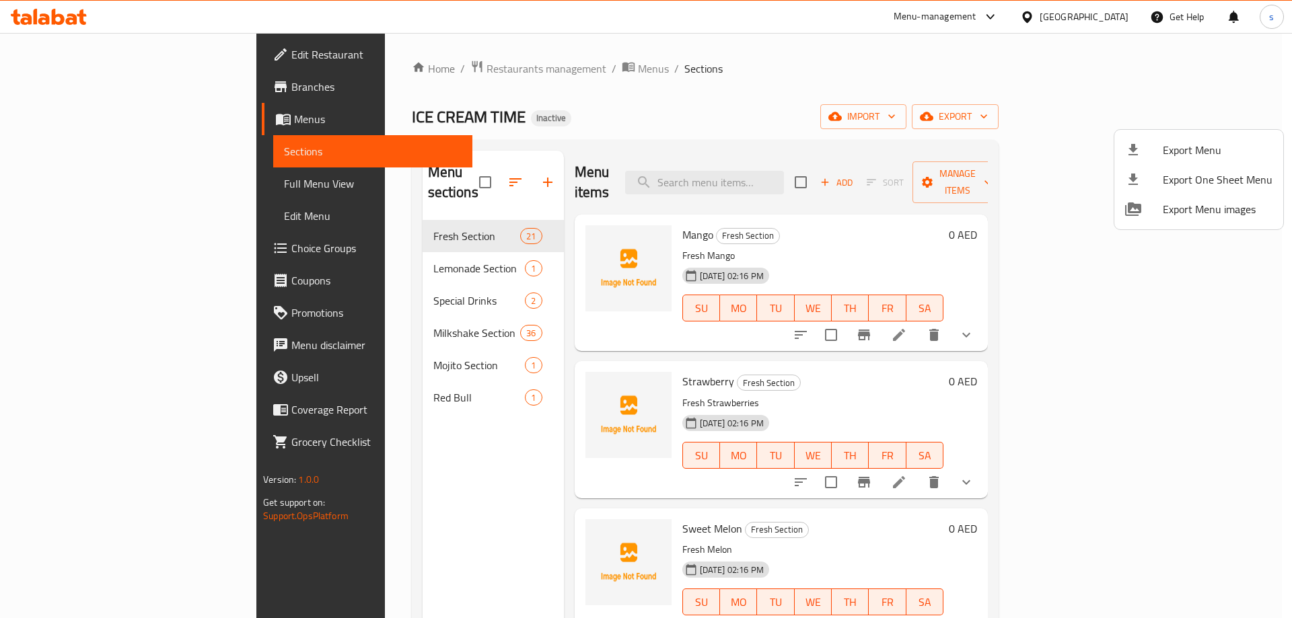
click at [1132, 114] on div at bounding box center [646, 309] width 1292 height 618
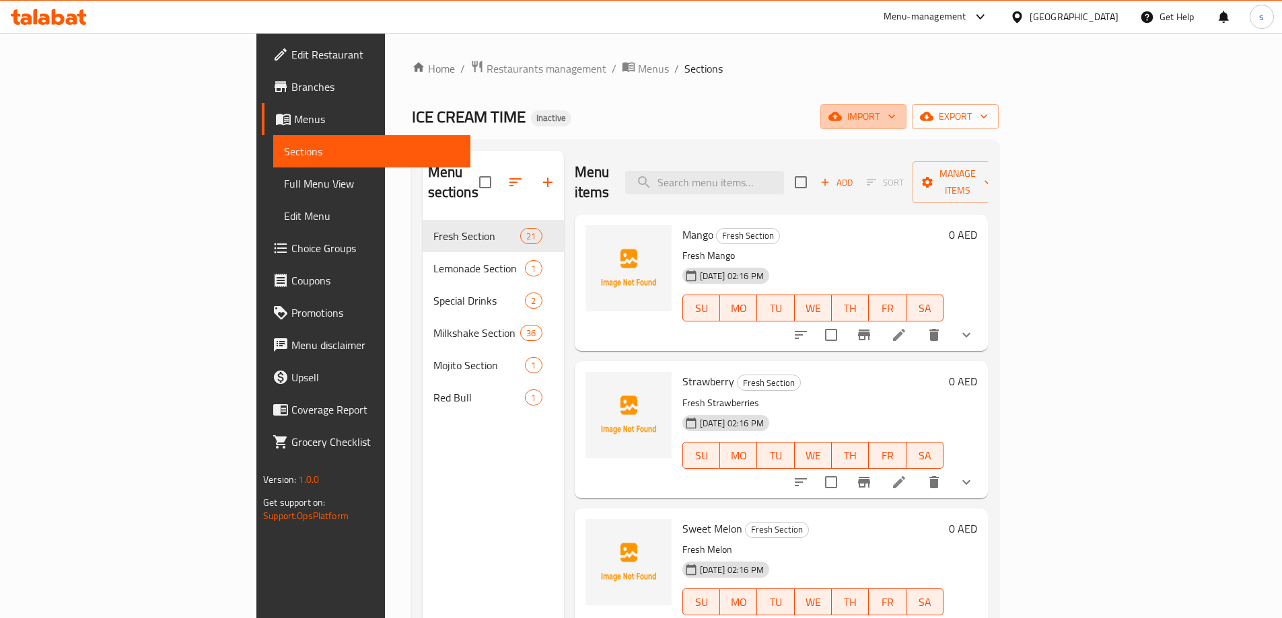
click at [896, 114] on span "import" at bounding box center [863, 116] width 65 height 17
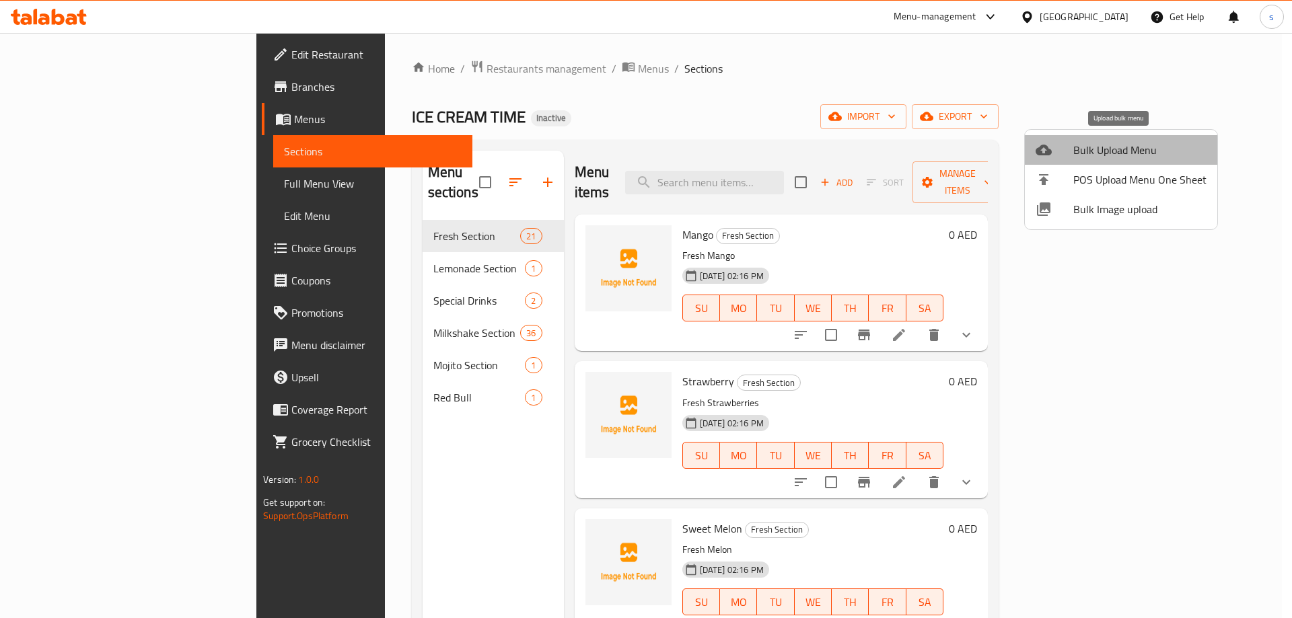
click at [1150, 150] on span "Bulk Upload Menu" at bounding box center [1139, 150] width 133 height 16
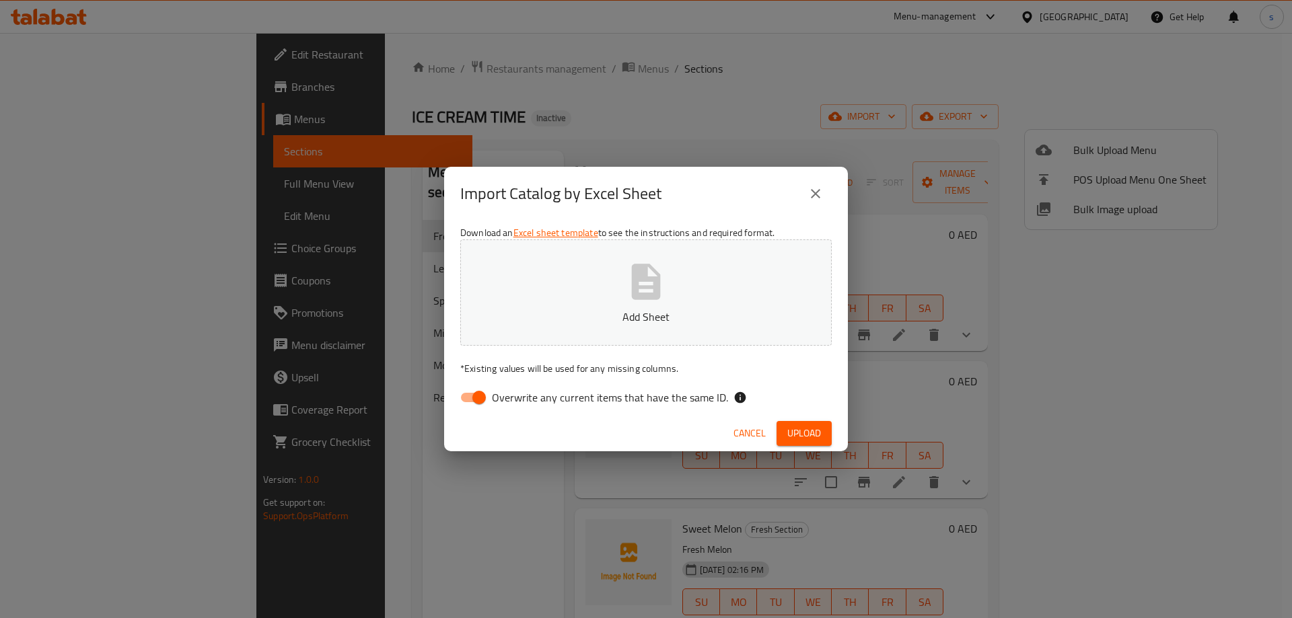
click at [617, 329] on button "Add Sheet" at bounding box center [645, 293] width 371 height 106
click at [470, 396] on input "Overwrite any current items that have the same ID." at bounding box center [479, 398] width 77 height 26
checkbox input "false"
click at [792, 438] on span "Upload" at bounding box center [804, 433] width 34 height 17
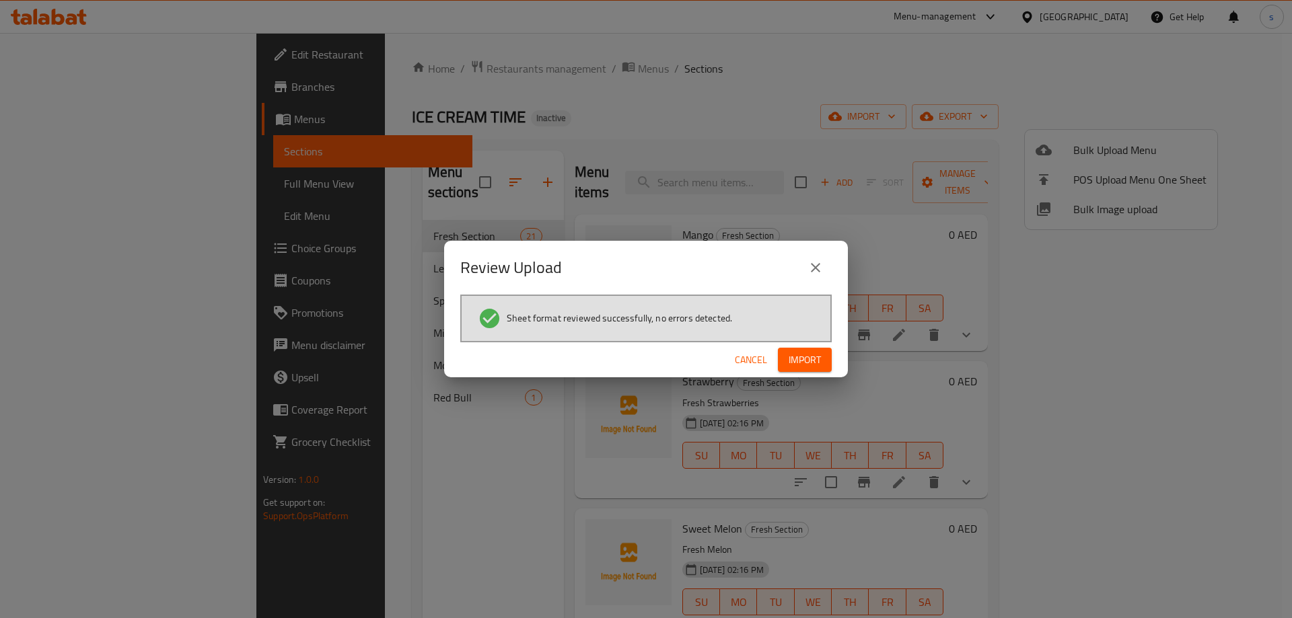
click at [805, 367] on span "Import" at bounding box center [805, 360] width 32 height 17
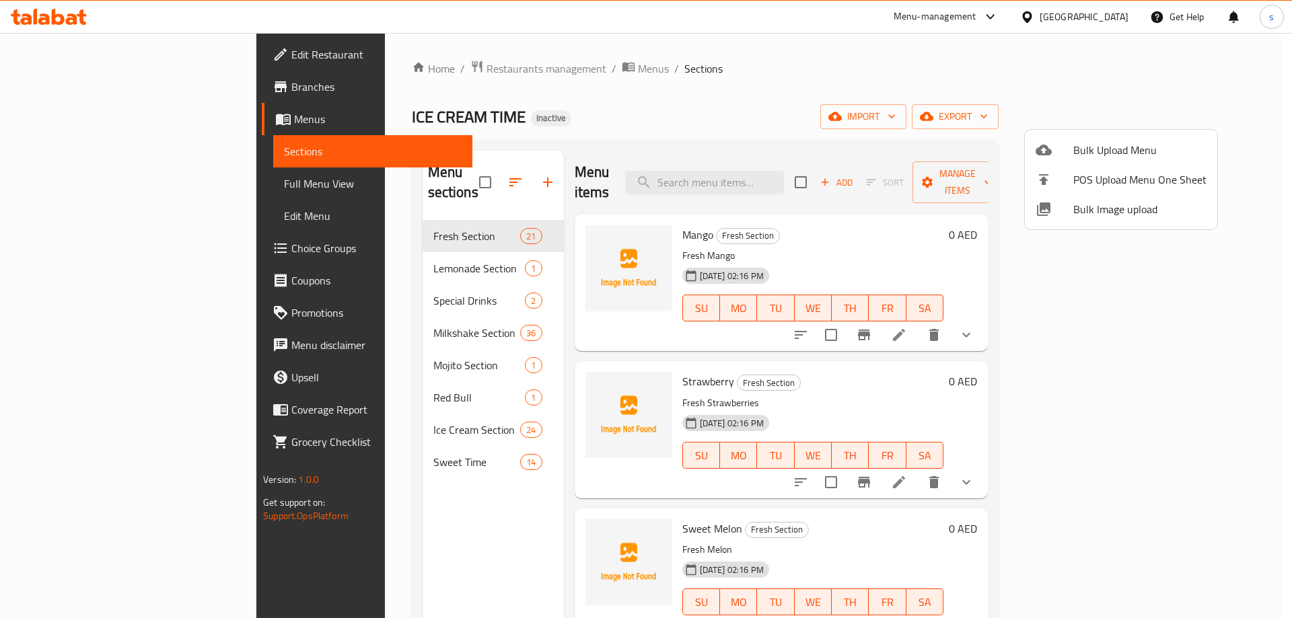
click at [91, 186] on div at bounding box center [646, 309] width 1292 height 618
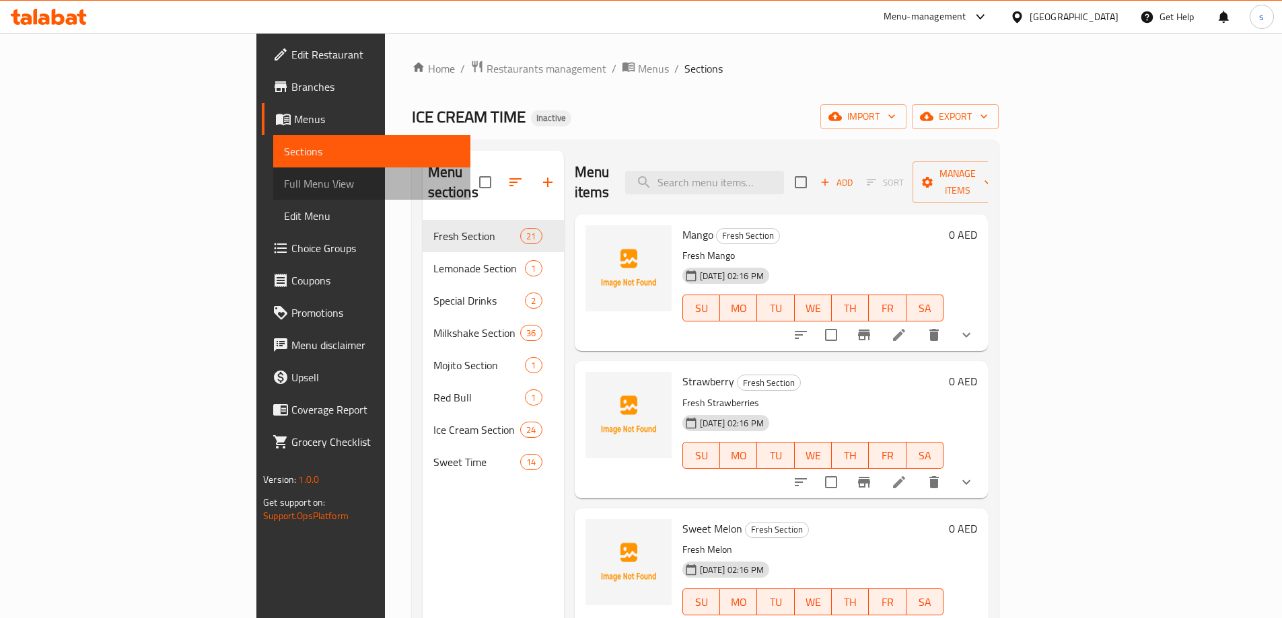
click at [284, 186] on span "Full Menu View" at bounding box center [372, 184] width 176 height 16
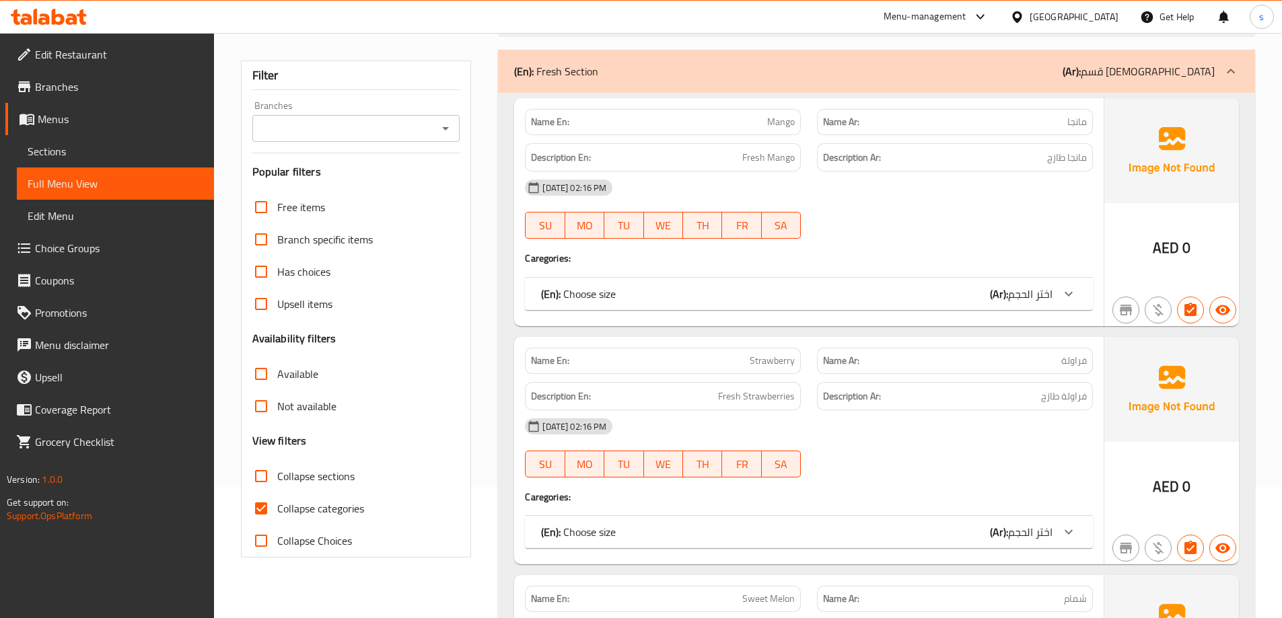
scroll to position [269, 0]
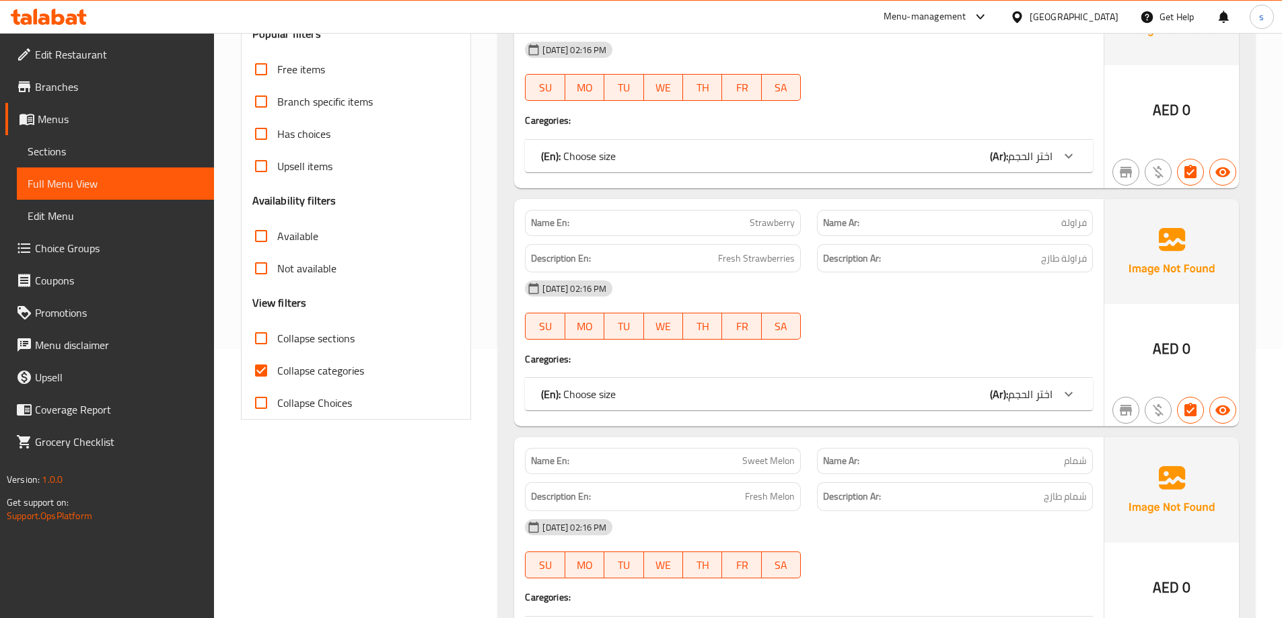
click at [289, 377] on span "Collapse categories" at bounding box center [320, 371] width 87 height 16
click at [277, 377] on input "Collapse categories" at bounding box center [261, 371] width 32 height 32
checkbox input "false"
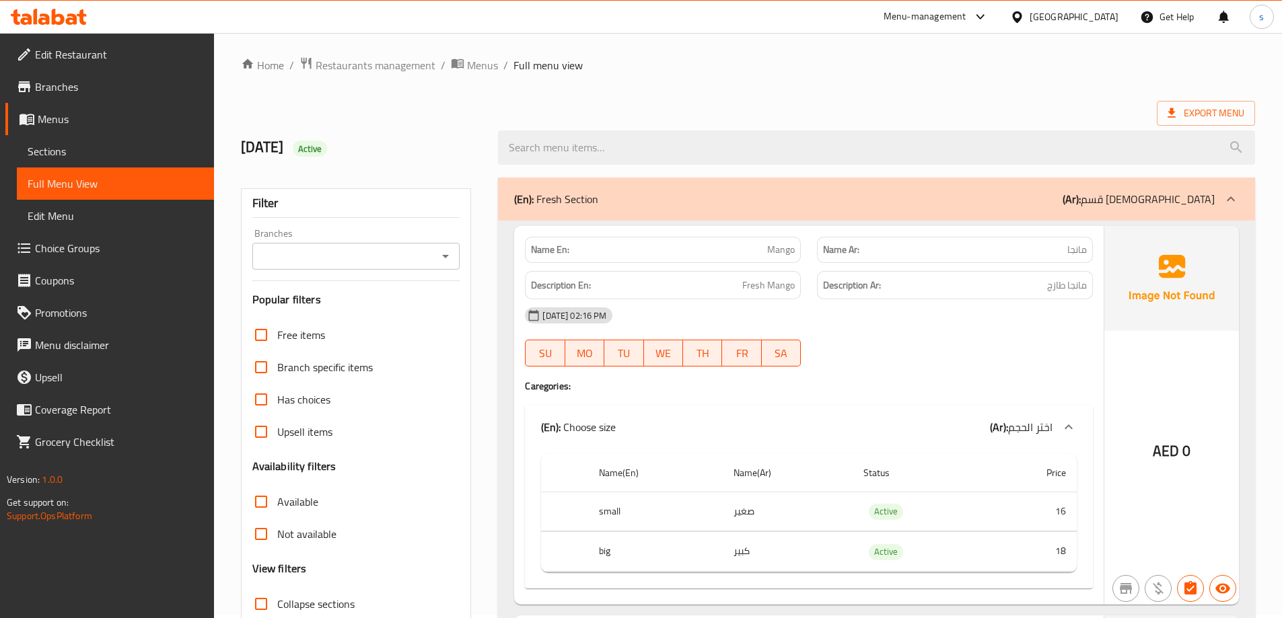
scroll to position [0, 0]
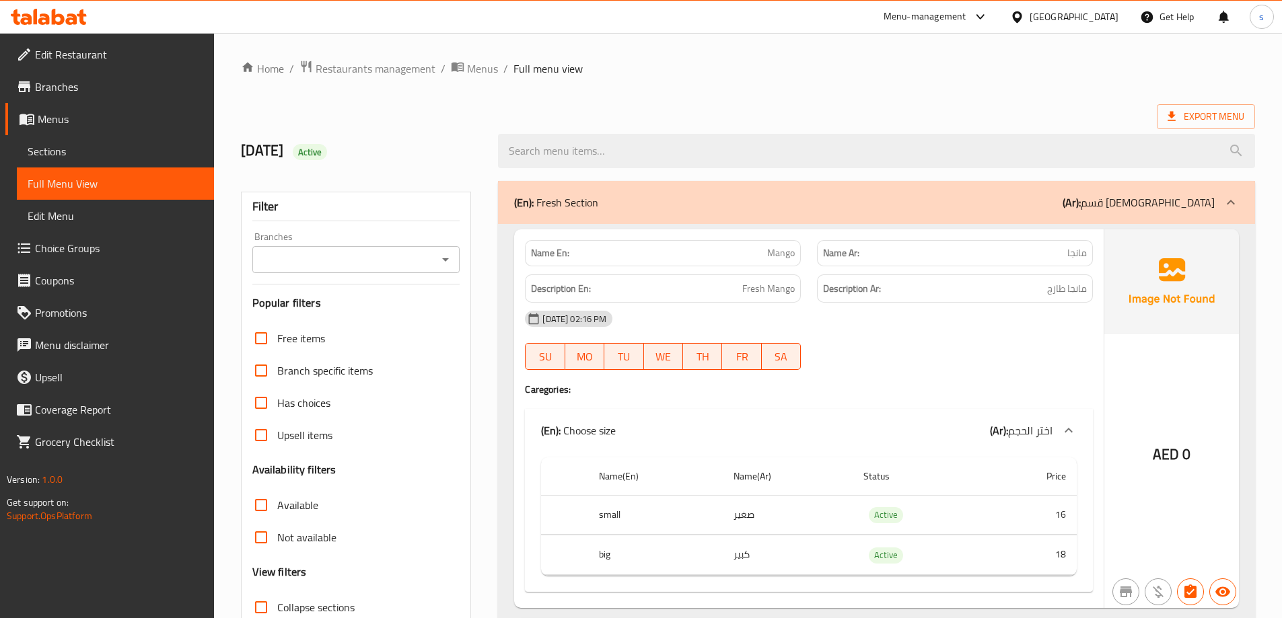
click at [96, 160] on link "Sections" at bounding box center [115, 151] width 197 height 32
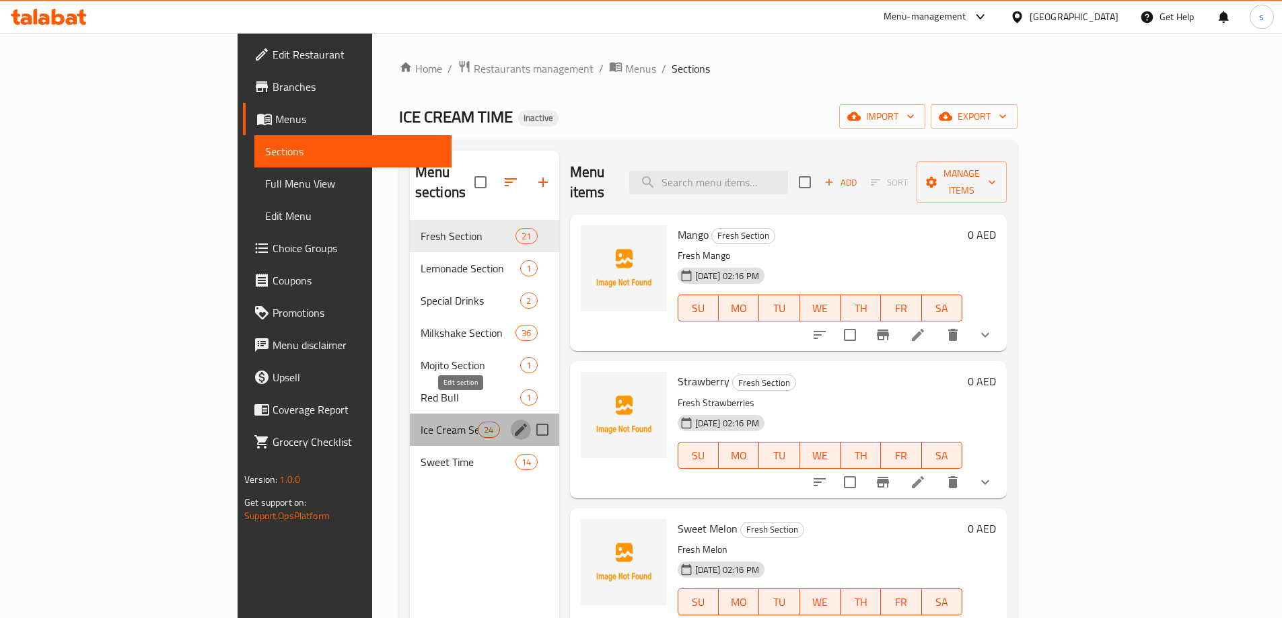
click at [515, 424] on icon "edit" at bounding box center [521, 430] width 12 height 12
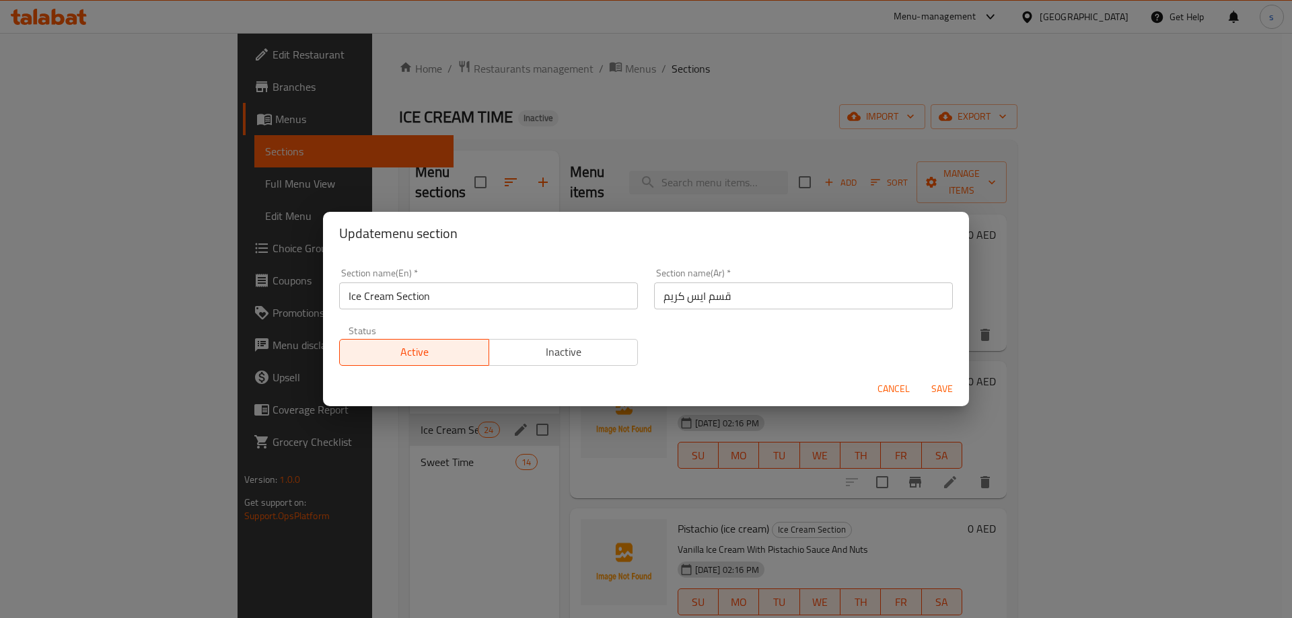
click at [898, 385] on span "Cancel" at bounding box center [893, 389] width 32 height 17
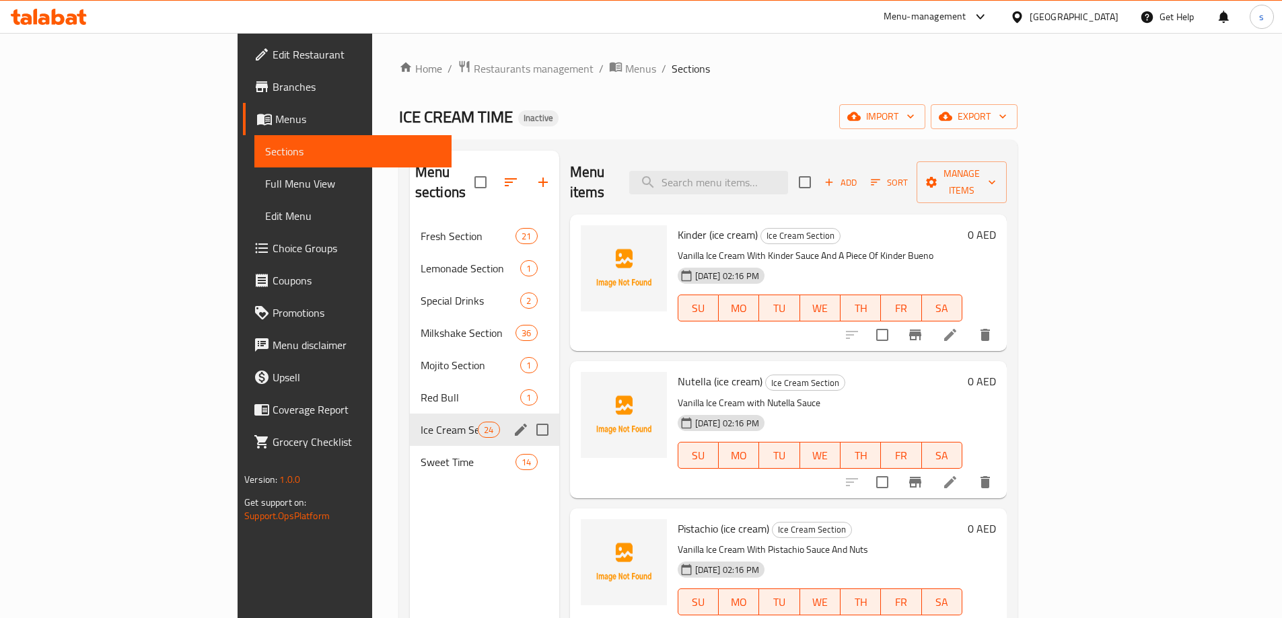
click at [528, 416] on input "Menu sections" at bounding box center [542, 430] width 28 height 28
checkbox input "true"
click at [528, 448] on input "Menu sections" at bounding box center [542, 462] width 28 height 28
checkbox input "true"
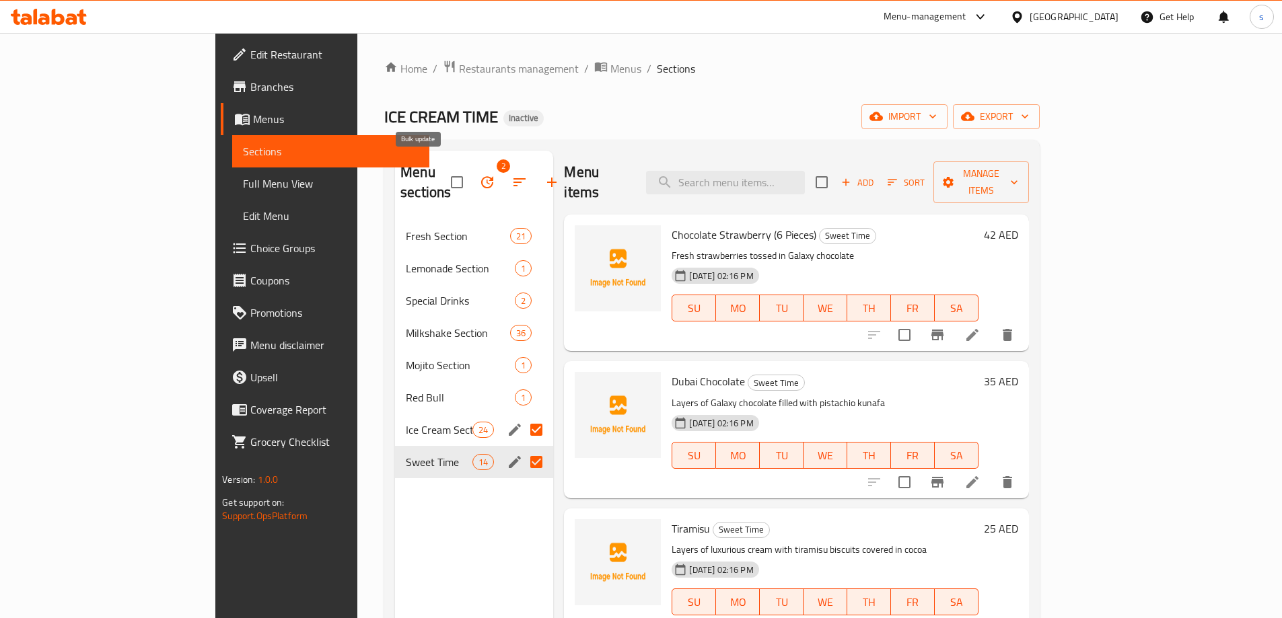
click at [481, 176] on icon "button" at bounding box center [487, 182] width 12 height 12
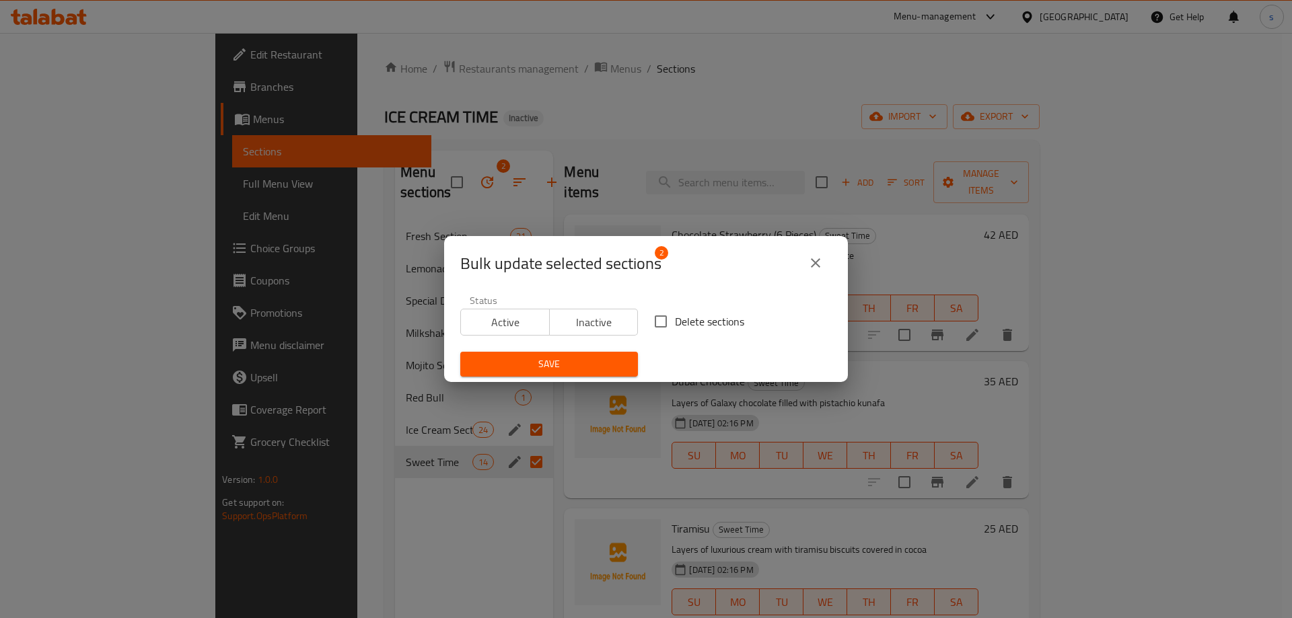
click at [659, 319] on input "Delete sections" at bounding box center [661, 321] width 28 height 28
checkbox input "true"
click at [601, 359] on span "Save" at bounding box center [549, 364] width 156 height 17
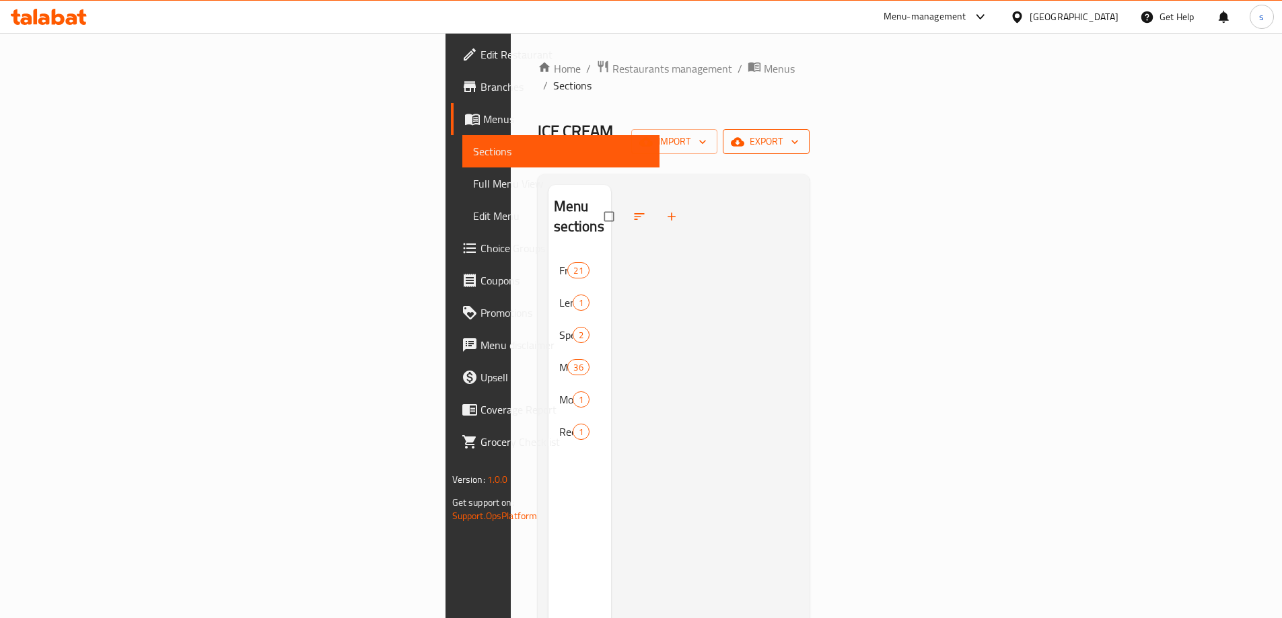
click at [744, 137] on icon "button" at bounding box center [737, 141] width 13 height 9
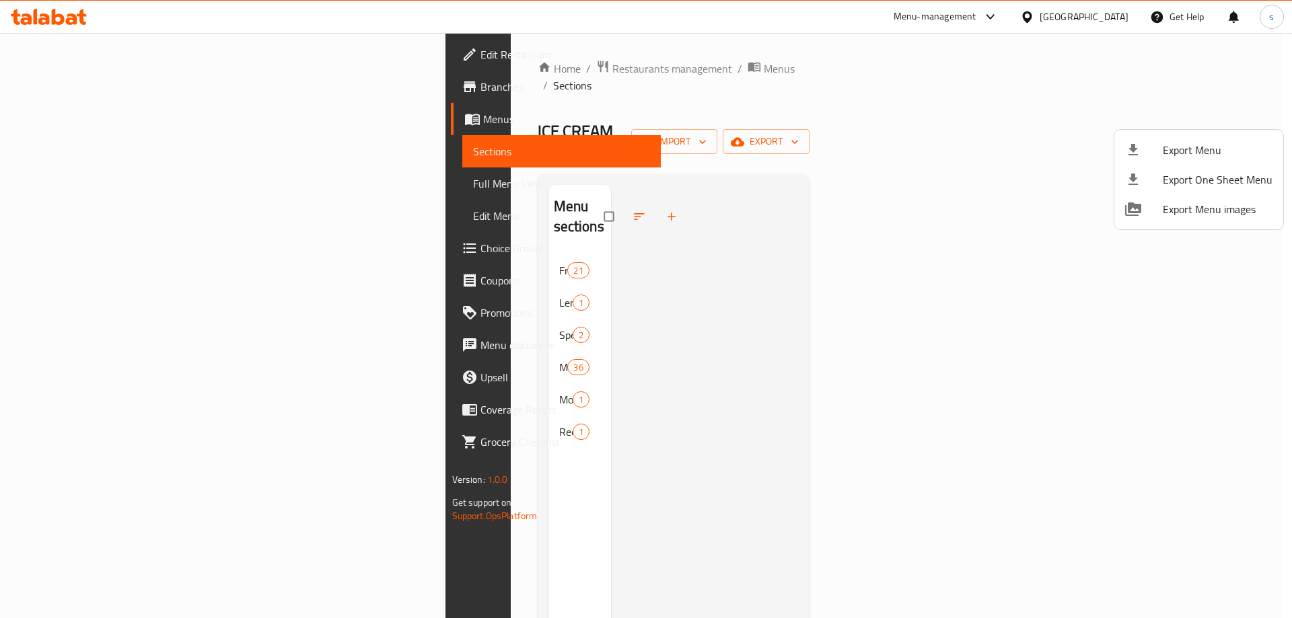
click at [1137, 110] on div at bounding box center [646, 309] width 1292 height 618
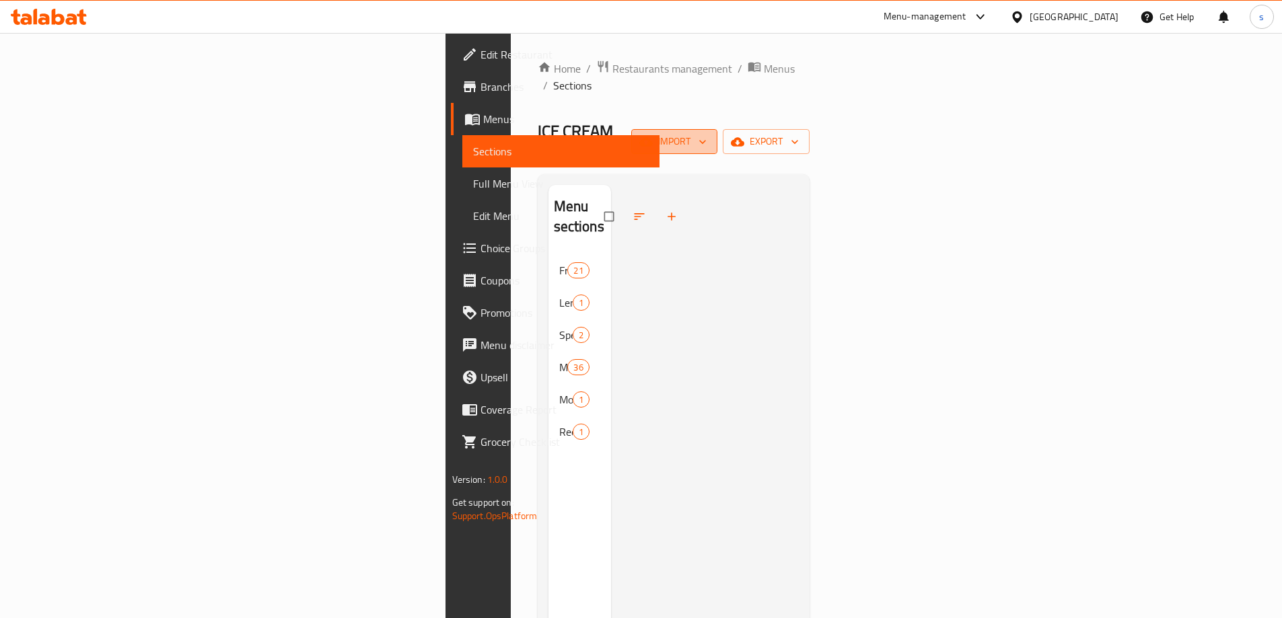
click at [706, 133] on span "import" at bounding box center [674, 141] width 65 height 17
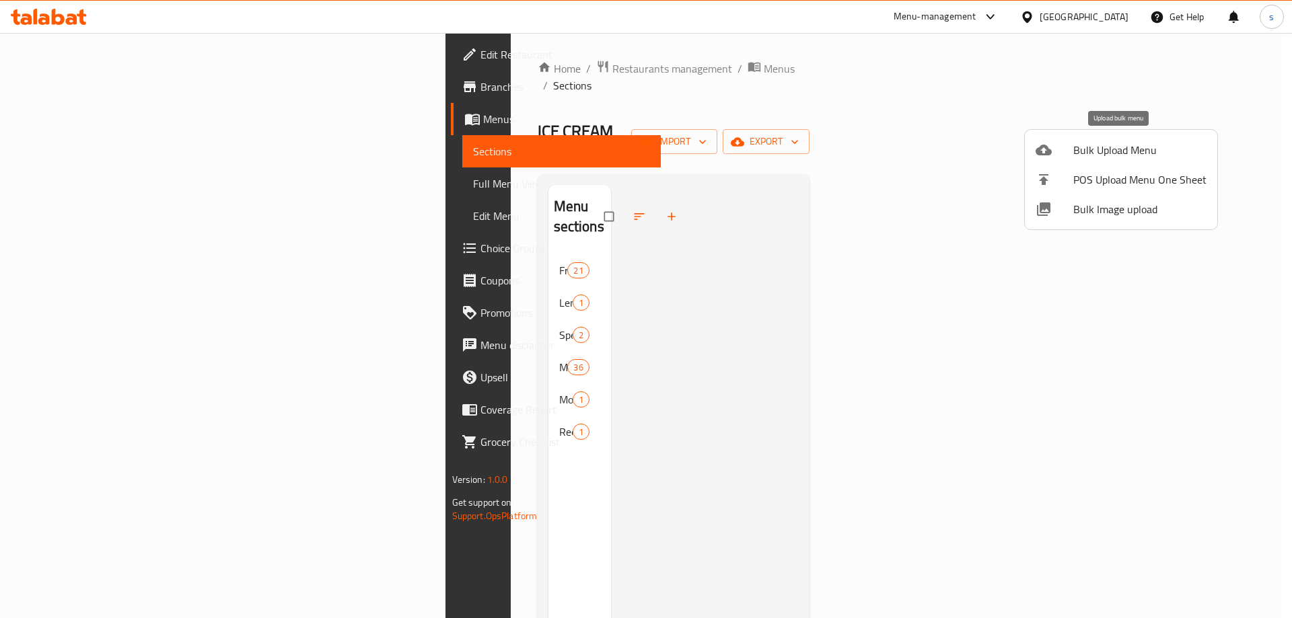
click at [1119, 157] on span "Bulk Upload Menu" at bounding box center [1139, 150] width 133 height 16
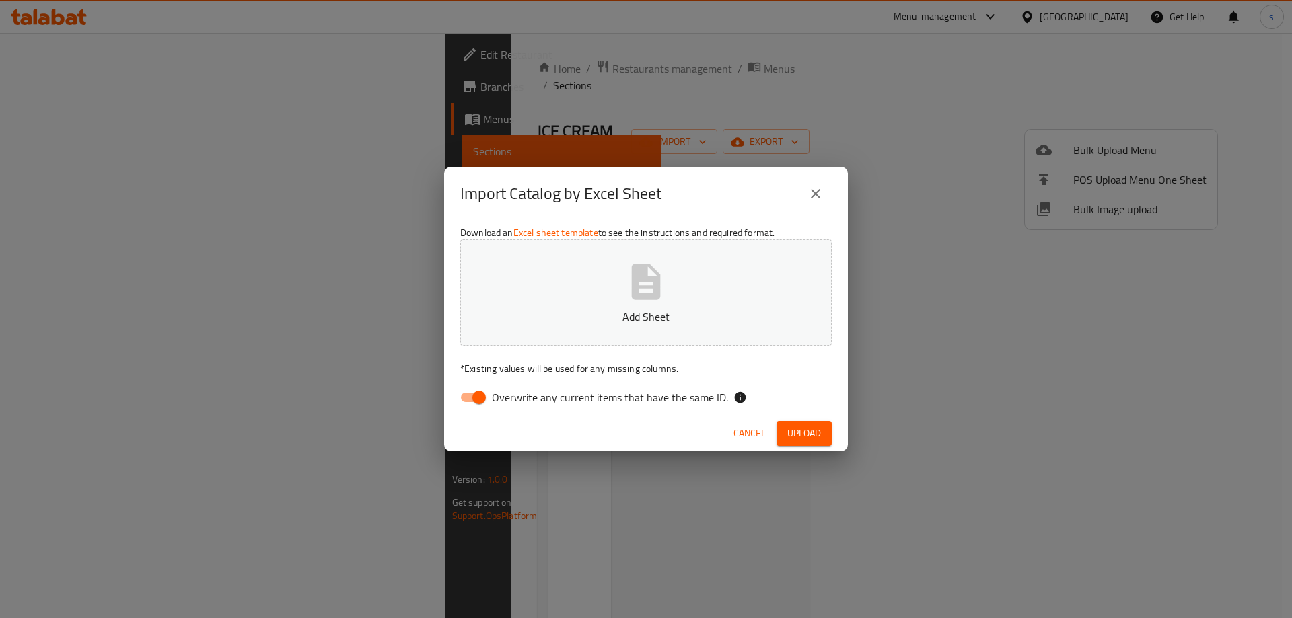
click at [515, 396] on span "Overwrite any current items that have the same ID." at bounding box center [610, 398] width 236 height 16
click at [515, 396] on input "Overwrite any current items that have the same ID." at bounding box center [479, 398] width 77 height 26
checkbox input "false"
click at [632, 297] on icon "button" at bounding box center [646, 282] width 29 height 36
click at [812, 436] on span "Upload" at bounding box center [804, 433] width 34 height 17
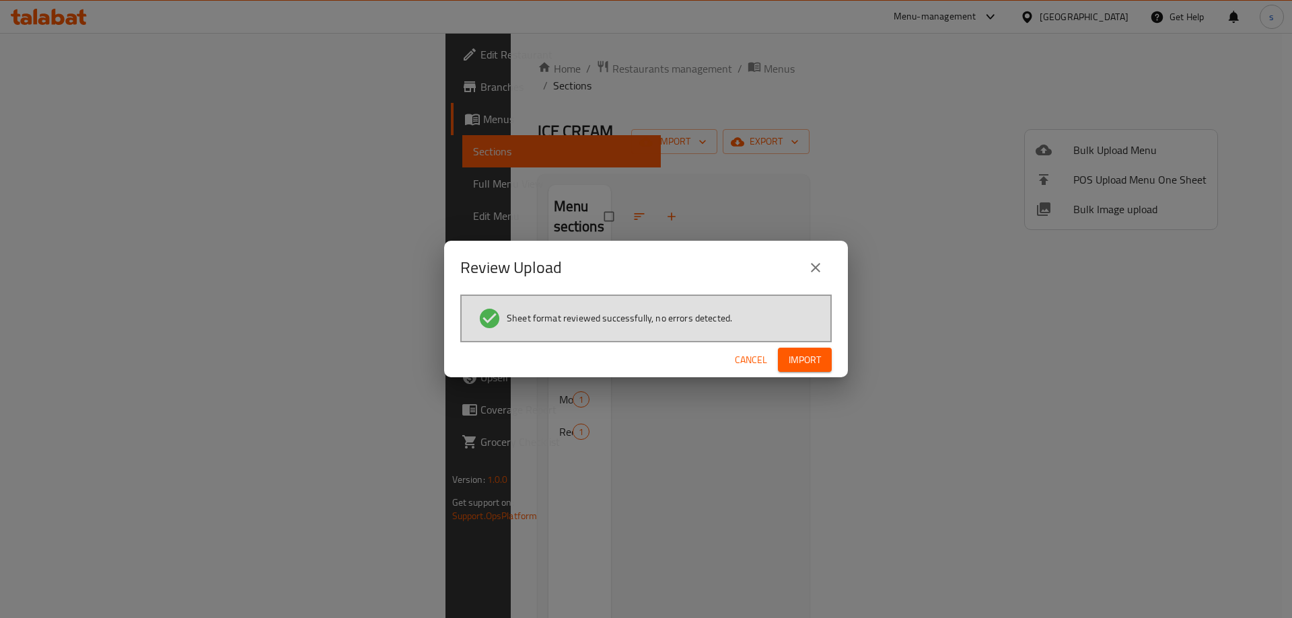
click at [813, 361] on span "Import" at bounding box center [805, 360] width 32 height 17
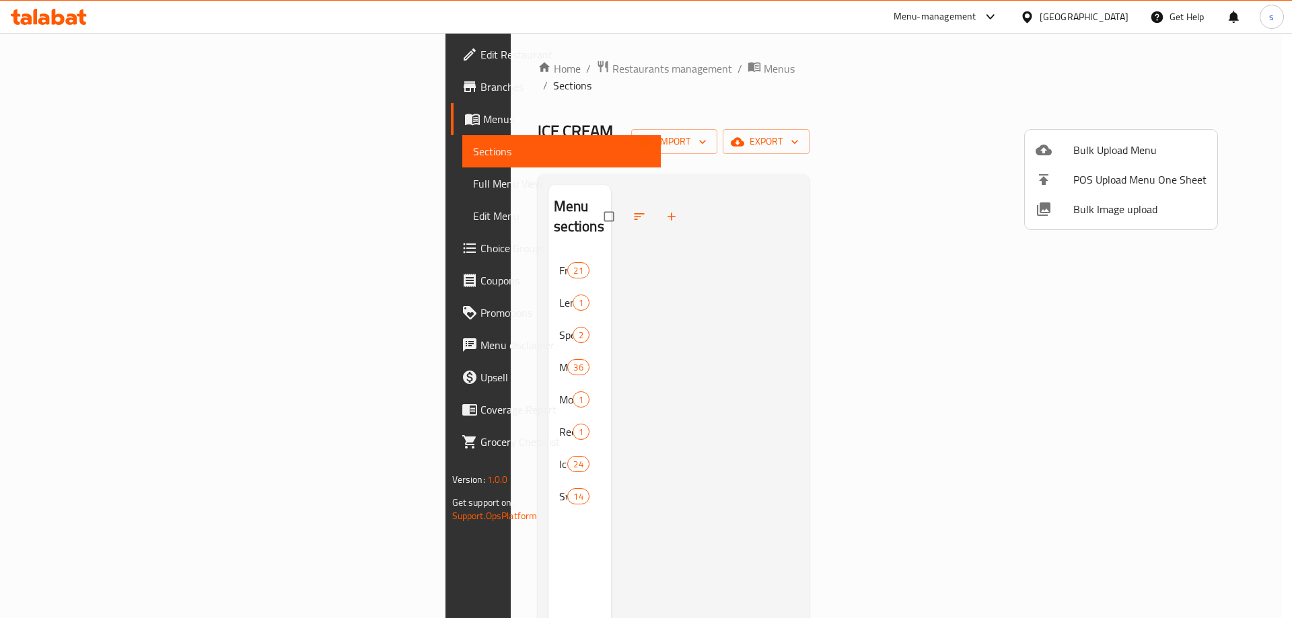
click at [84, 179] on div at bounding box center [646, 309] width 1292 height 618
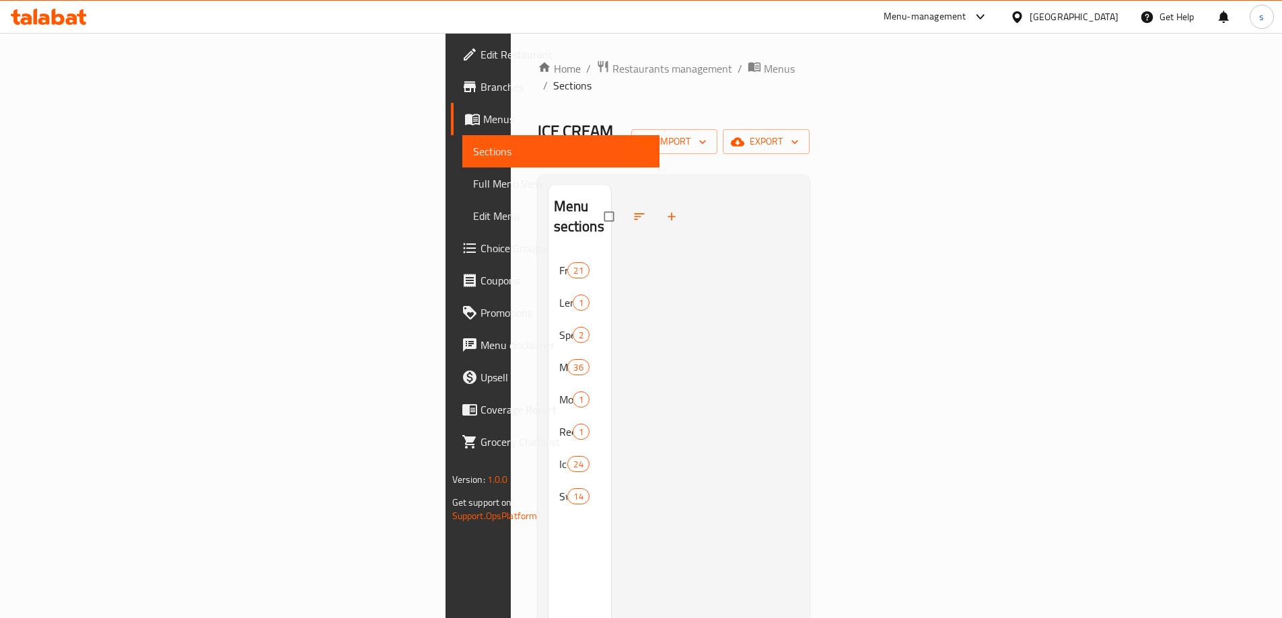
click at [473, 192] on span "Full Menu View" at bounding box center [561, 184] width 176 height 16
click at [473, 189] on span "Full Menu View" at bounding box center [561, 184] width 176 height 16
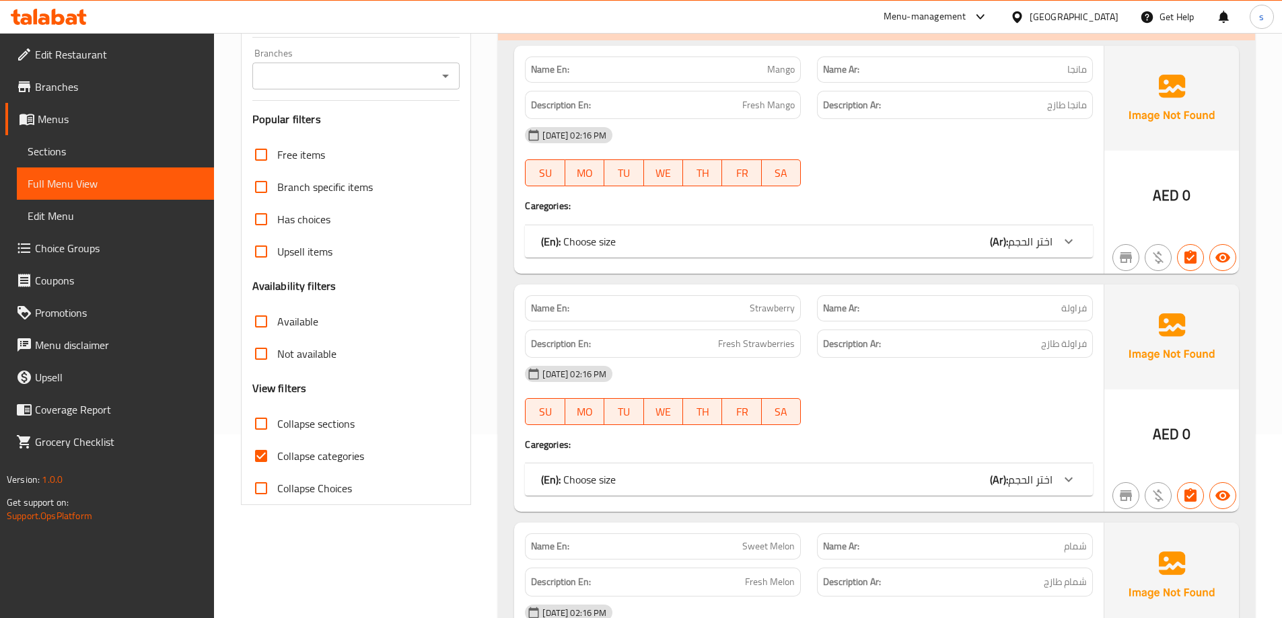
scroll to position [202, 0]
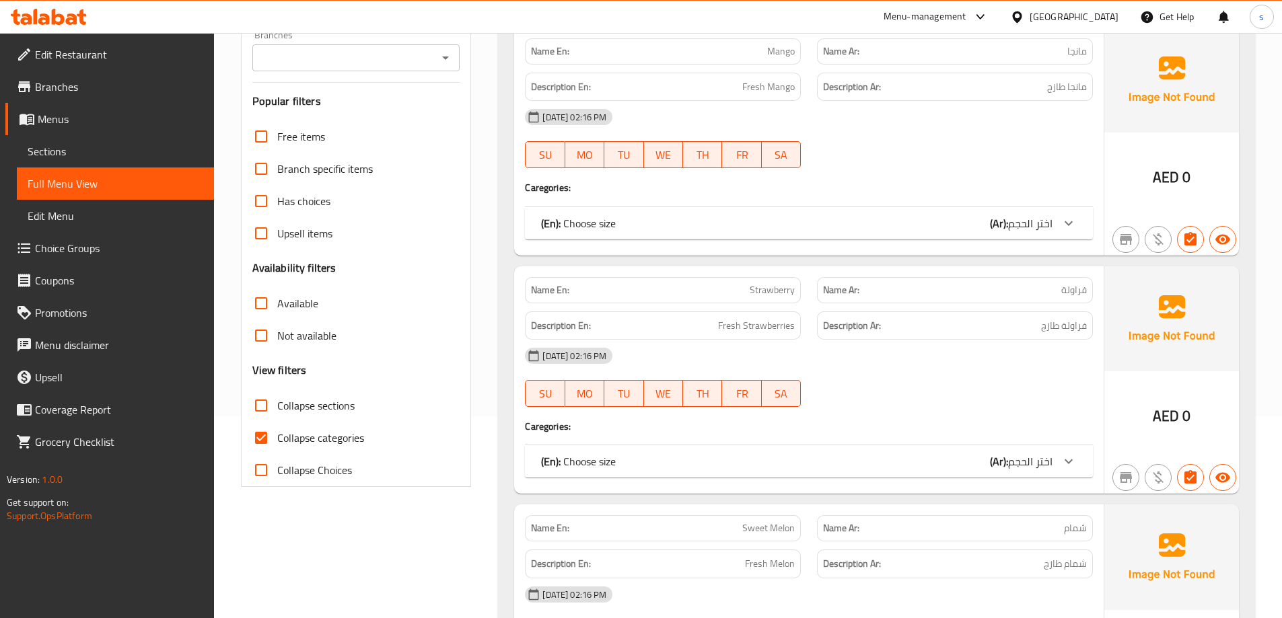
click at [306, 434] on span "Collapse categories" at bounding box center [320, 438] width 87 height 16
click at [277, 434] on input "Collapse categories" at bounding box center [261, 438] width 32 height 32
checkbox input "false"
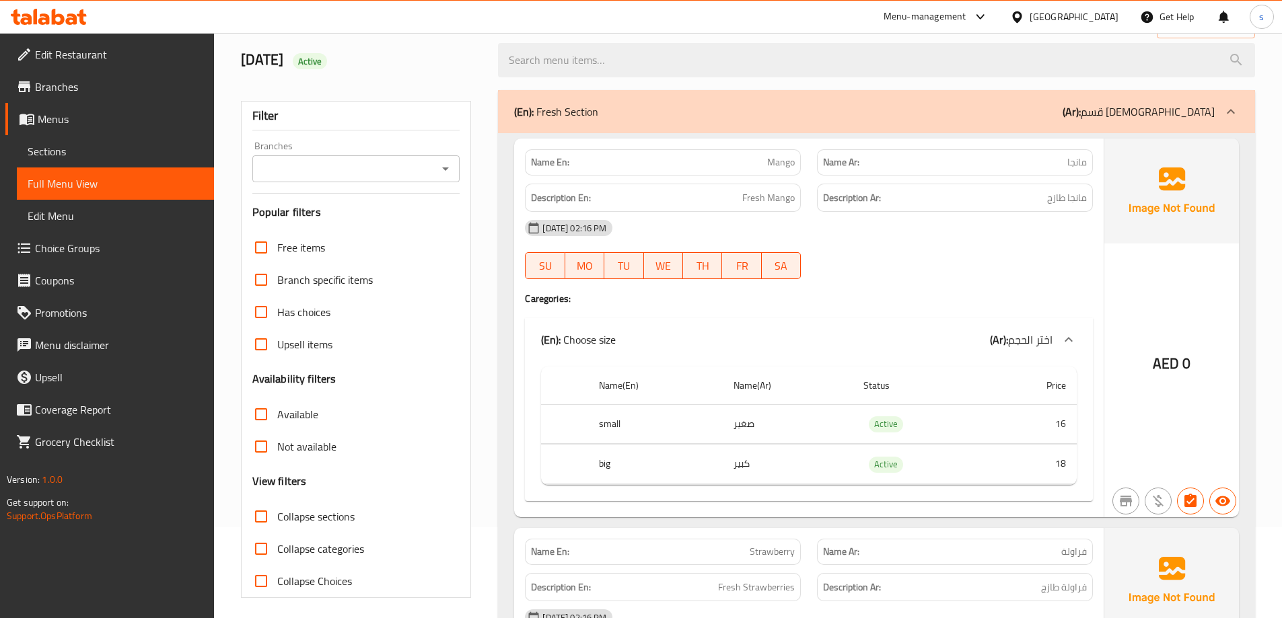
scroll to position [67, 0]
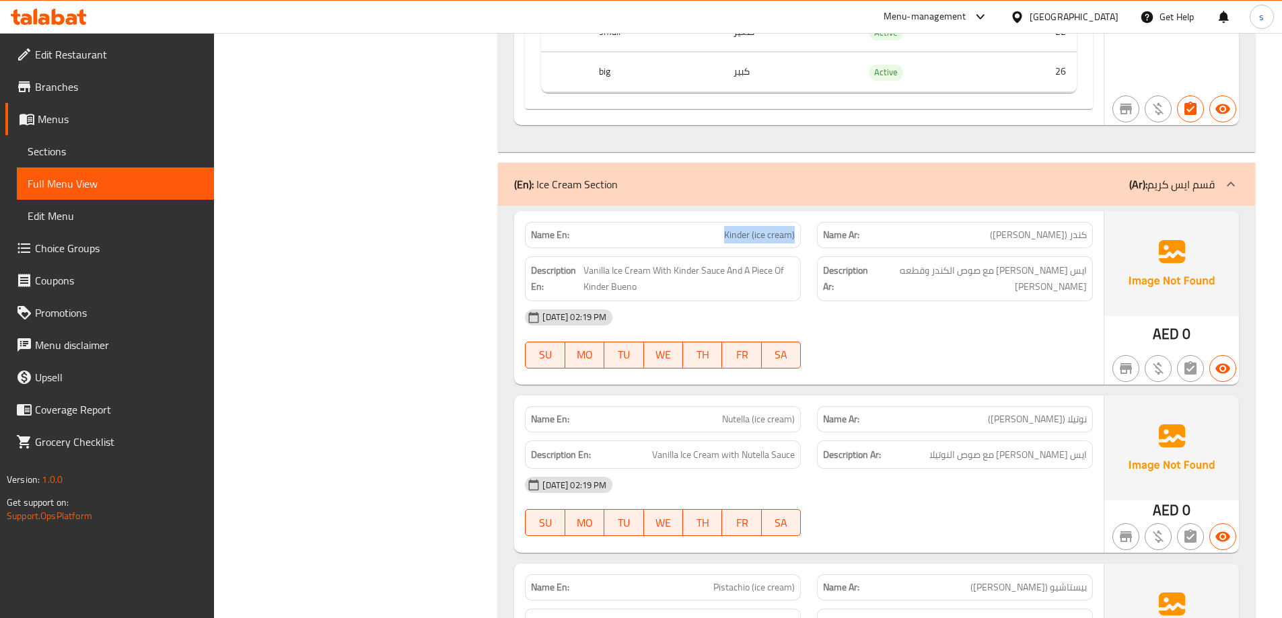
scroll to position [26141, 0]
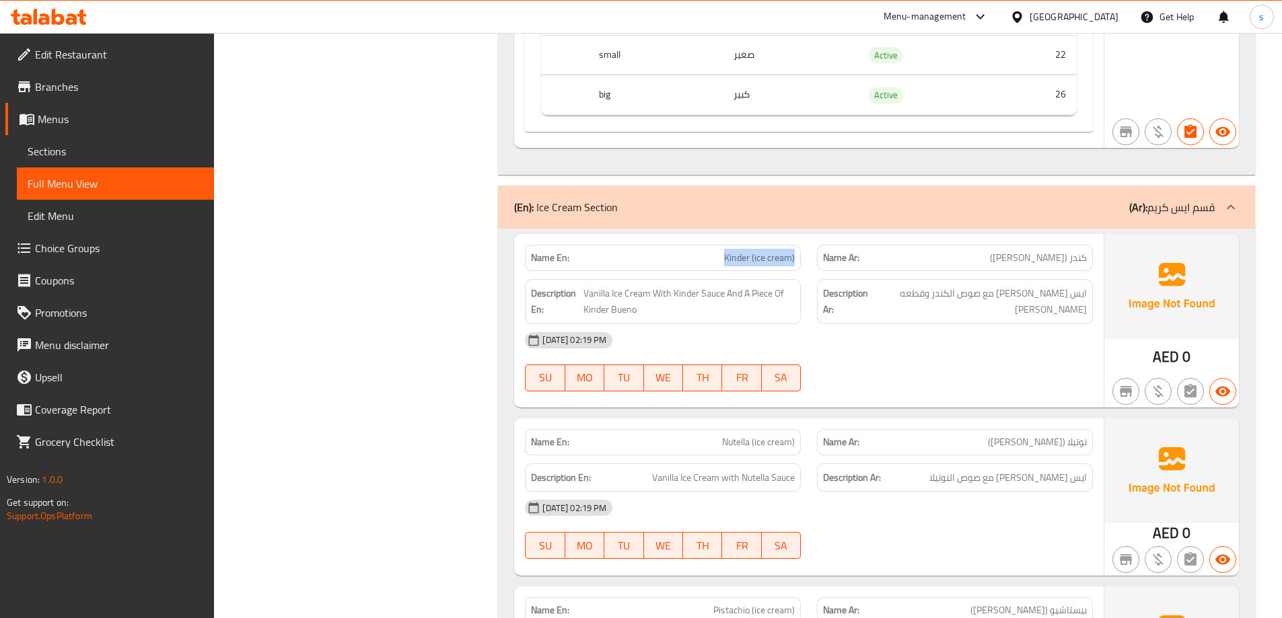
click at [75, 155] on span "Sections" at bounding box center [116, 151] width 176 height 16
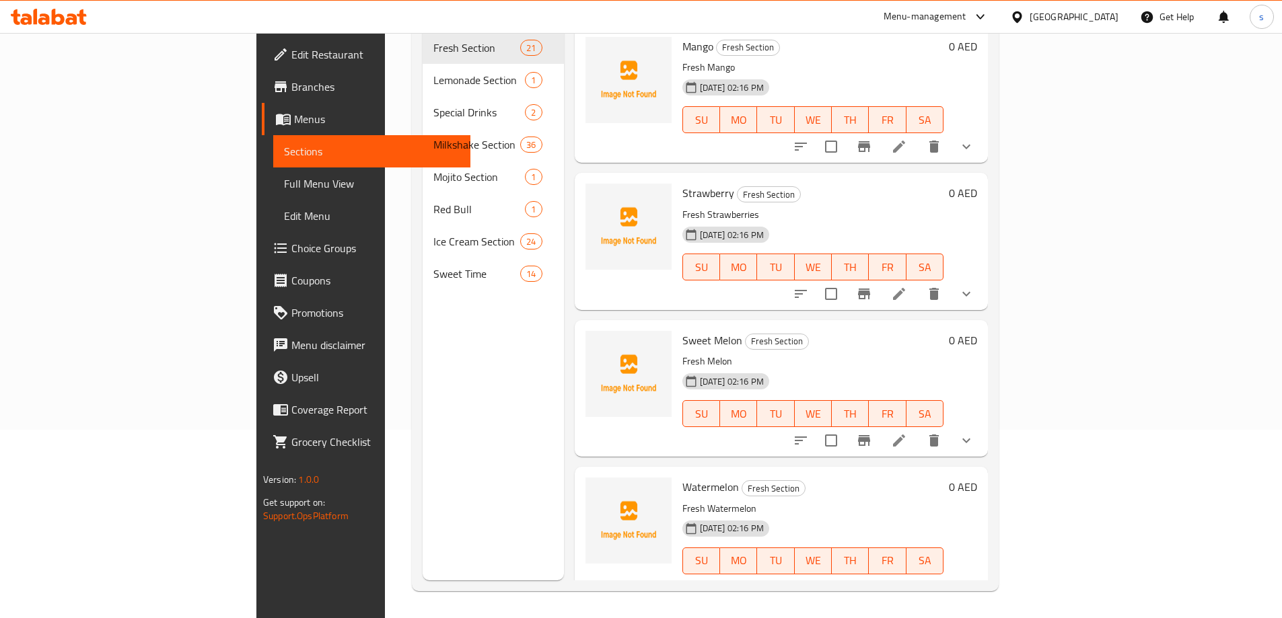
scroll to position [188, 0]
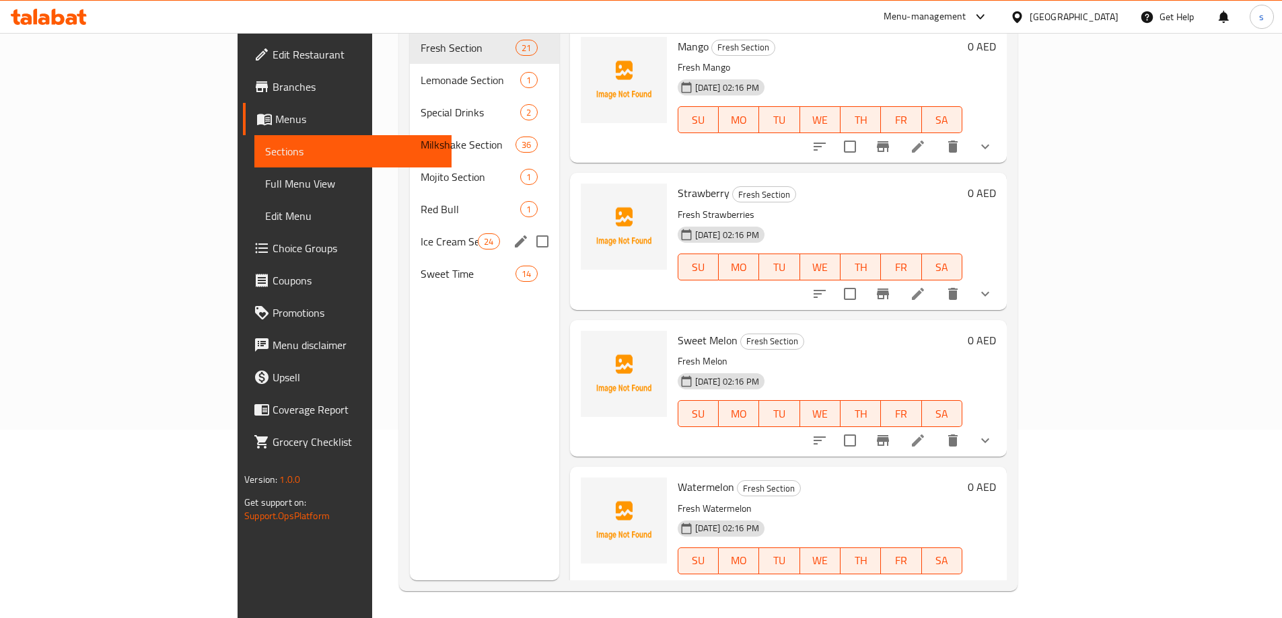
click at [528, 227] on input "Menu sections" at bounding box center [542, 241] width 28 height 28
checkbox input "true"
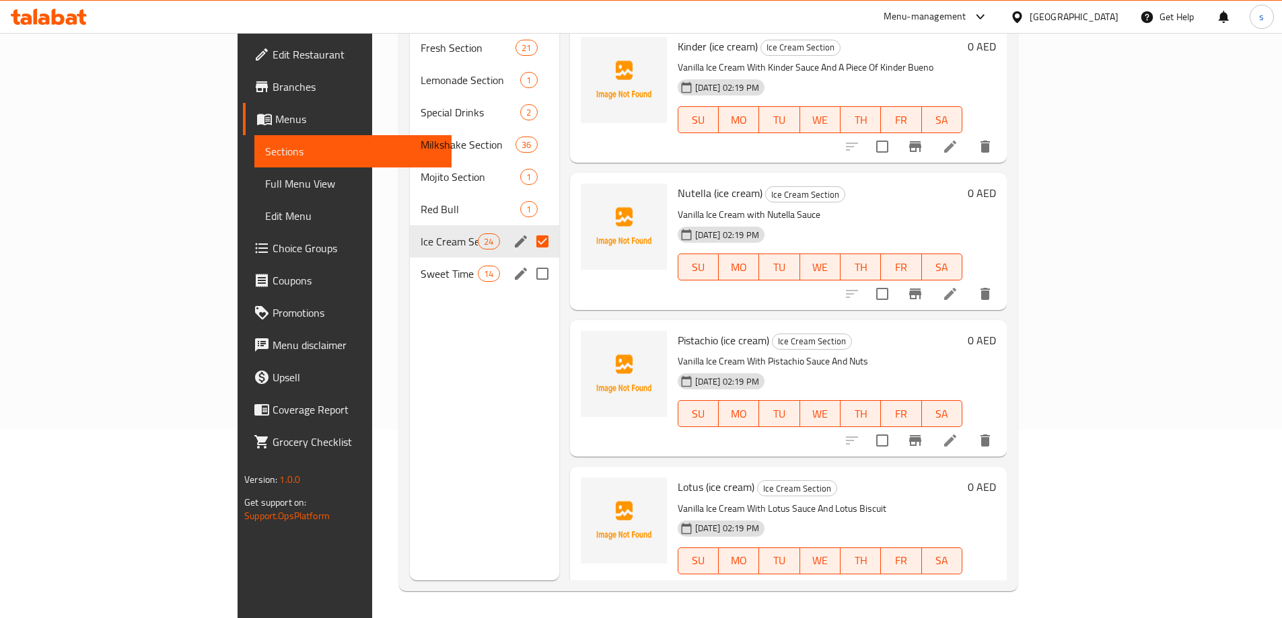
click at [528, 260] on input "Menu sections" at bounding box center [542, 274] width 28 height 28
checkbox input "true"
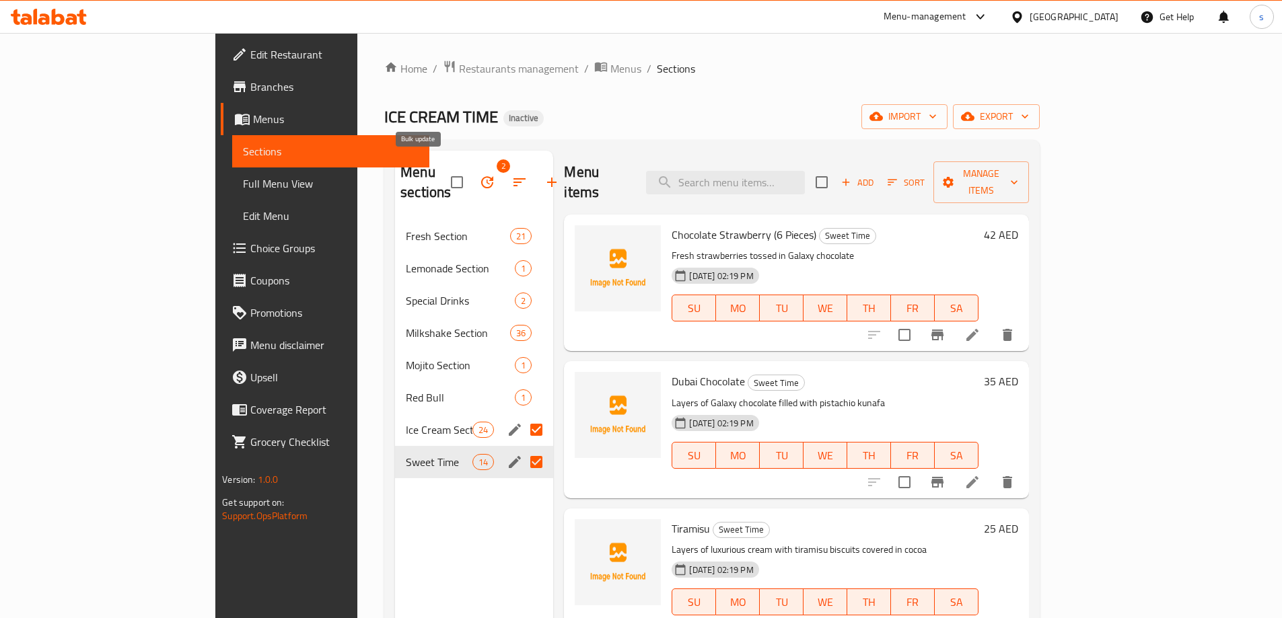
click at [479, 177] on icon "button" at bounding box center [487, 182] width 16 height 16
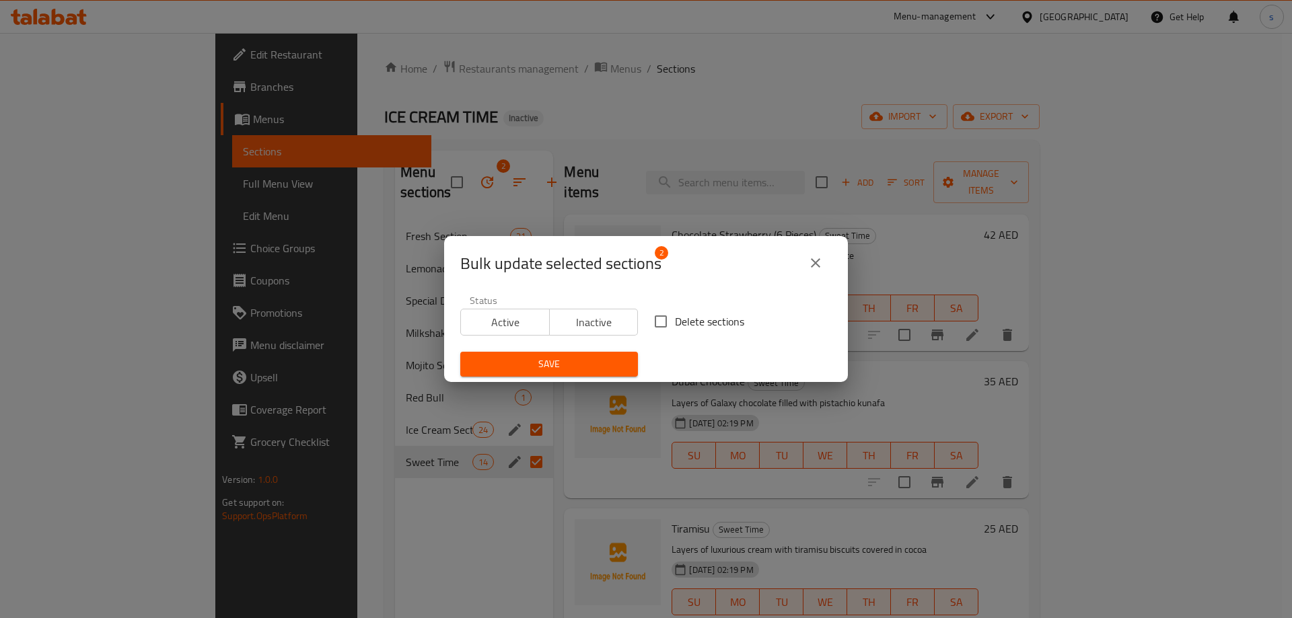
click at [702, 320] on span "Delete sections" at bounding box center [709, 322] width 69 height 16
click at [675, 320] on input "Delete sections" at bounding box center [661, 321] width 28 height 28
checkbox input "true"
click at [583, 361] on span "Save" at bounding box center [549, 364] width 156 height 17
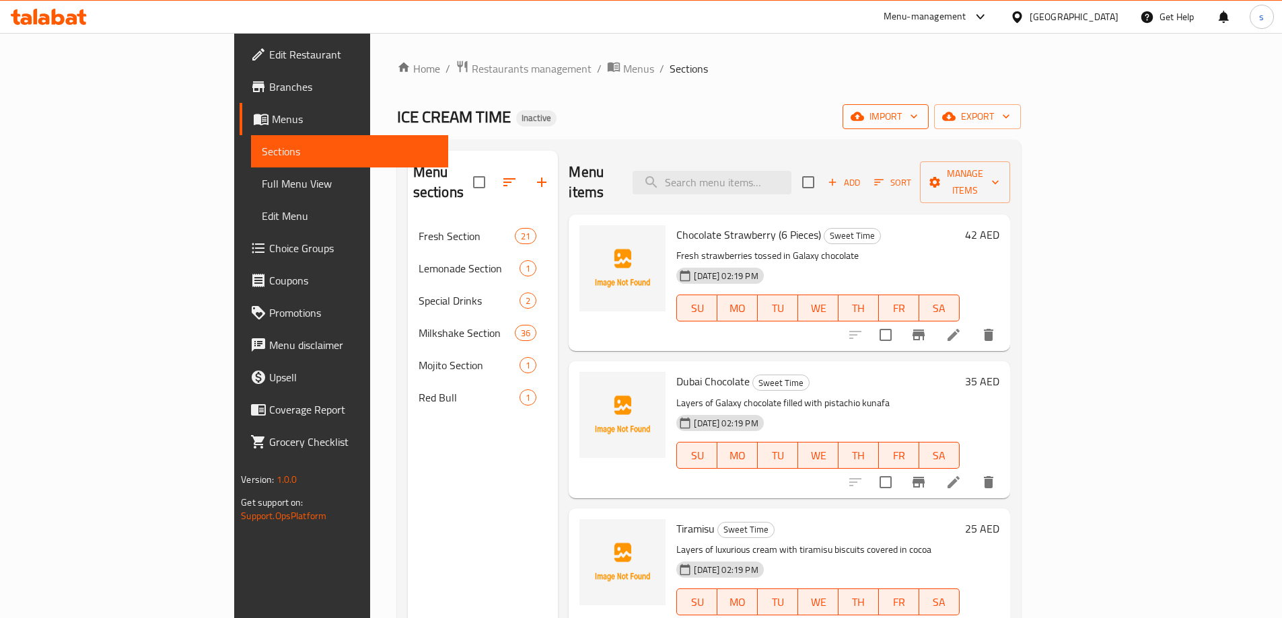
click at [918, 121] on span "import" at bounding box center [885, 116] width 65 height 17
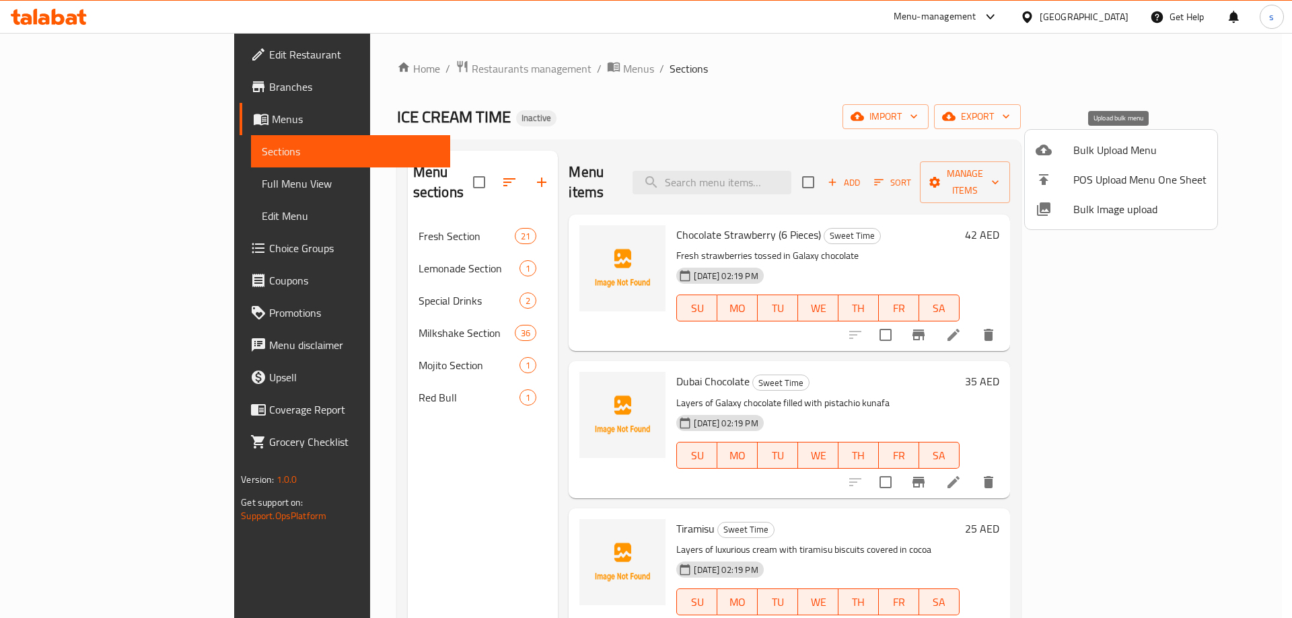
click at [1089, 160] on li "Bulk Upload Menu" at bounding box center [1121, 150] width 192 height 30
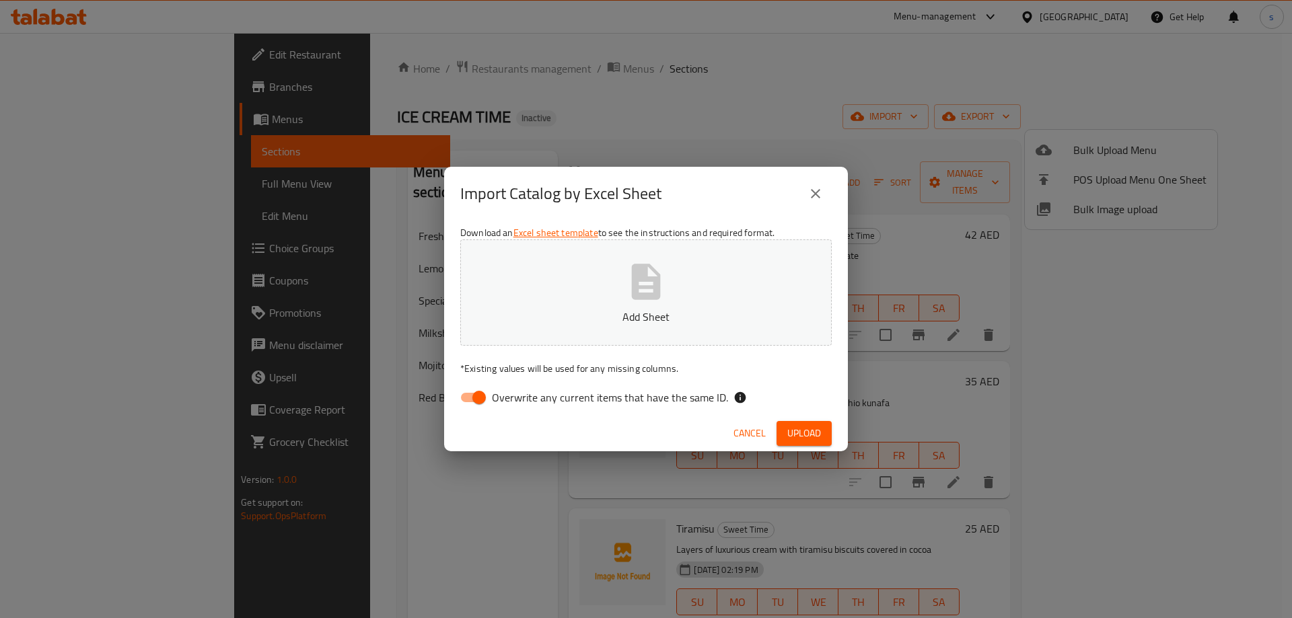
click at [622, 392] on span "Overwrite any current items that have the same ID." at bounding box center [610, 398] width 236 height 16
click at [517, 392] on input "Overwrite any current items that have the same ID." at bounding box center [479, 398] width 77 height 26
checkbox input "false"
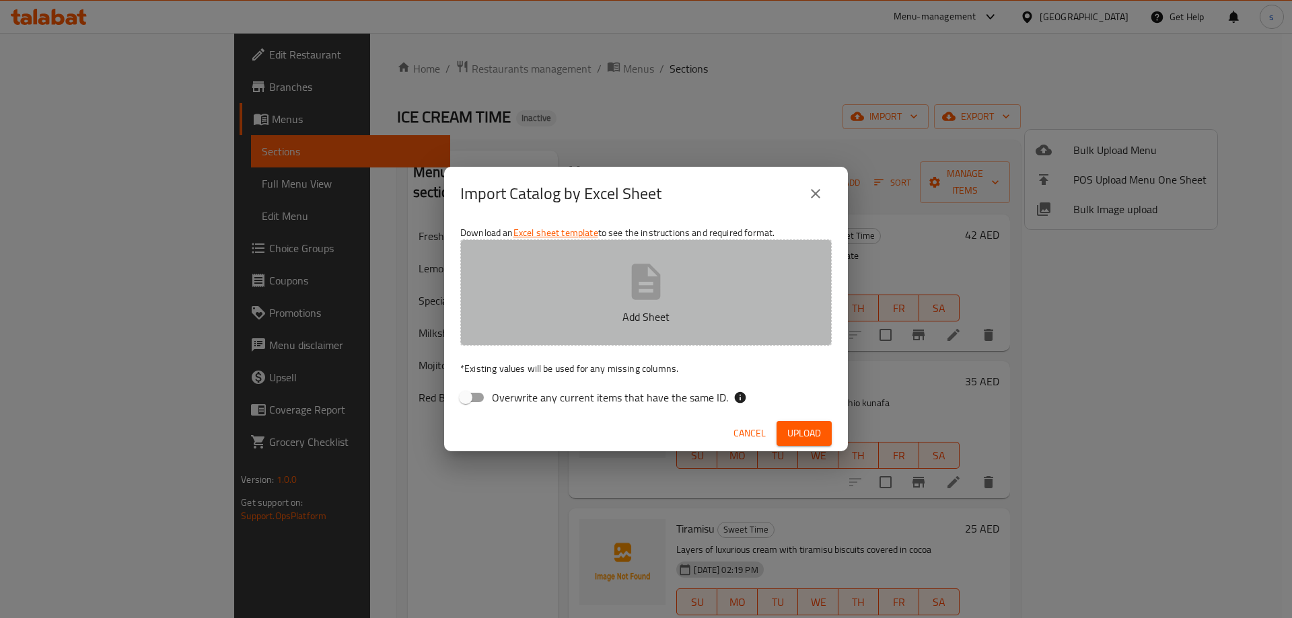
click at [659, 300] on icon "button" at bounding box center [645, 281] width 43 height 43
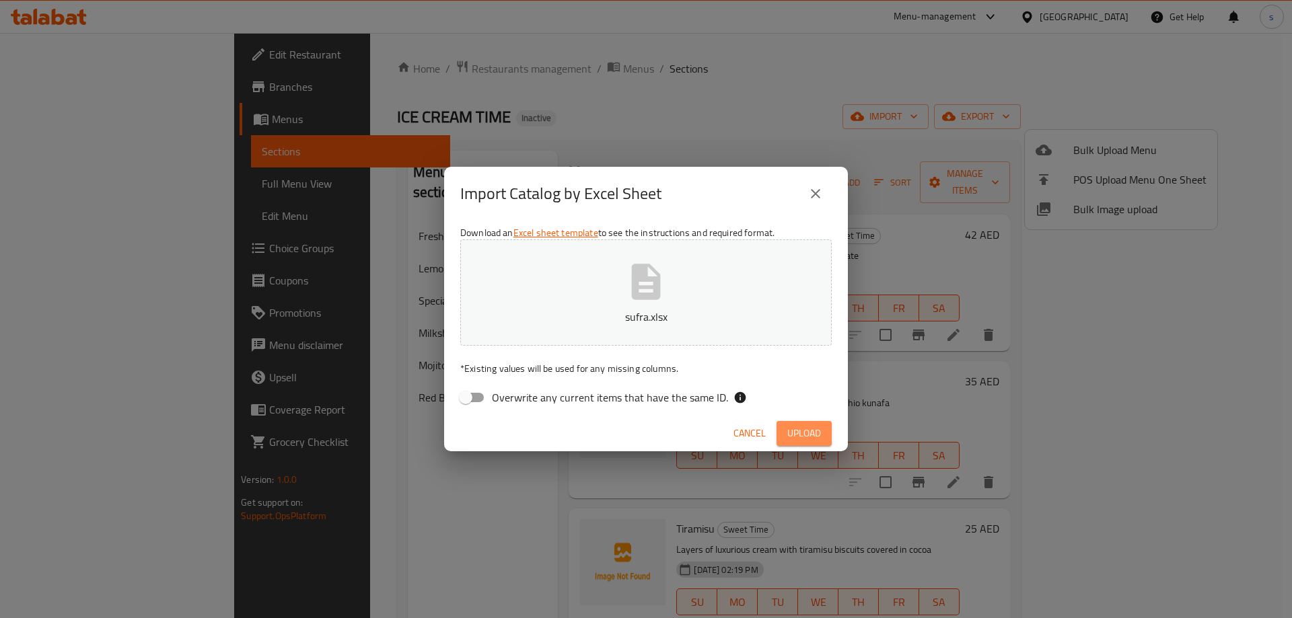
click at [812, 427] on span "Upload" at bounding box center [804, 433] width 34 height 17
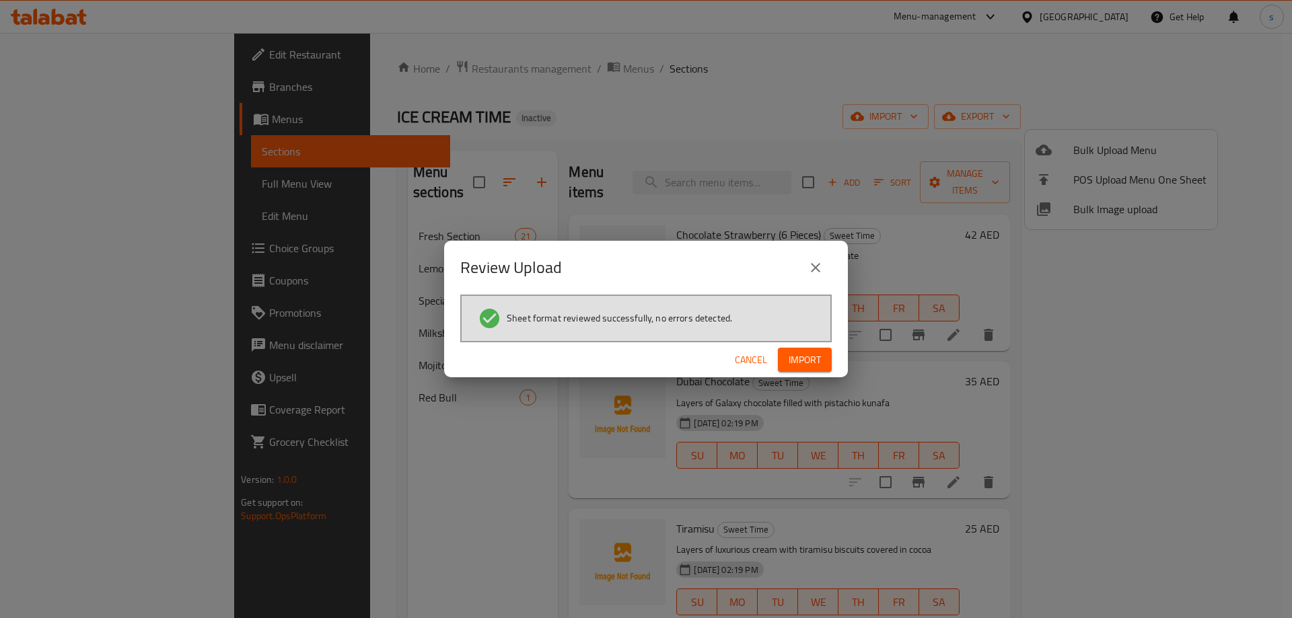
click at [815, 358] on span "Import" at bounding box center [805, 360] width 32 height 17
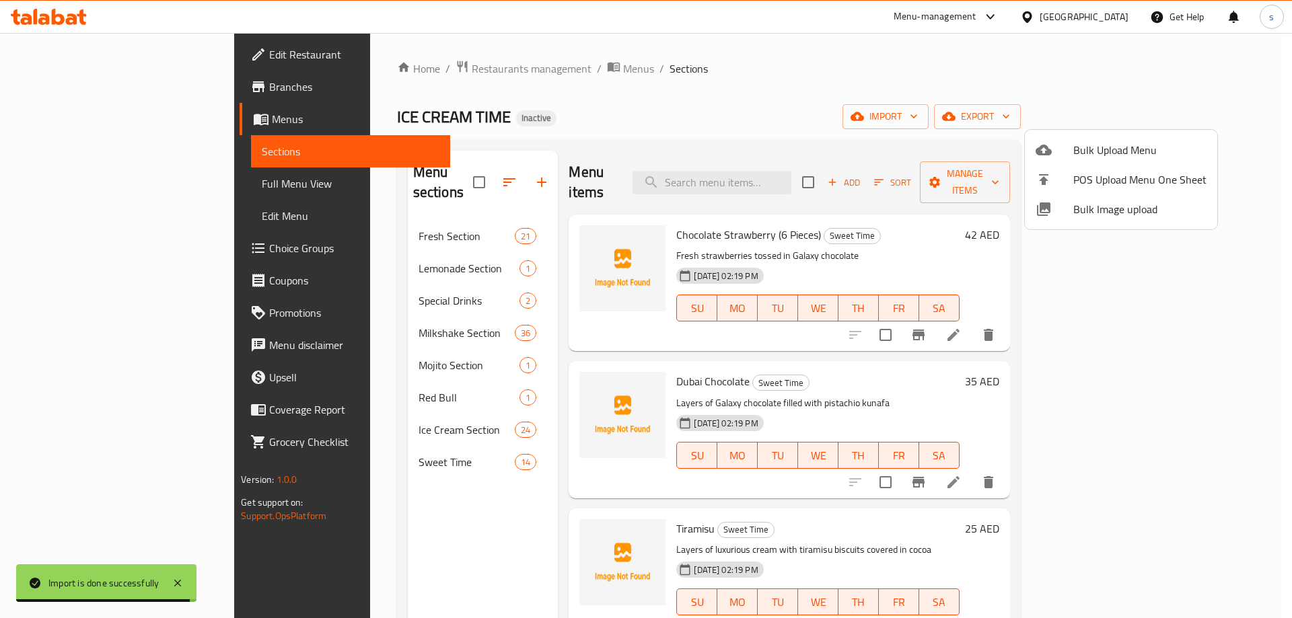
click at [106, 184] on div at bounding box center [646, 309] width 1292 height 618
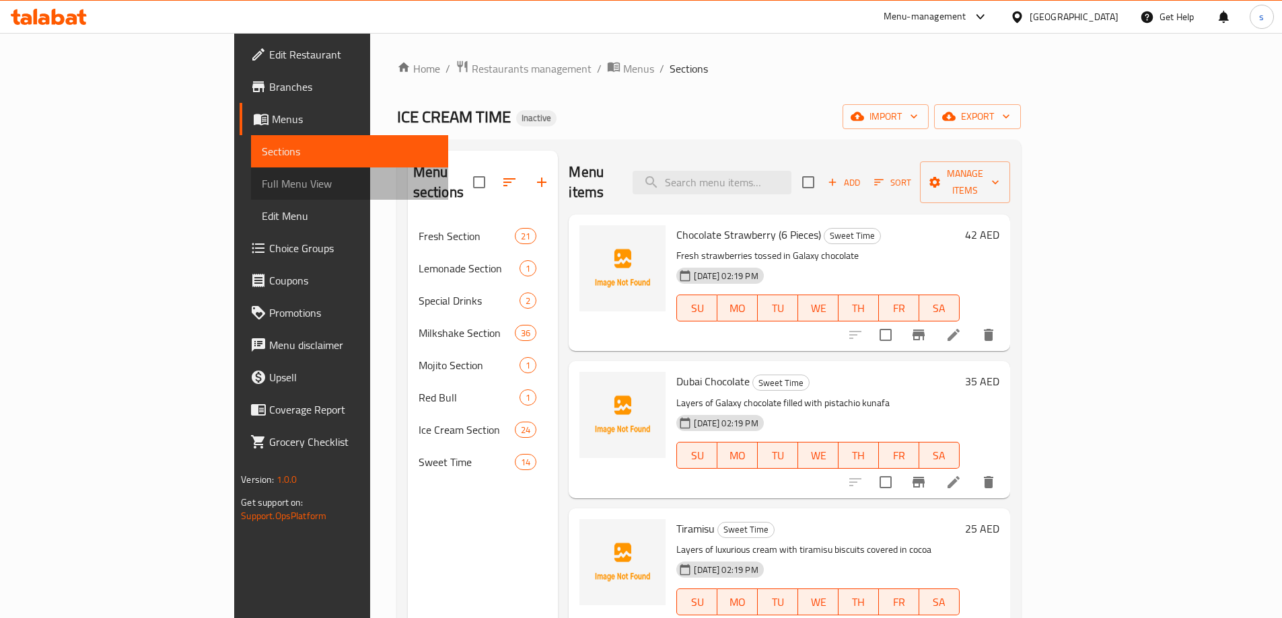
click at [262, 176] on span "Full Menu View" at bounding box center [350, 184] width 176 height 16
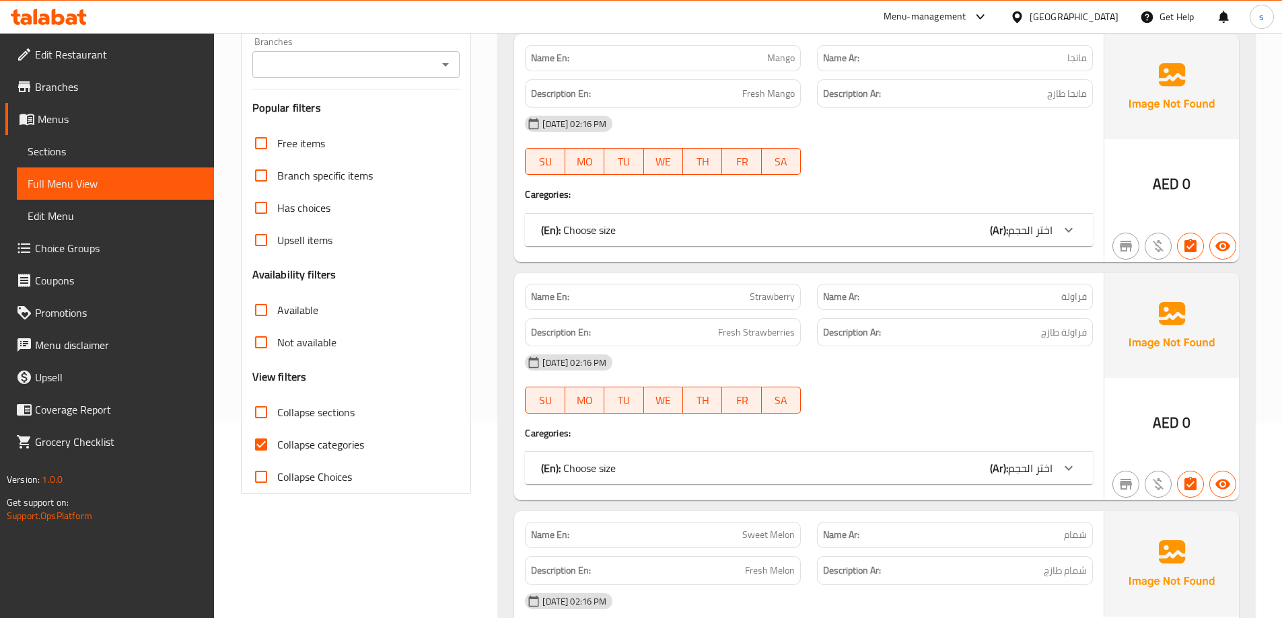
scroll to position [202, 0]
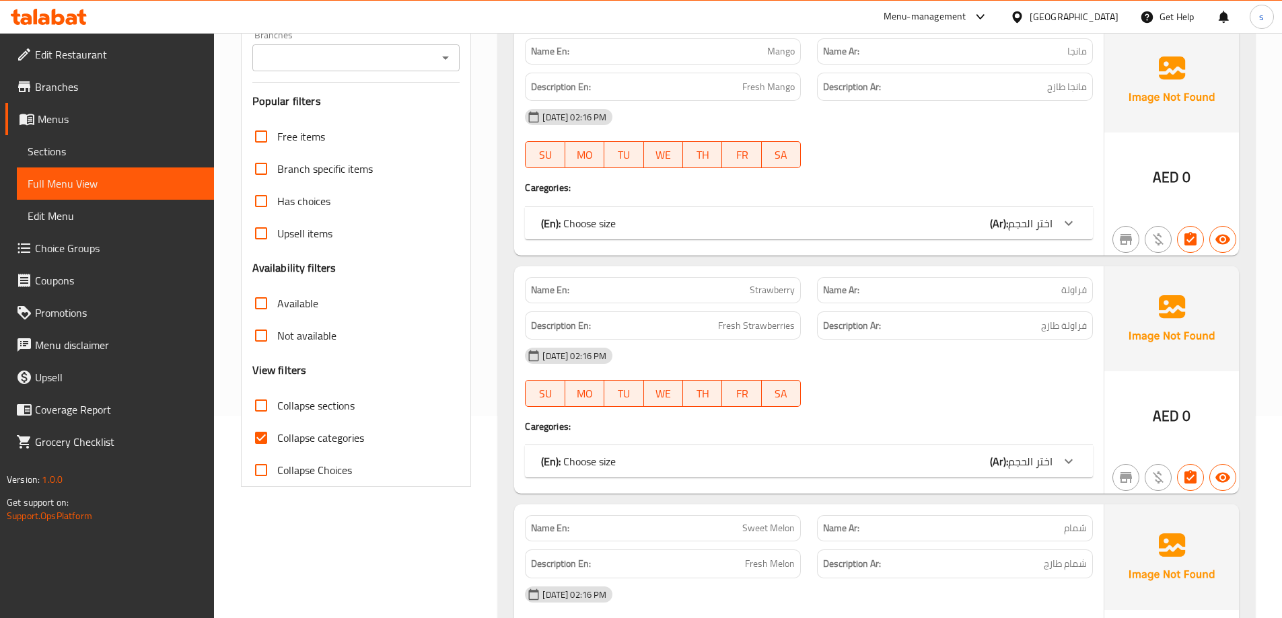
click at [279, 445] on span "Collapse categories" at bounding box center [320, 438] width 87 height 16
click at [277, 445] on input "Collapse categories" at bounding box center [261, 438] width 32 height 32
checkbox input "false"
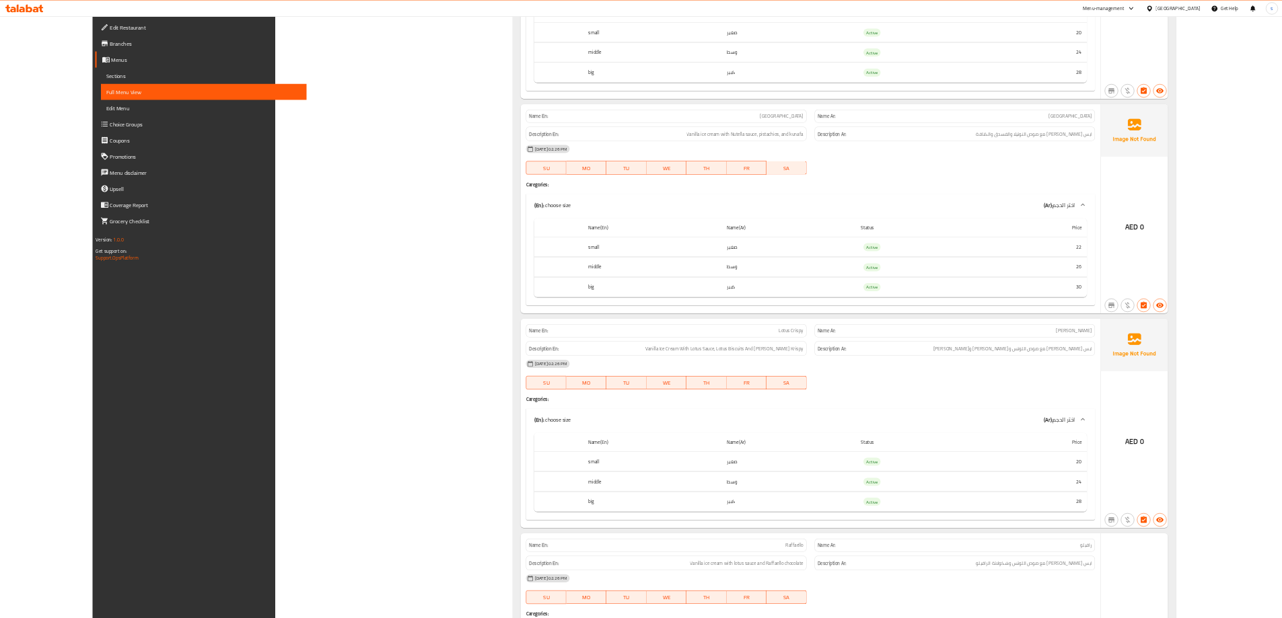
scroll to position [29471, 0]
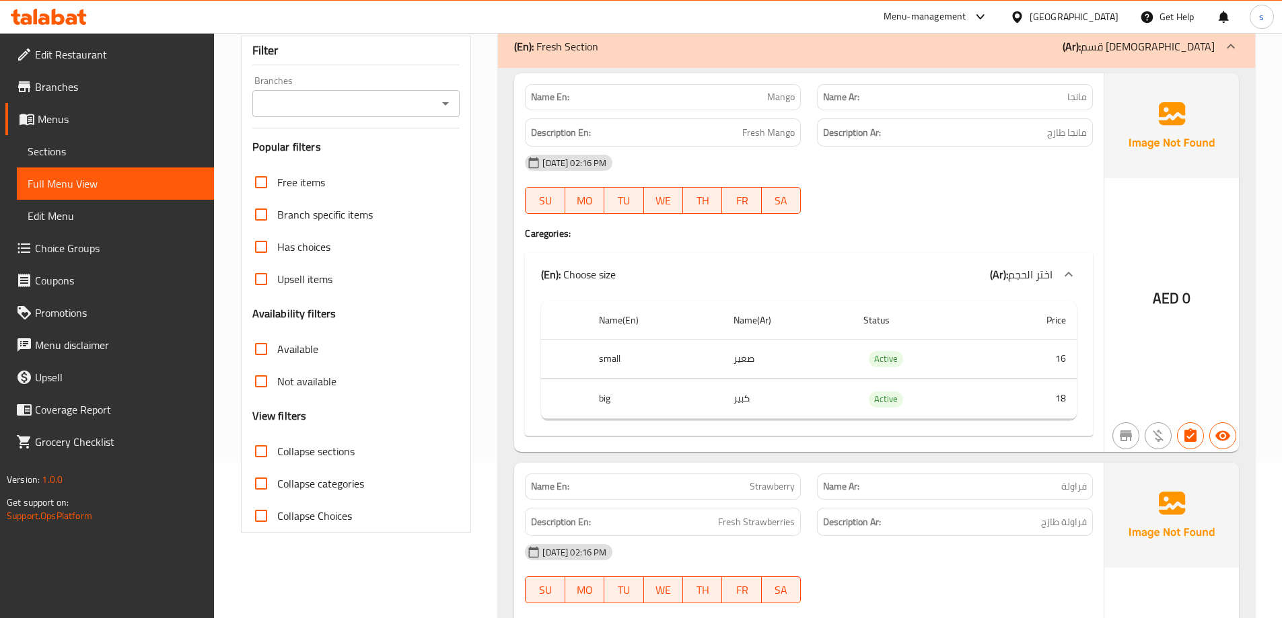
scroll to position [135, 0]
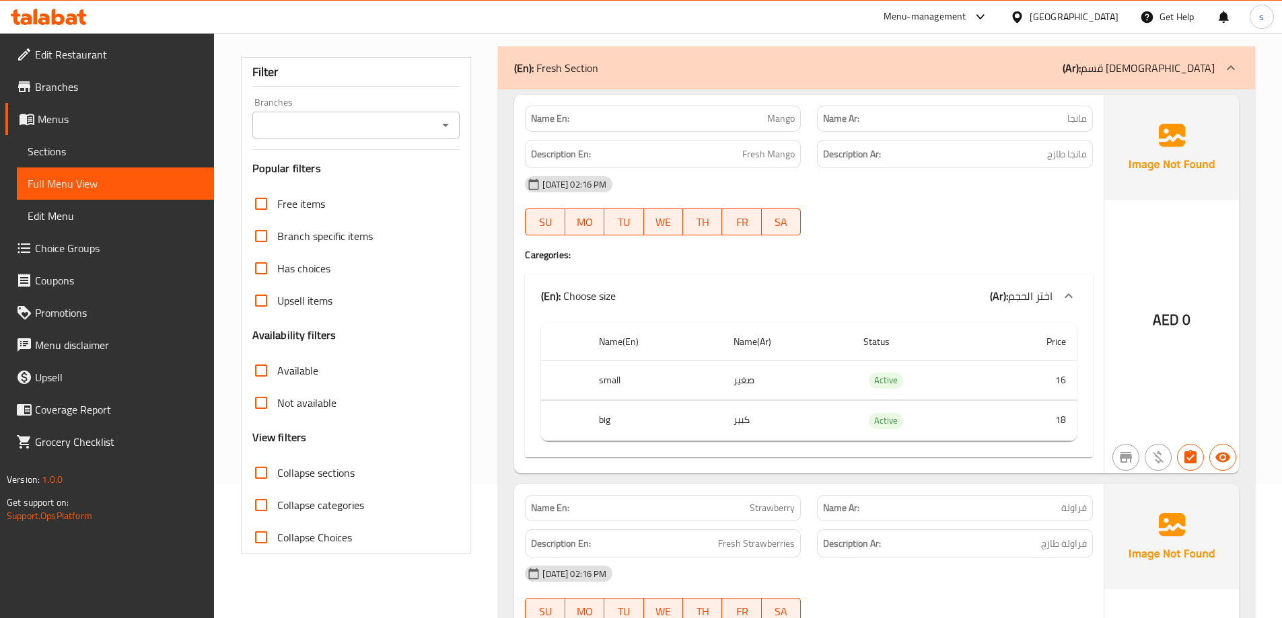
click at [1236, 75] on icon at bounding box center [1231, 68] width 16 height 16
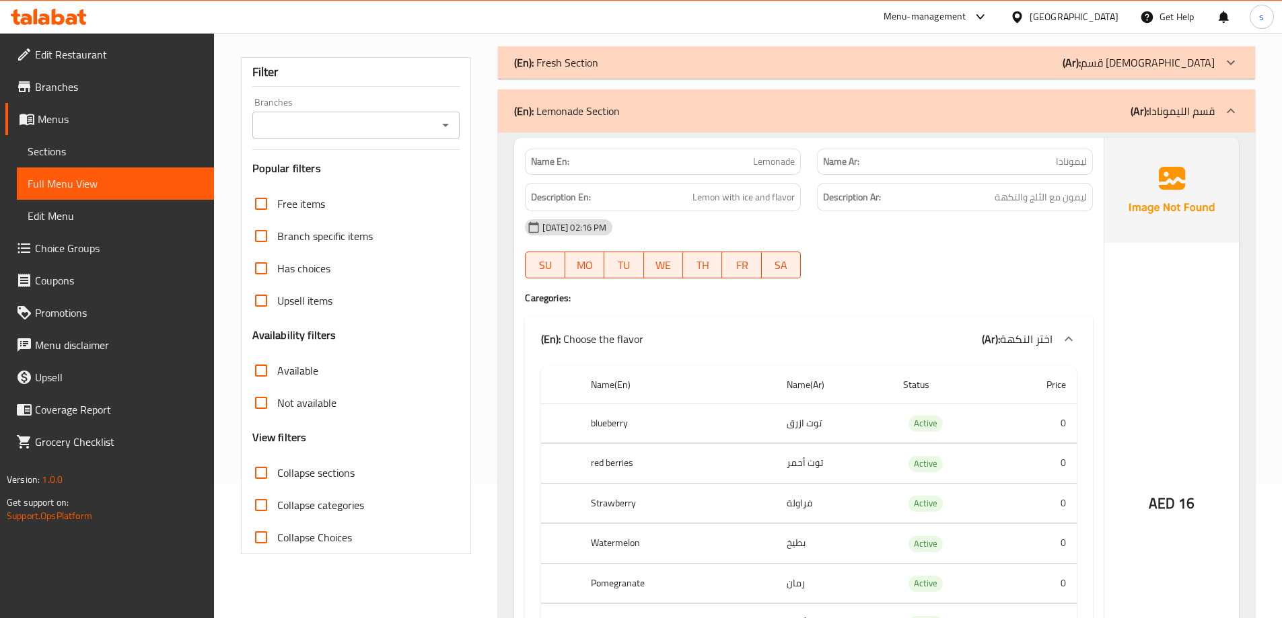
click at [1228, 111] on icon at bounding box center [1231, 110] width 8 height 5
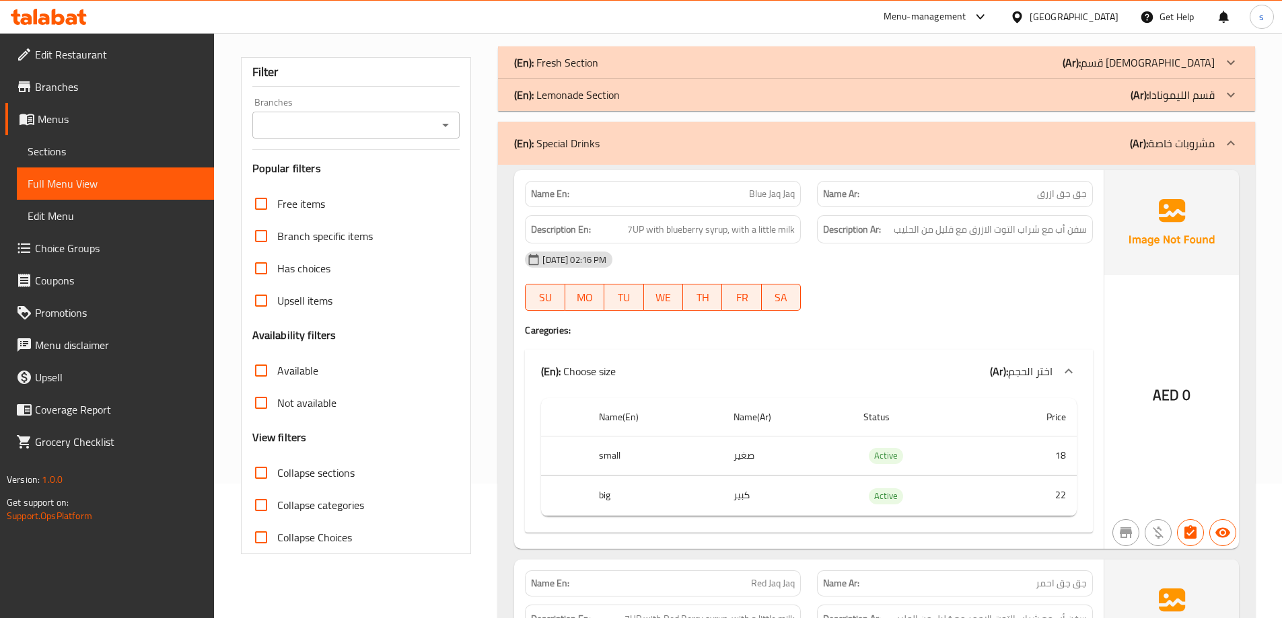
click icon
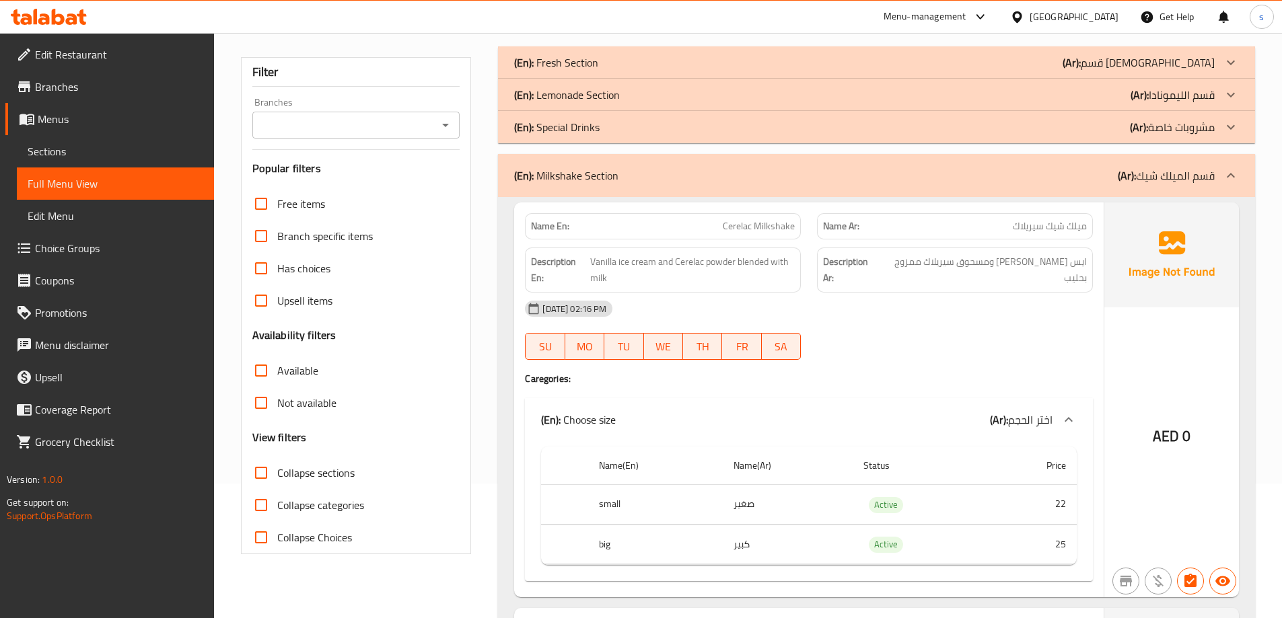
click icon
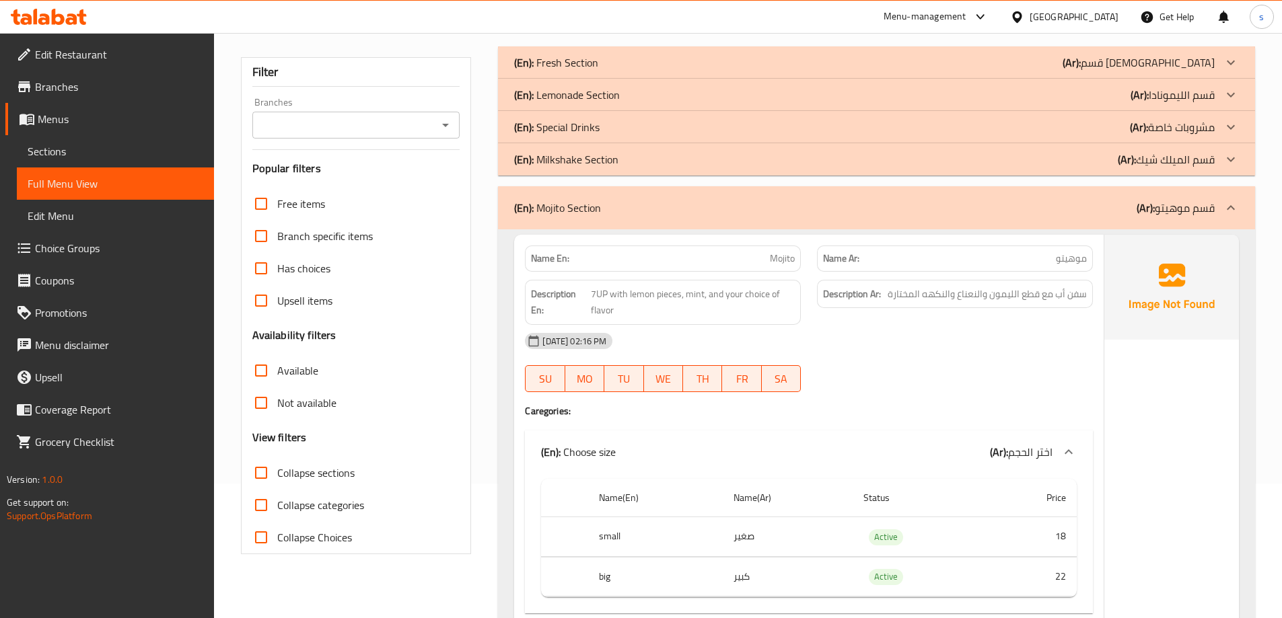
click icon
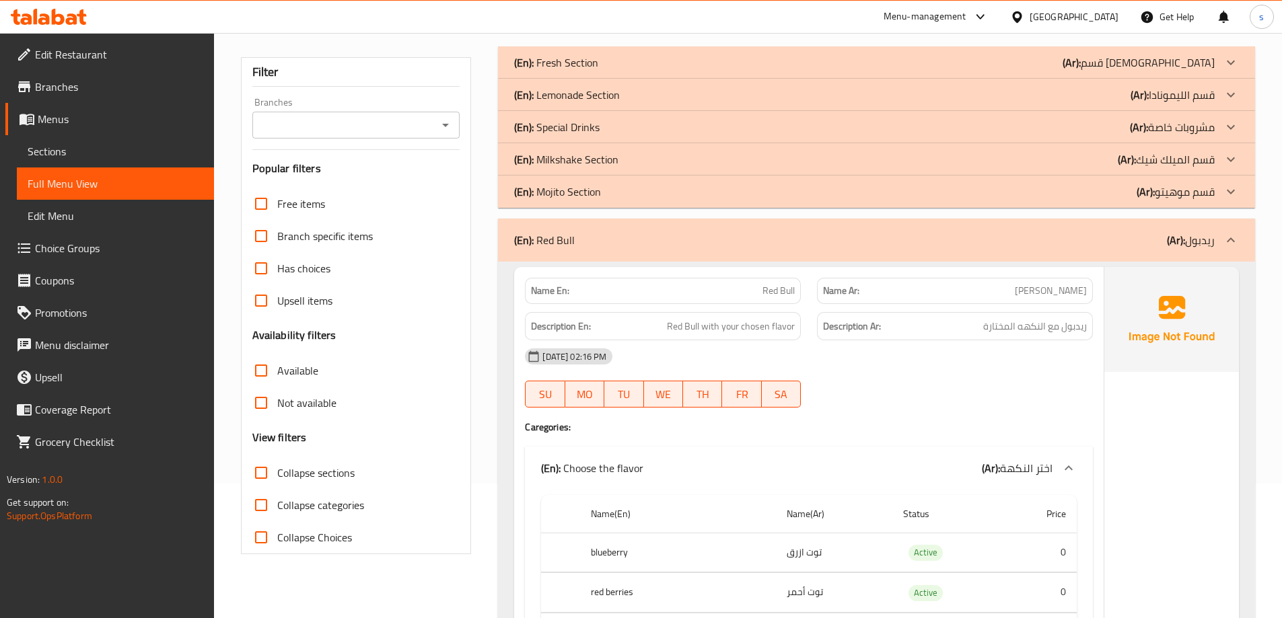
click icon
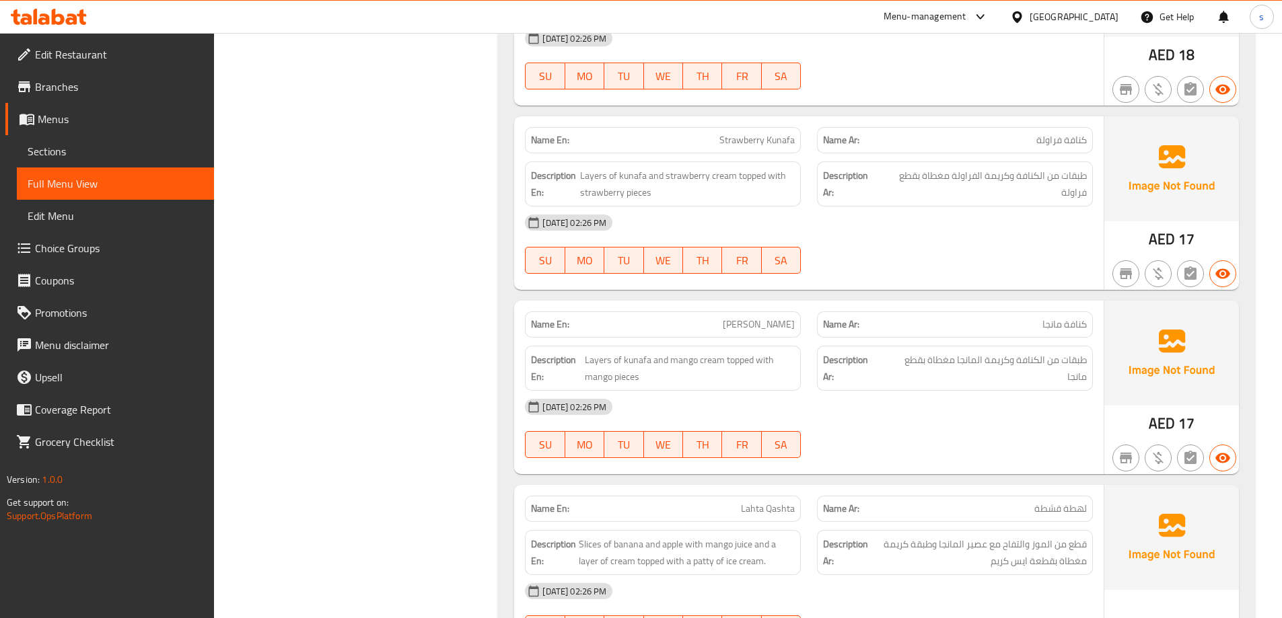
scroll to position [12597, 0]
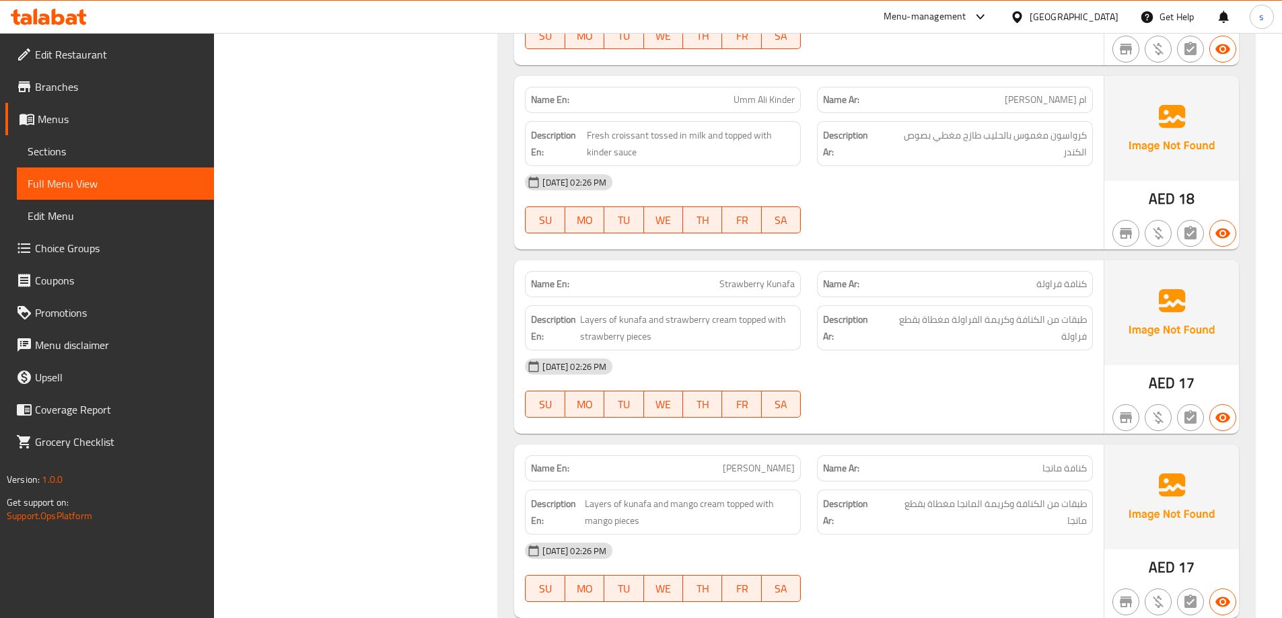
click div "Filter Branches Branches Popular filters Free items Branch specific items Has c…"
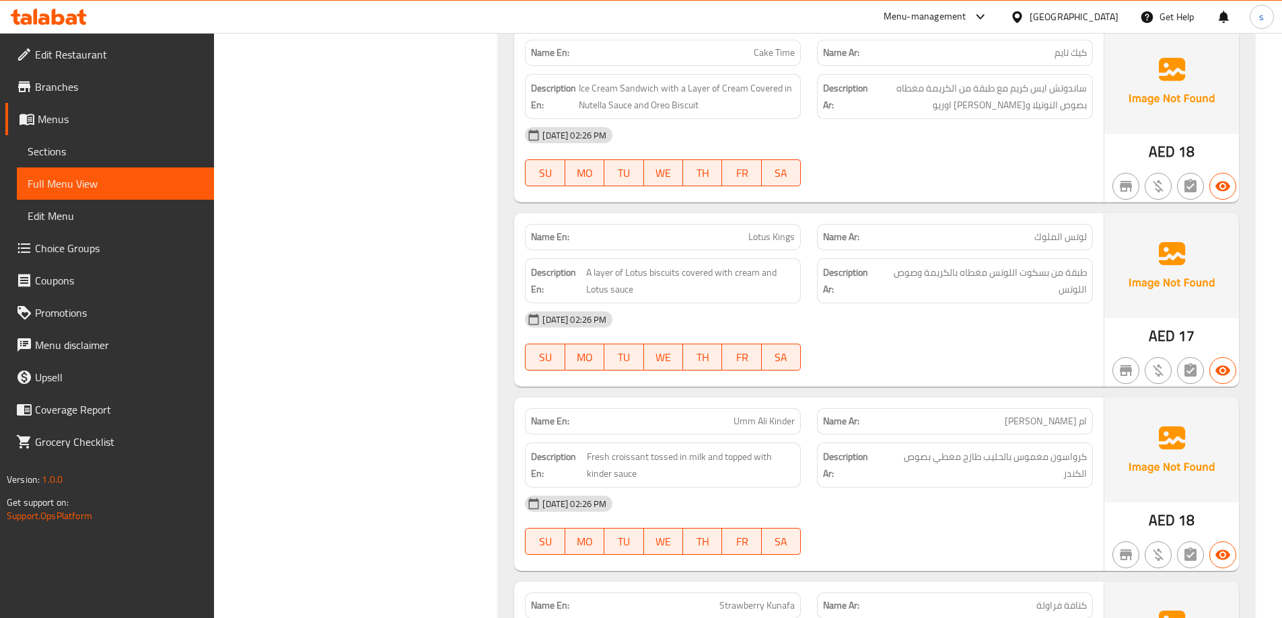
scroll to position [12261, 0]
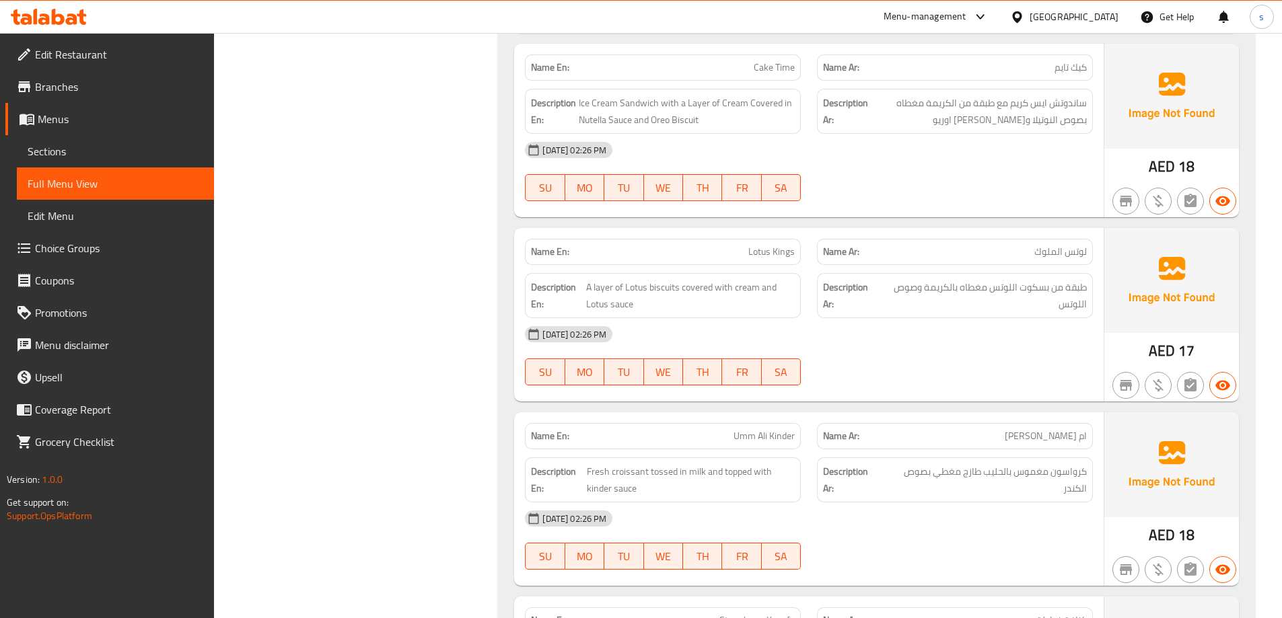
click div "Filter Branches Branches Popular filters Free items Branch specific items Has c…"
